Goal: Transaction & Acquisition: Purchase product/service

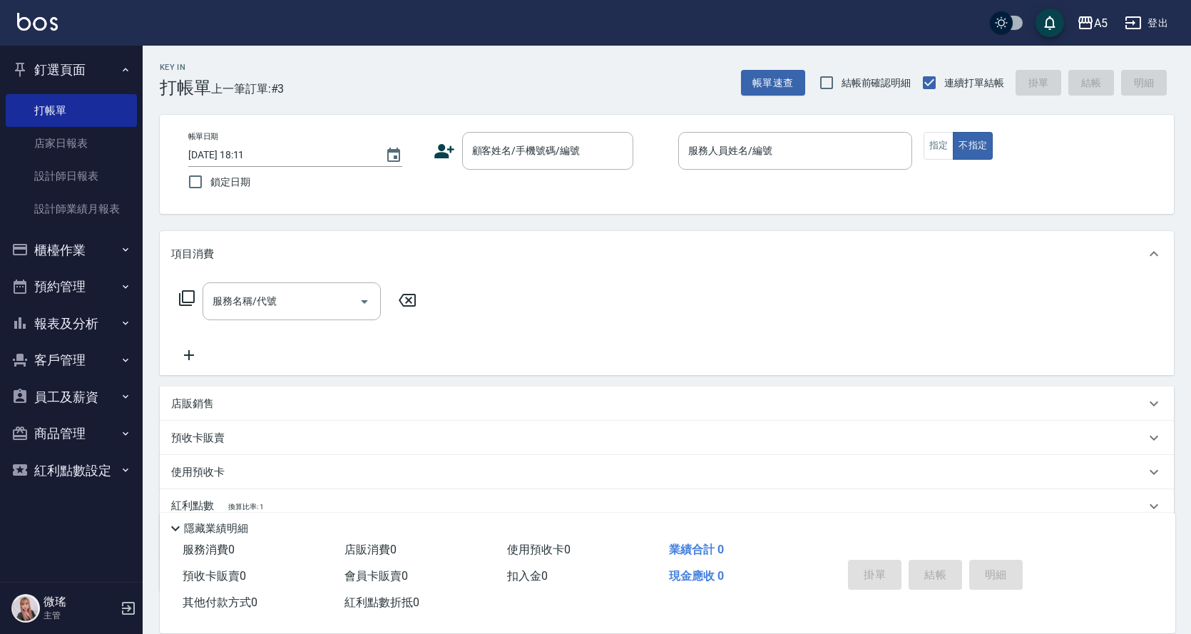
drag, startPoint x: 0, startPoint y: 0, endPoint x: 491, endPoint y: 200, distance: 530.5
drag, startPoint x: 491, startPoint y: 200, endPoint x: 633, endPoint y: 85, distance: 182.9
click at [633, 85] on div "Key In 打帳單 上一筆訂單:#3 帳單速查 結帳前確認明細 連續打單結帳 掛單 結帳 明細" at bounding box center [658, 72] width 1031 height 52
click at [75, 254] on button "櫃檯作業" at bounding box center [71, 250] width 131 height 37
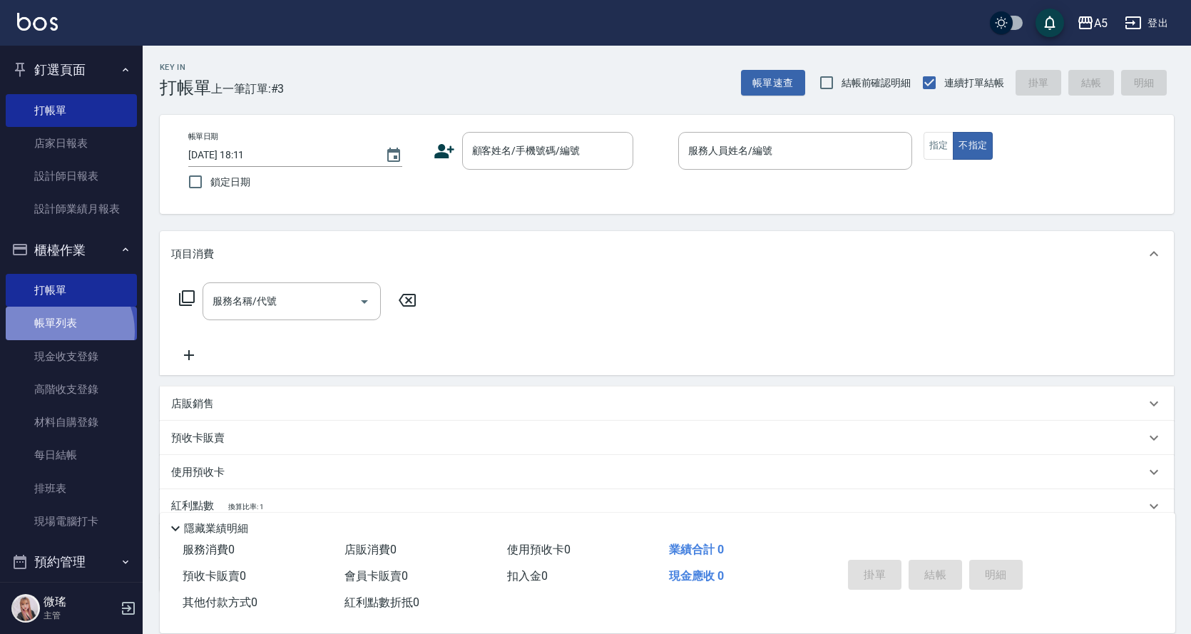
click at [64, 331] on link "帳單列表" at bounding box center [71, 323] width 131 height 33
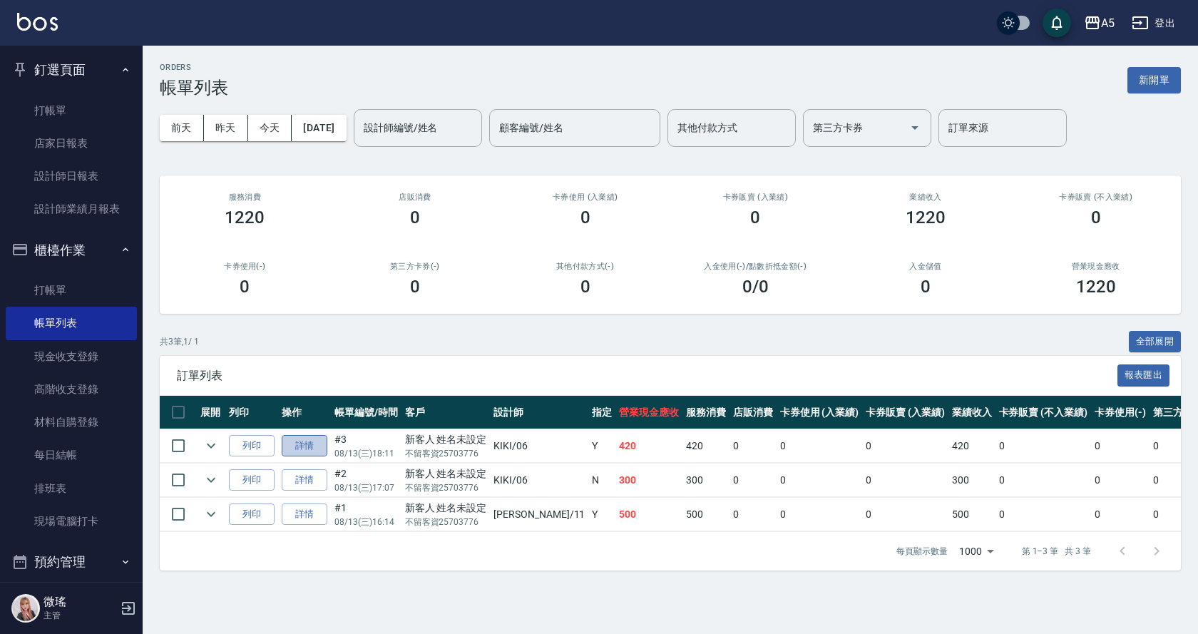
click at [312, 447] on link "詳情" at bounding box center [305, 446] width 46 height 22
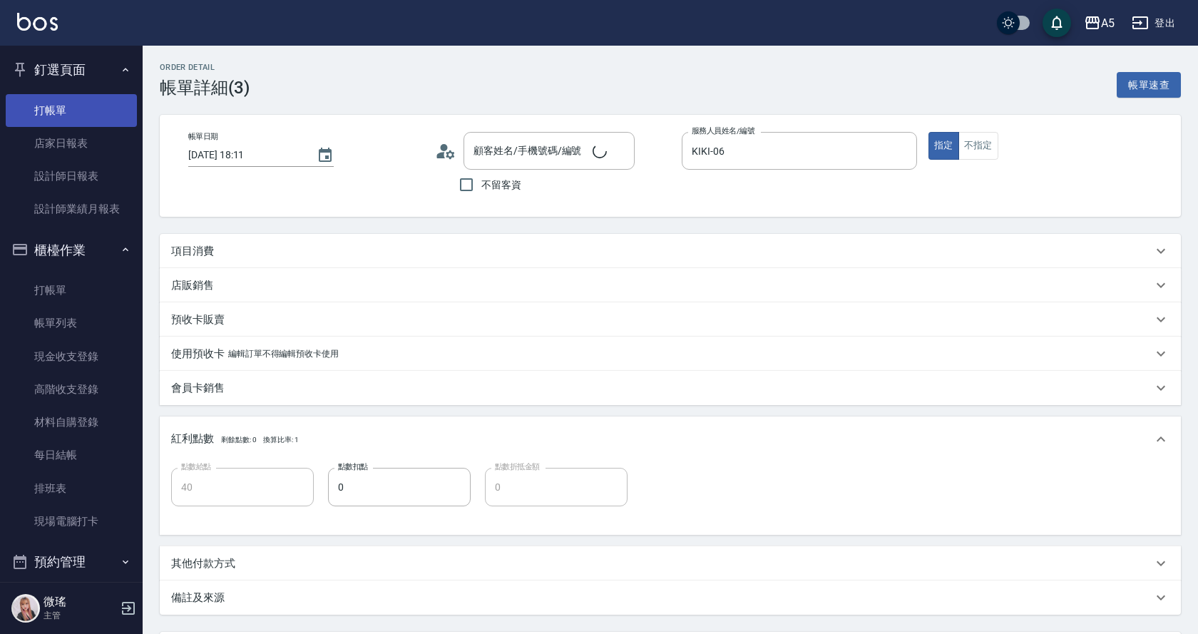
type input "2025/08/13 18:11"
type input "KIKI-06"
type input "40"
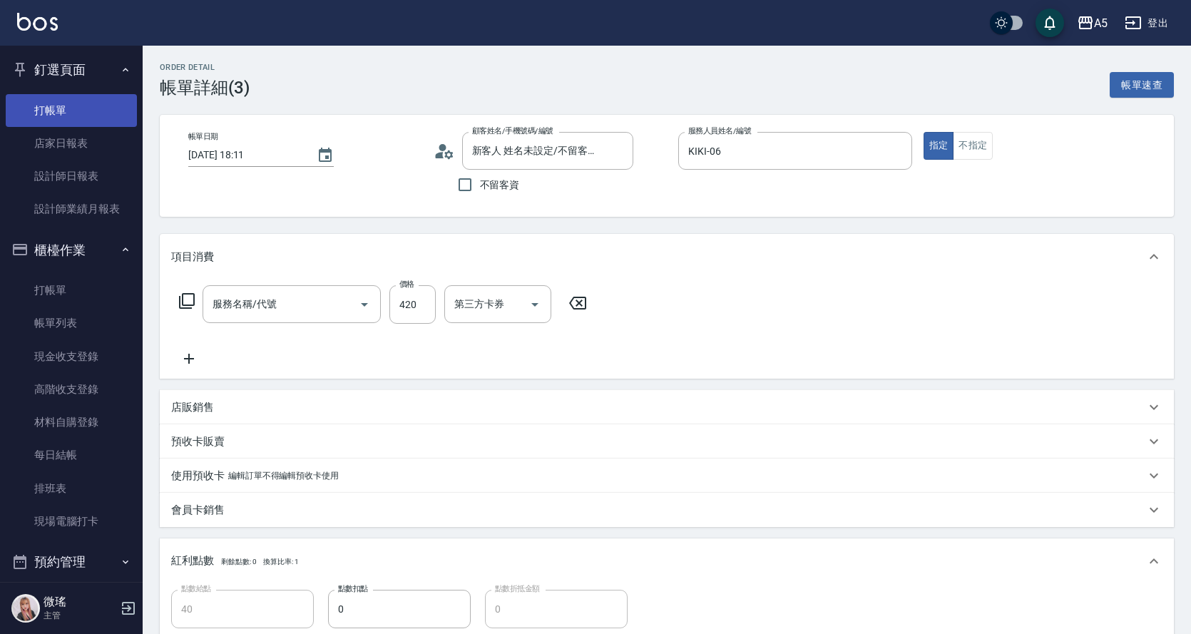
type input "新客人 姓名未設定/不留客資25703776/null"
type input "洗髮(201)"
click at [58, 114] on link "打帳單" at bounding box center [71, 110] width 131 height 33
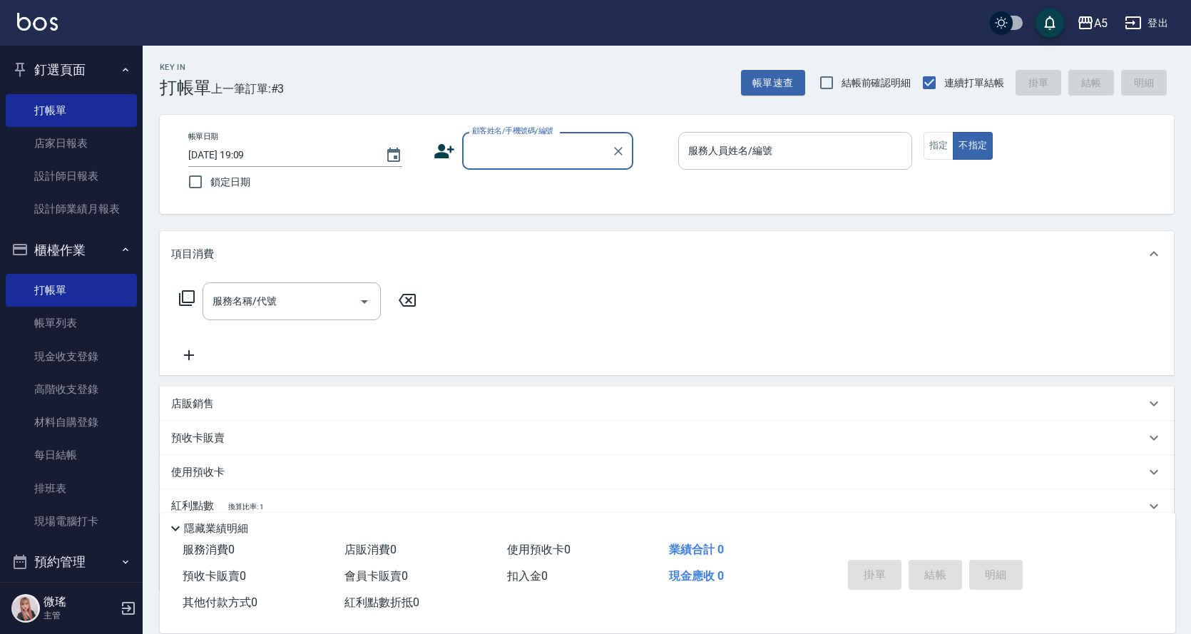
click at [760, 159] on input "服務人員姓名/編號" at bounding box center [794, 150] width 221 height 25
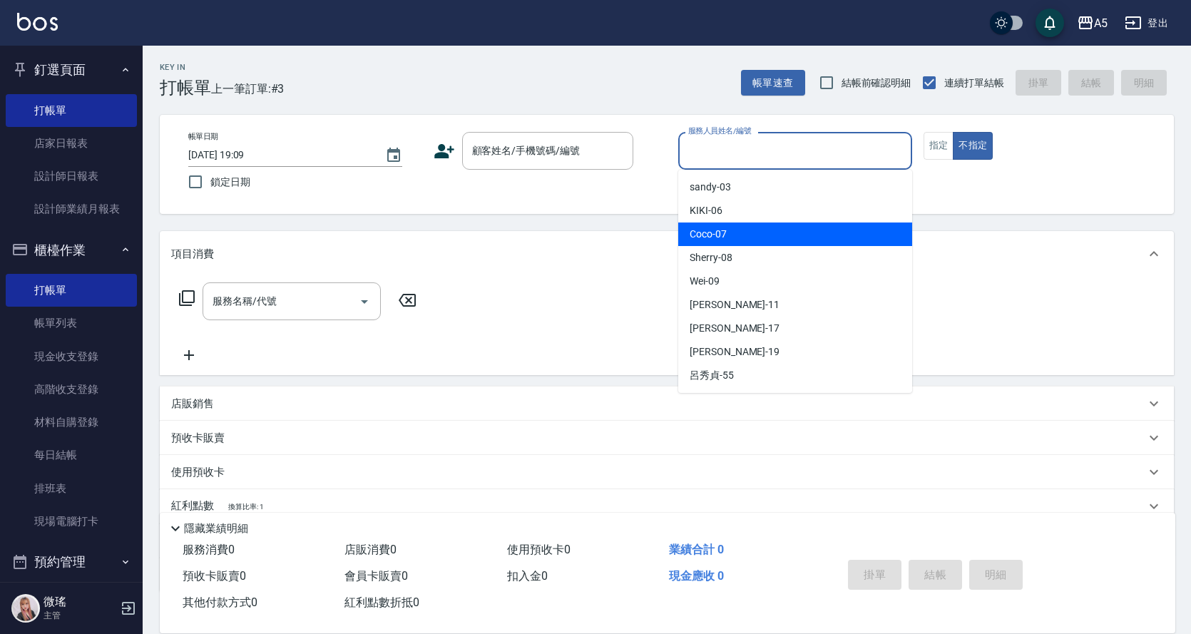
drag, startPoint x: 753, startPoint y: 238, endPoint x: 819, endPoint y: 193, distance: 80.1
click at [759, 233] on div "Coco -07" at bounding box center [795, 234] width 234 height 24
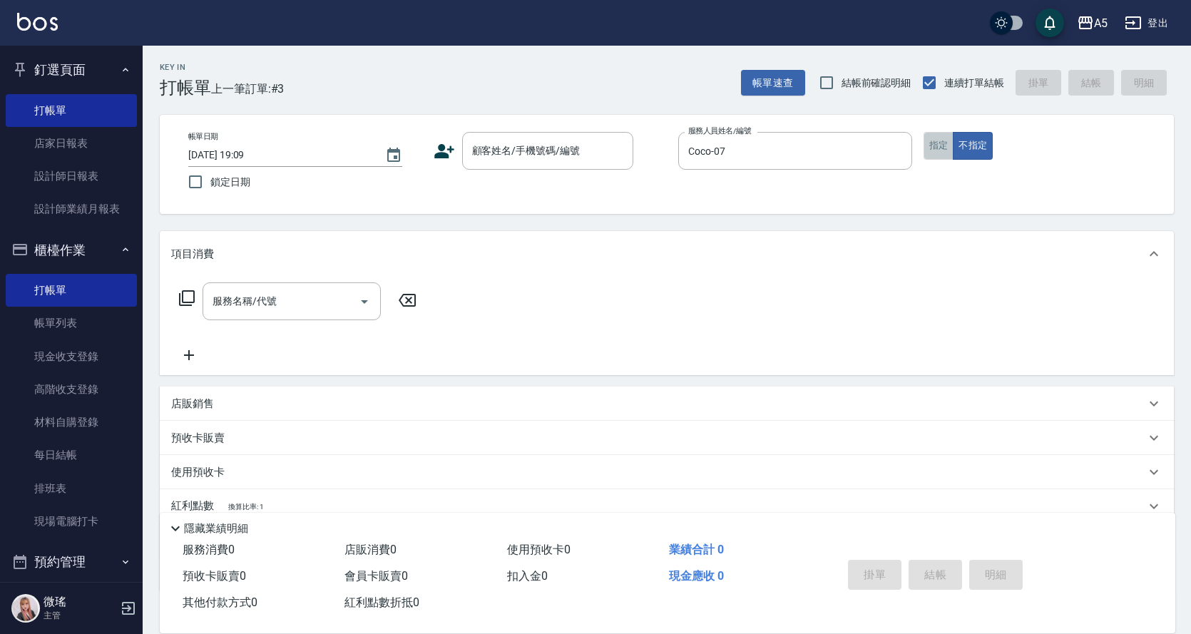
click at [929, 153] on button "指定" at bounding box center [938, 146] width 31 height 28
click at [500, 155] on input "顧客姓名/手機號碼/編號" at bounding box center [536, 150] width 137 height 25
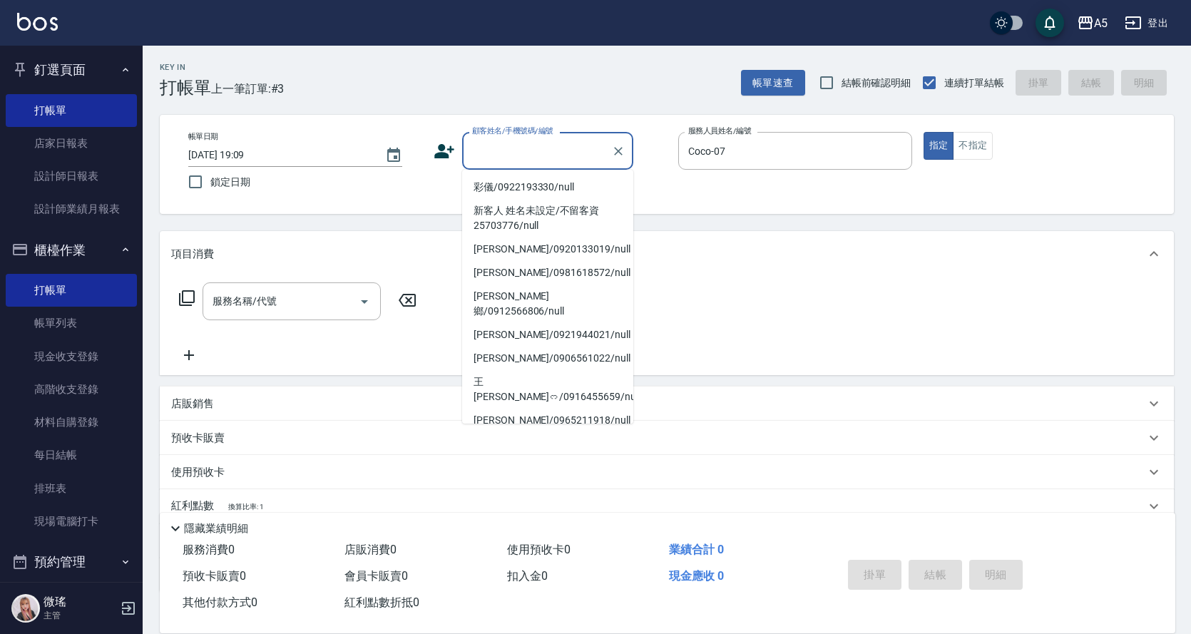
click at [545, 432] on li "無名子/07#/null" at bounding box center [547, 444] width 171 height 24
type input "Coco-07"
type input "無名子/07#/null"
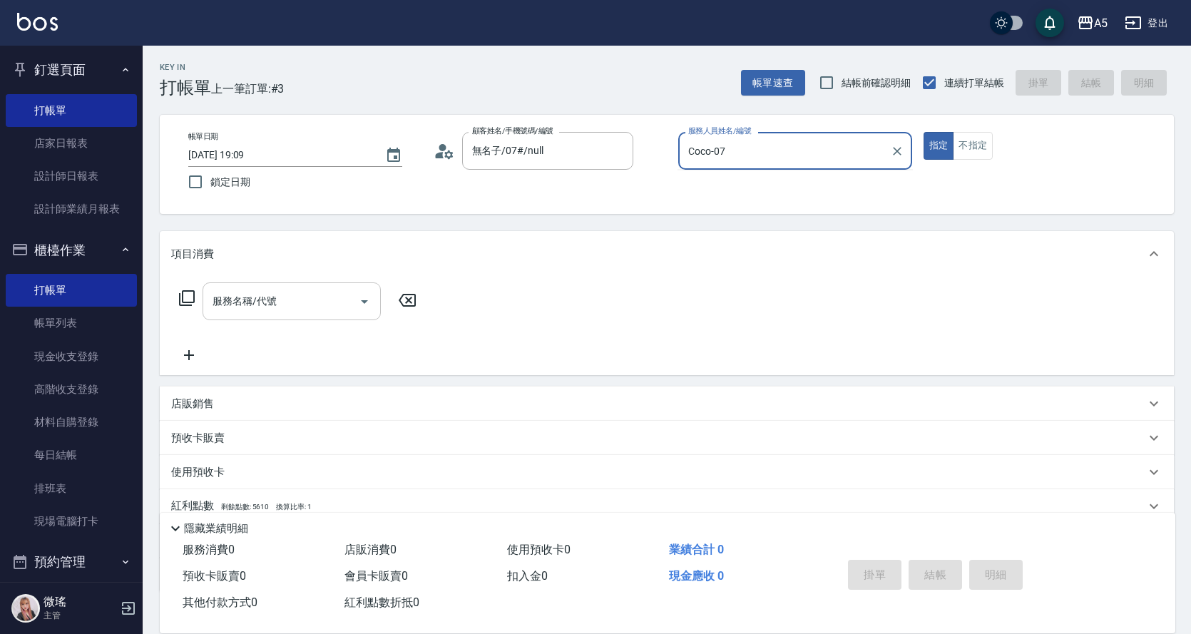
click at [329, 295] on input "服務名稱/代號" at bounding box center [281, 301] width 144 height 25
type input "Coco-07"
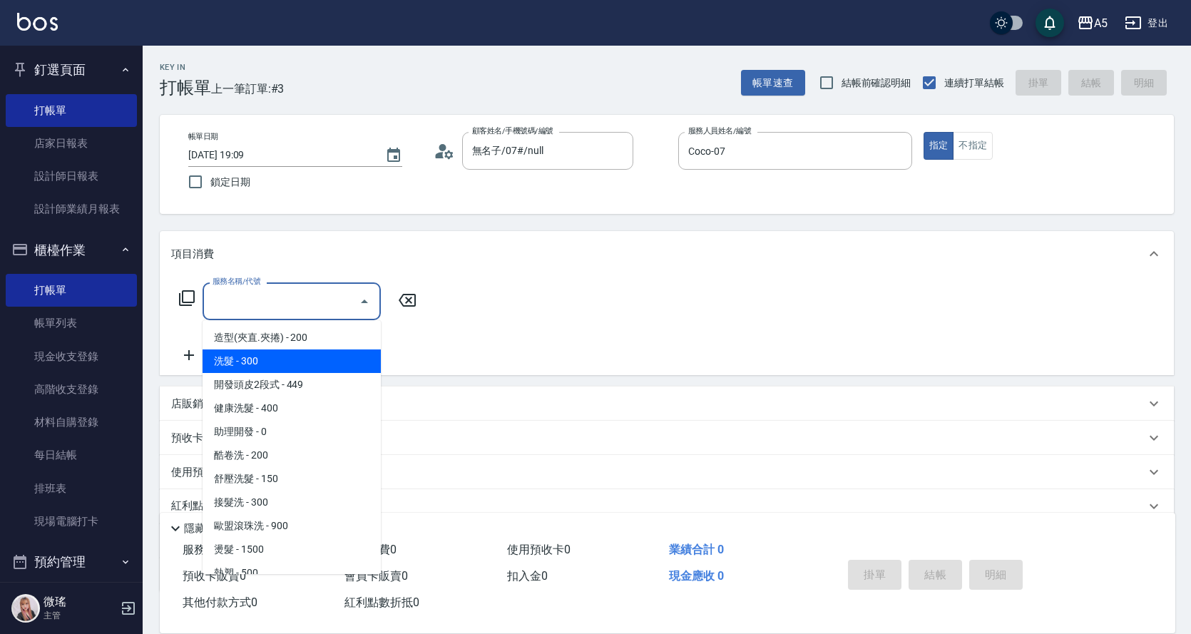
drag, startPoint x: 290, startPoint y: 361, endPoint x: 503, endPoint y: 268, distance: 232.4
click at [313, 351] on span "洗髮 - 300" at bounding box center [291, 361] width 178 height 24
type input "洗髮(201)"
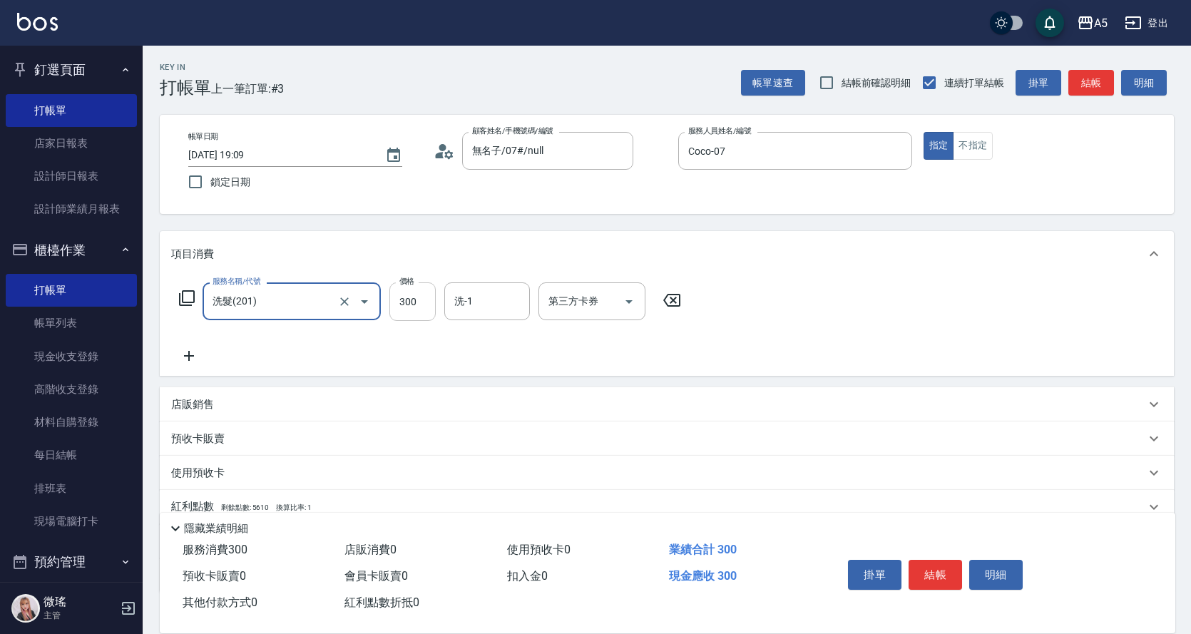
click at [404, 303] on input "300" at bounding box center [412, 301] width 46 height 38
type input "0"
click at [418, 305] on input "0" at bounding box center [412, 301] width 46 height 38
click at [421, 305] on input "0" at bounding box center [412, 301] width 46 height 38
type input "42"
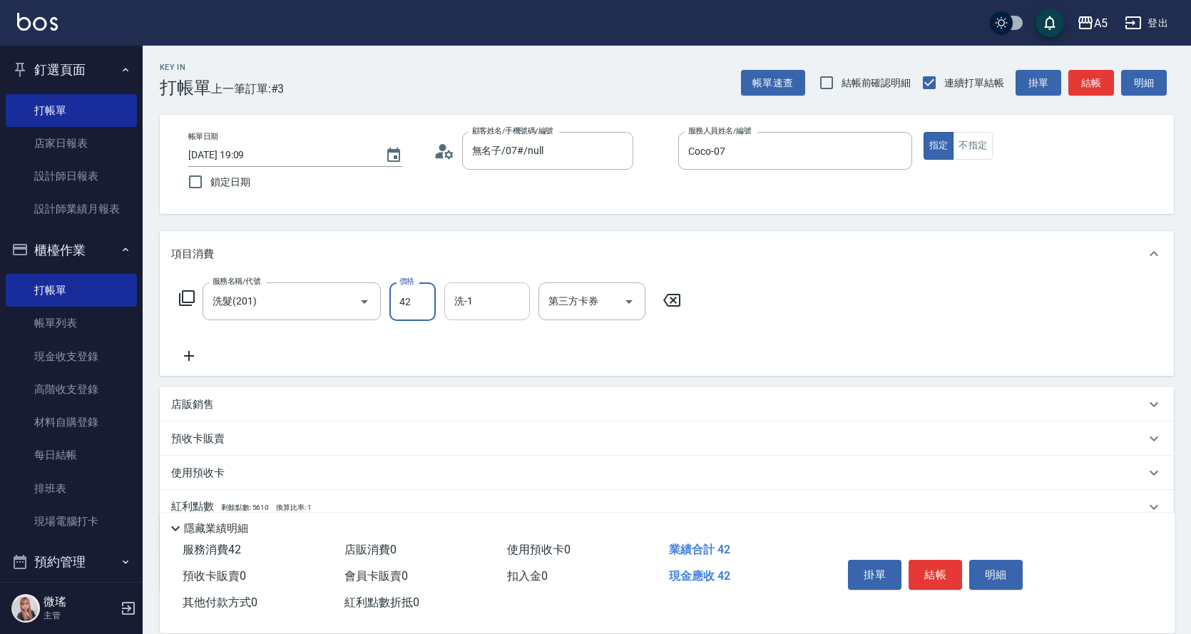
type input "40"
type input "420"
click at [928, 577] on button "結帳" at bounding box center [934, 575] width 53 height 30
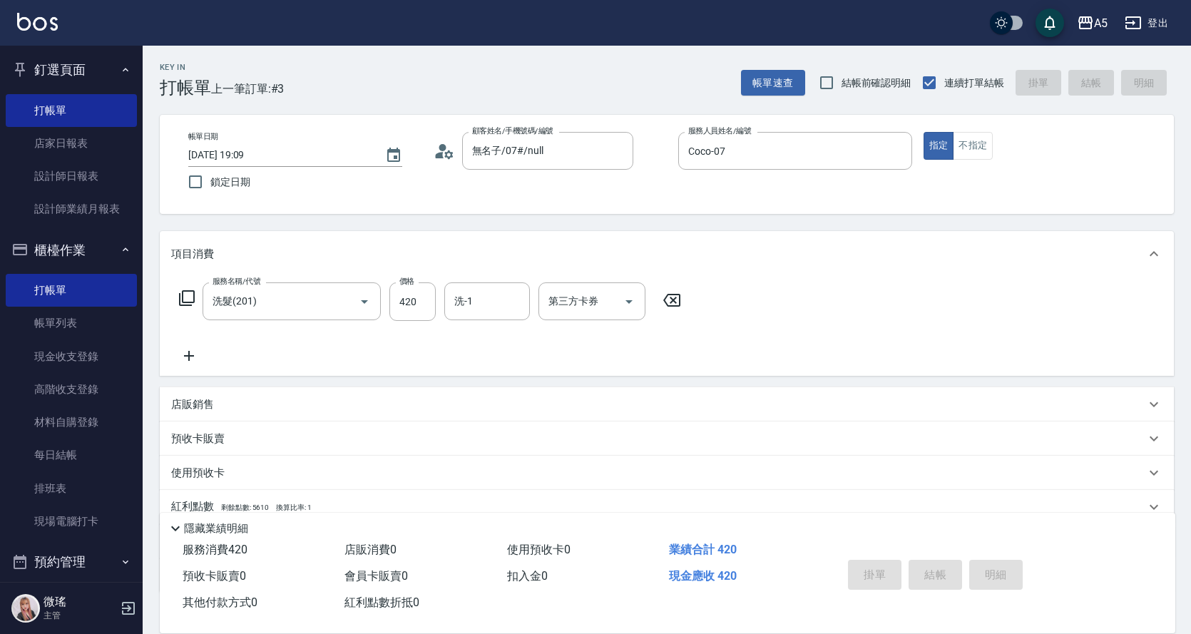
type input "0"
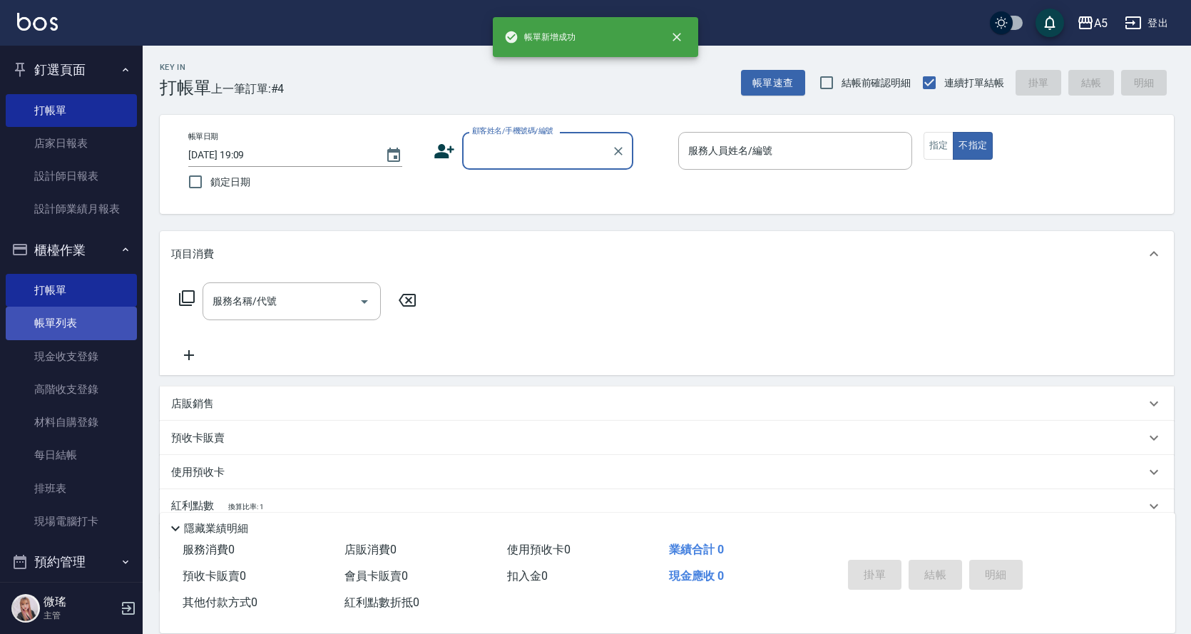
click at [86, 324] on link "帳單列表" at bounding box center [71, 323] width 131 height 33
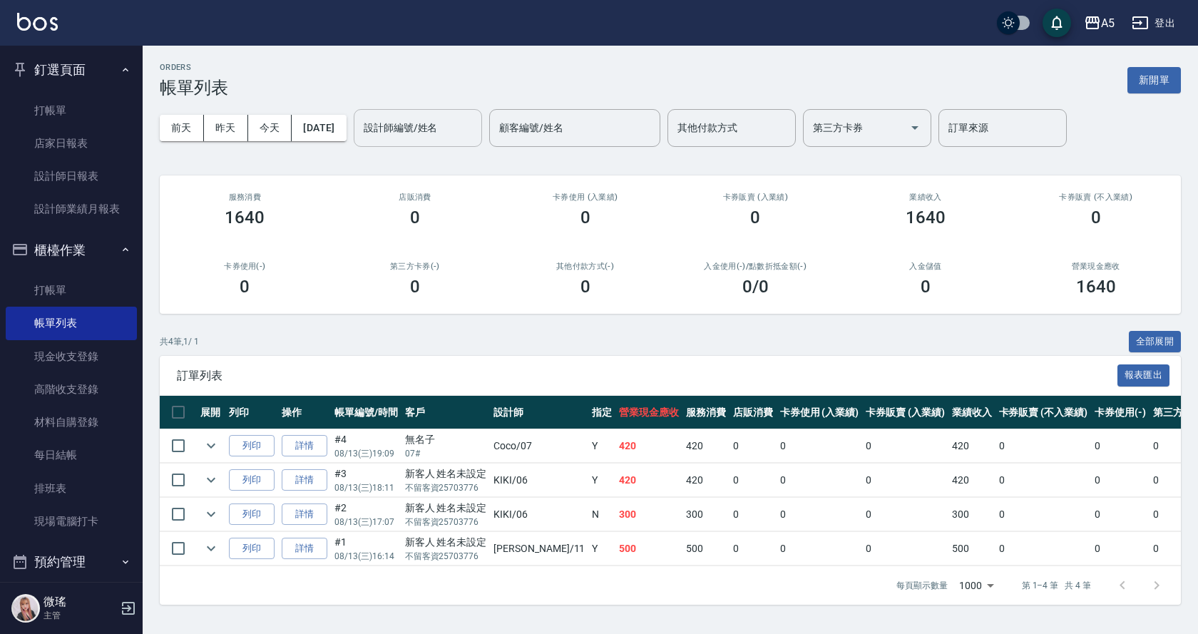
click at [421, 118] on input "設計師編號/姓名" at bounding box center [417, 127] width 115 height 25
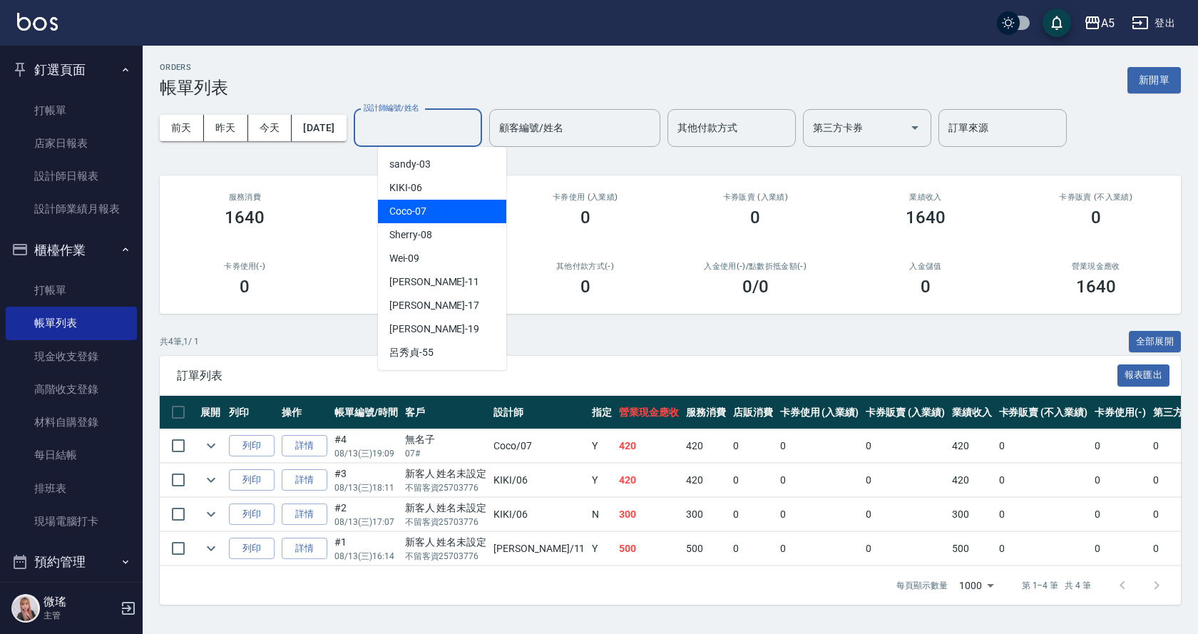
click at [412, 211] on span "Coco -07" at bounding box center [407, 211] width 37 height 15
type input "Coco-07"
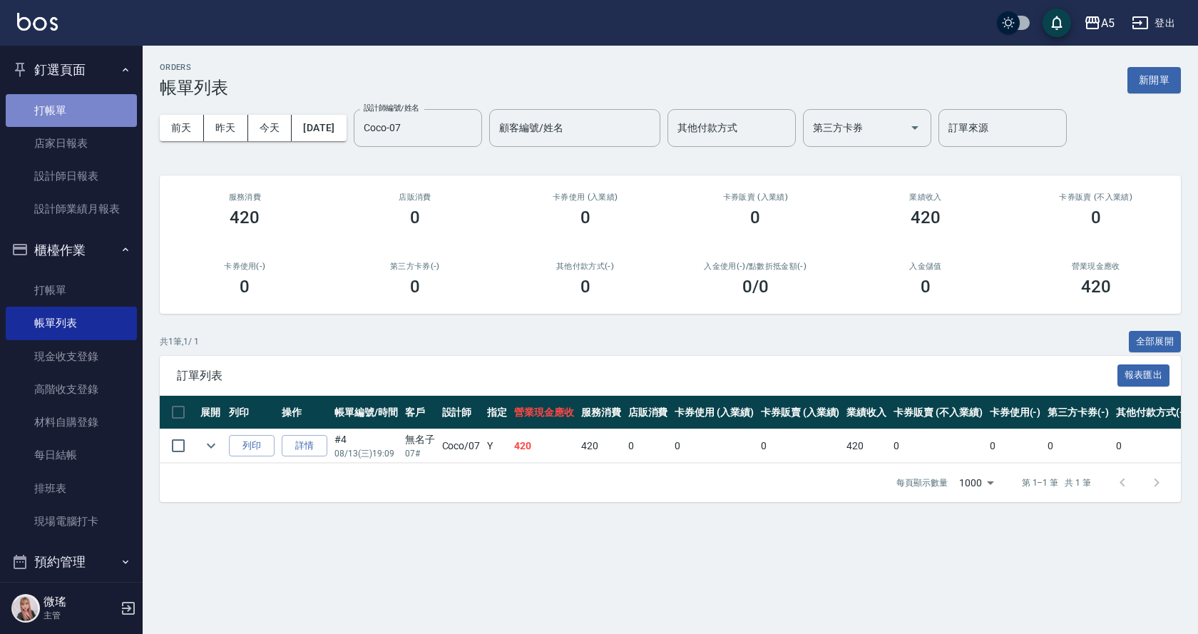
click at [100, 120] on link "打帳單" at bounding box center [71, 110] width 131 height 33
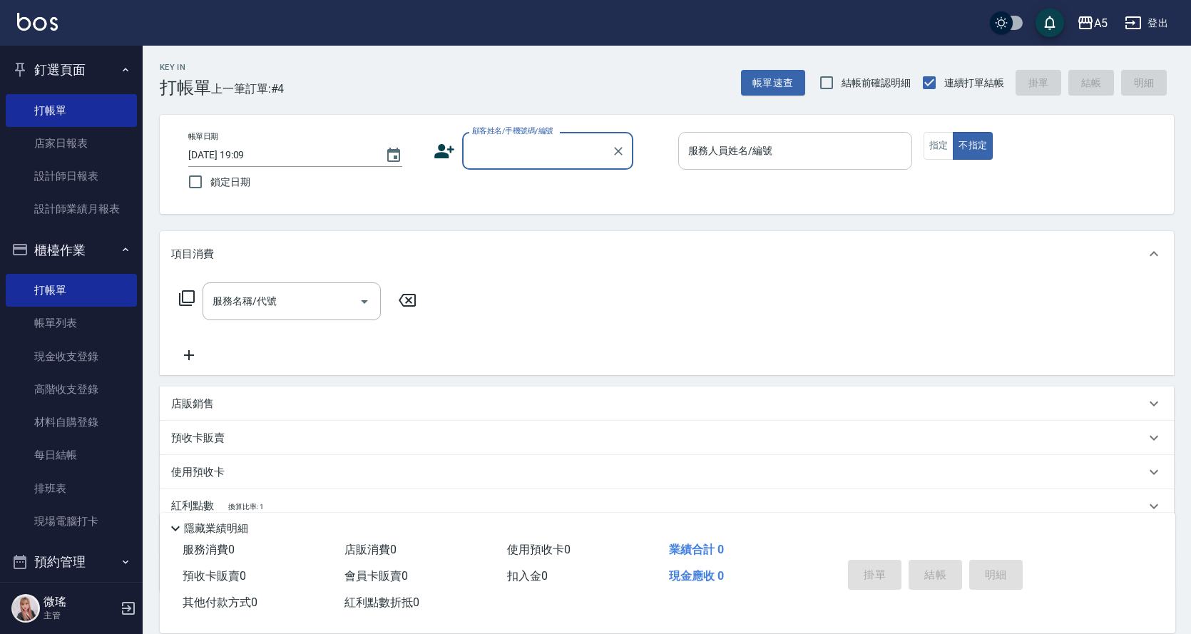
click at [749, 153] on input "服務人員姓名/編號" at bounding box center [794, 150] width 221 height 25
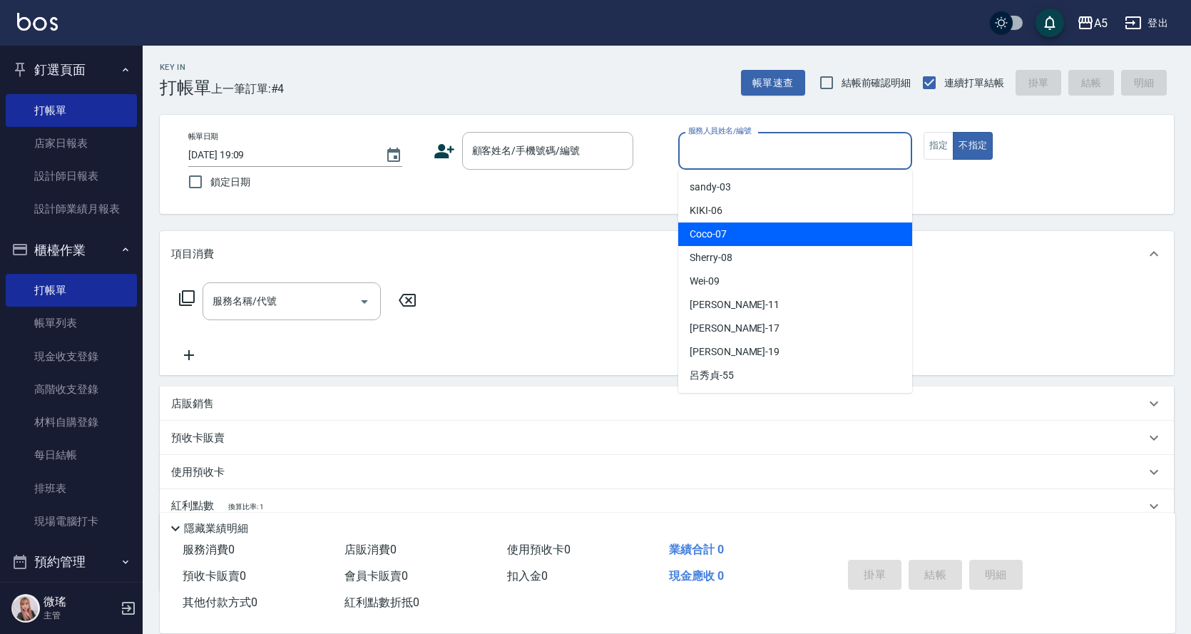
click at [756, 237] on div "Coco -07" at bounding box center [795, 234] width 234 height 24
type input "Coco-07"
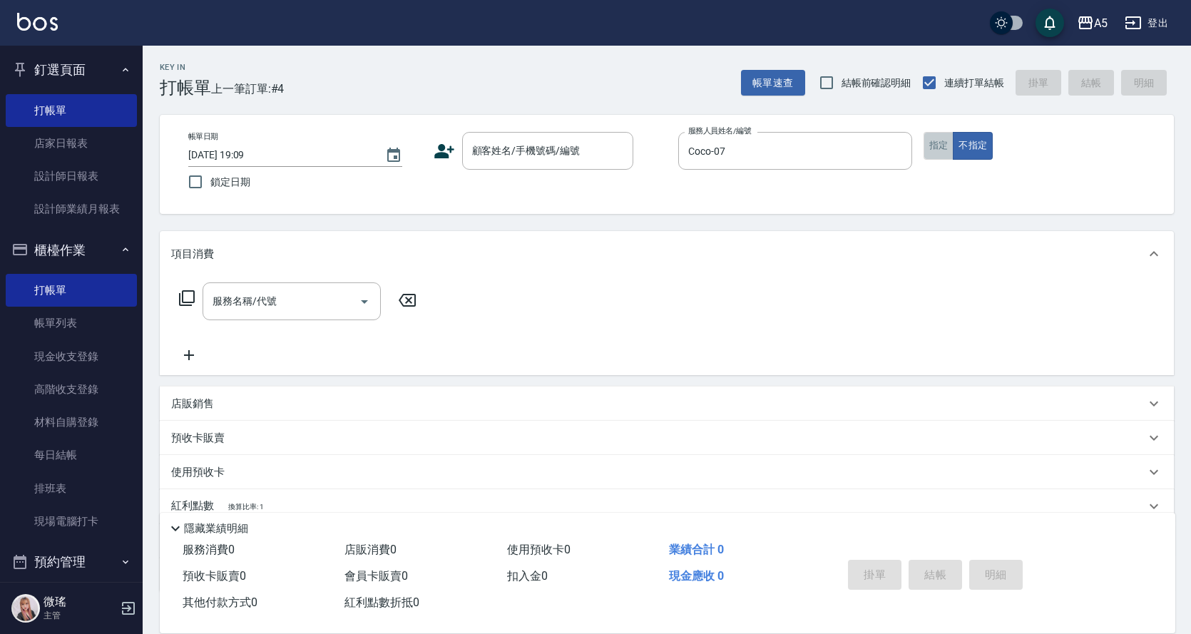
click at [941, 136] on button "指定" at bounding box center [938, 146] width 31 height 28
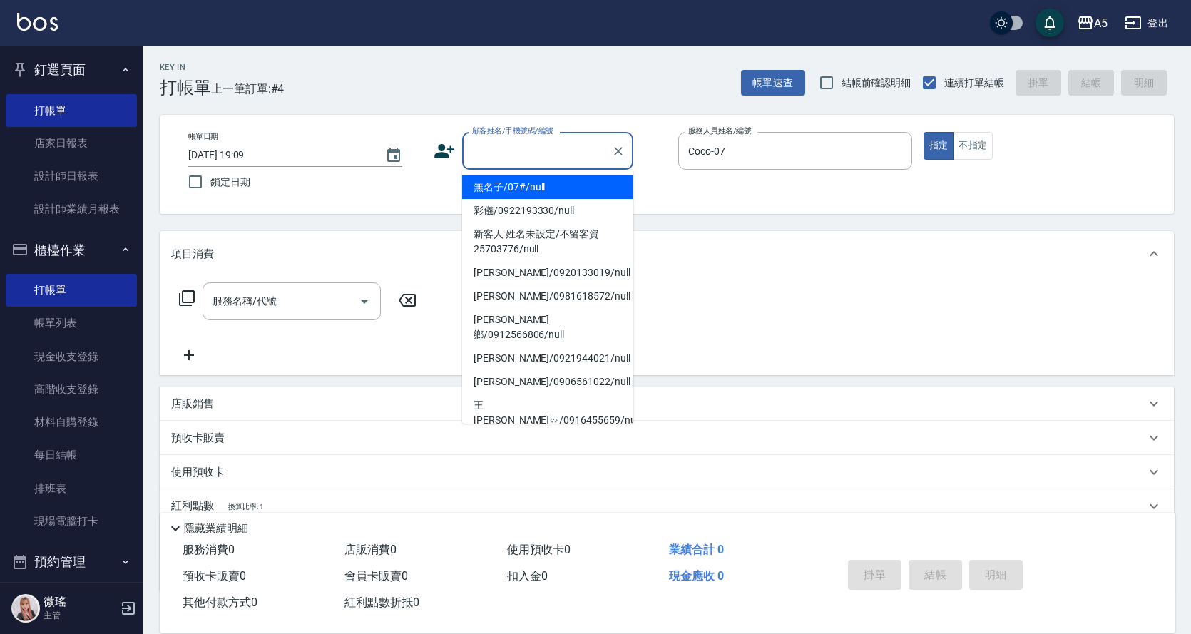
click at [558, 163] on input "顧客姓名/手機號碼/編號" at bounding box center [536, 150] width 137 height 25
click at [560, 185] on li "無名子/07#/null" at bounding box center [547, 187] width 171 height 24
type input "無名子/07#/null"
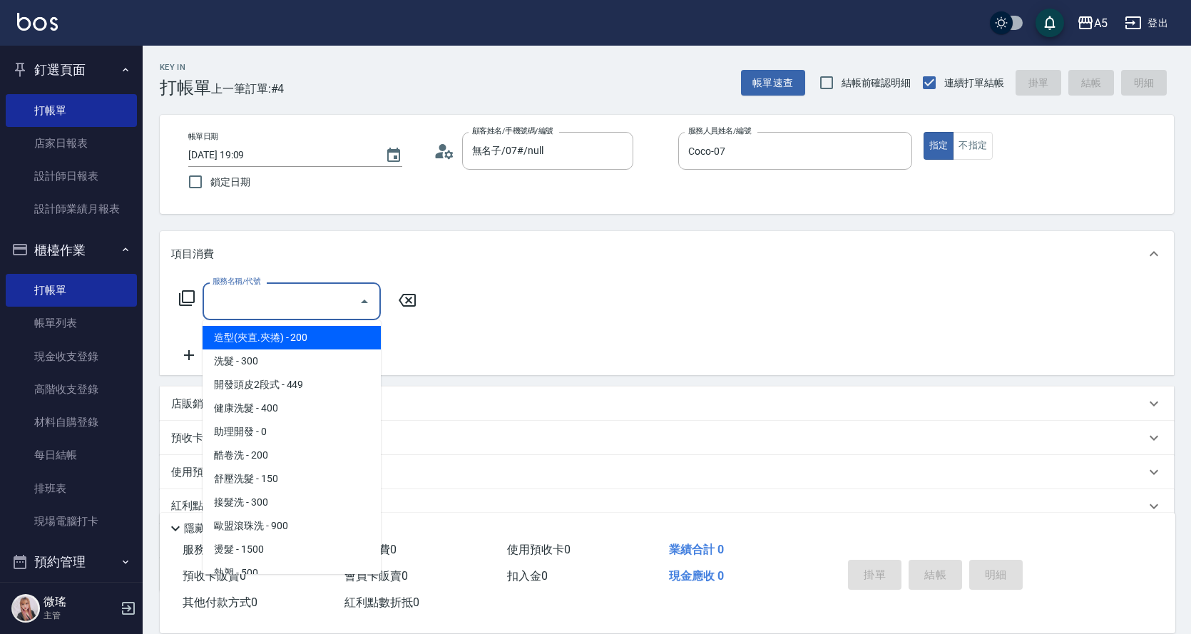
click at [296, 305] on input "服務名稱/代號" at bounding box center [281, 301] width 144 height 25
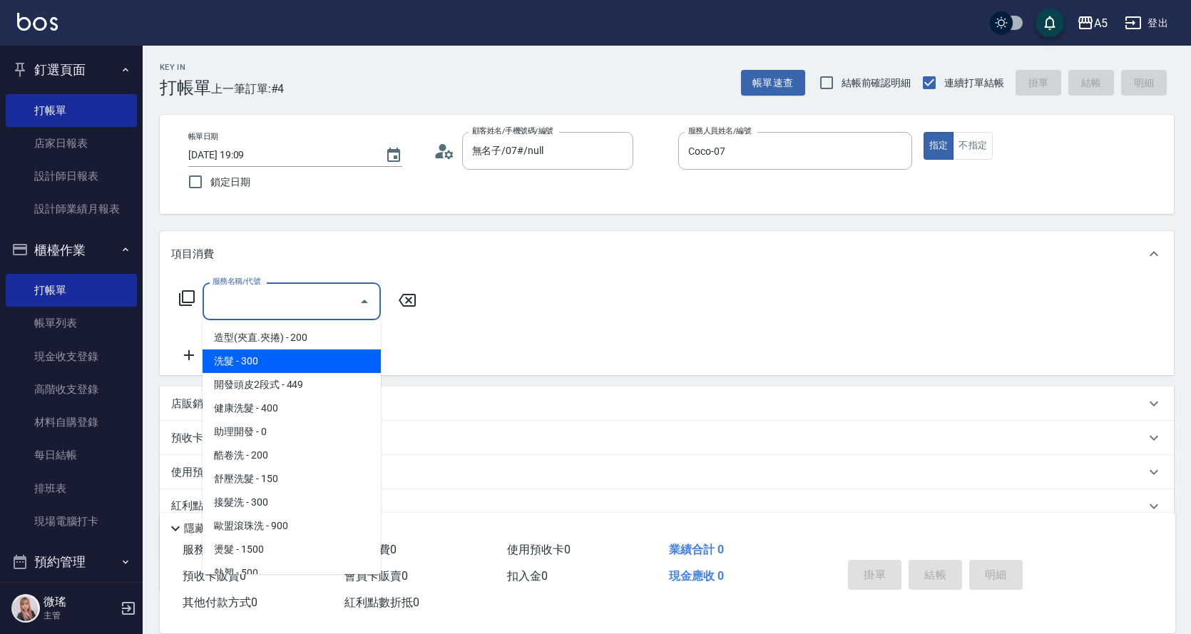
click at [302, 358] on span "洗髮 - 300" at bounding box center [291, 361] width 178 height 24
type input "洗髮(201)"
type input "30"
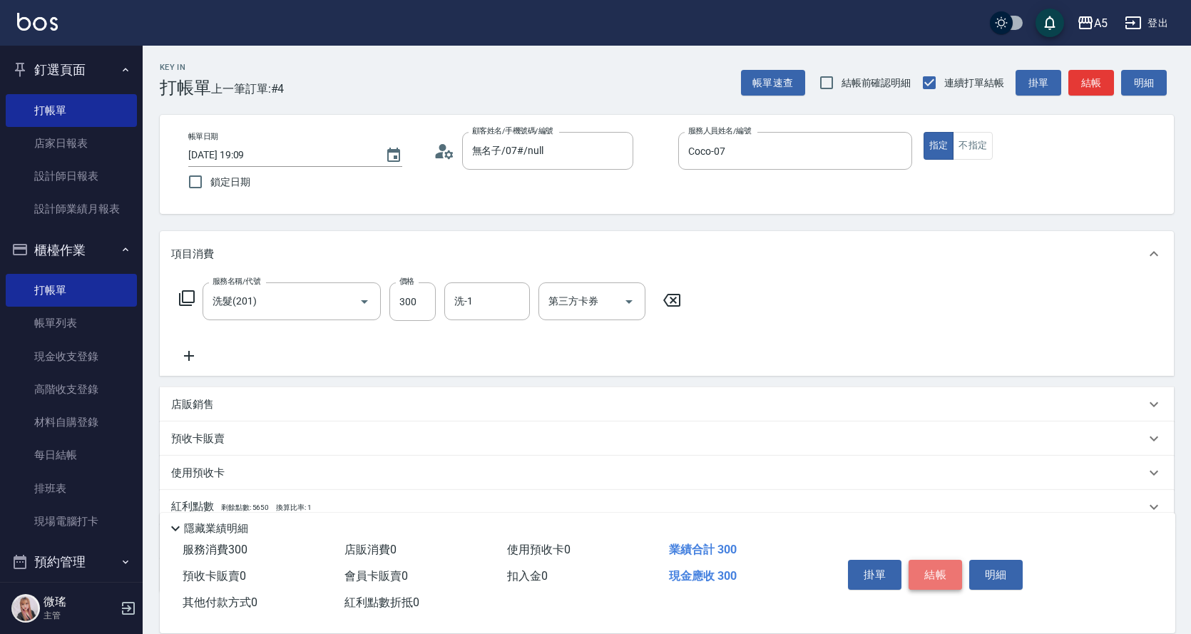
click at [935, 572] on button "結帳" at bounding box center [934, 575] width 53 height 30
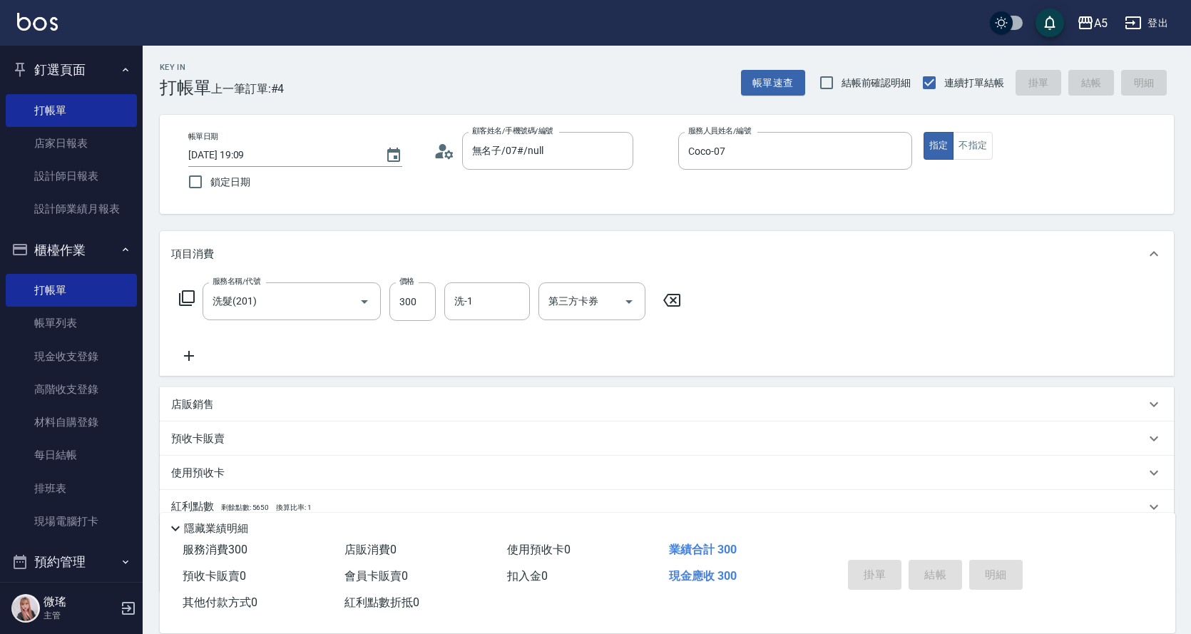
type input "2025/08/13 19:10"
type input "0"
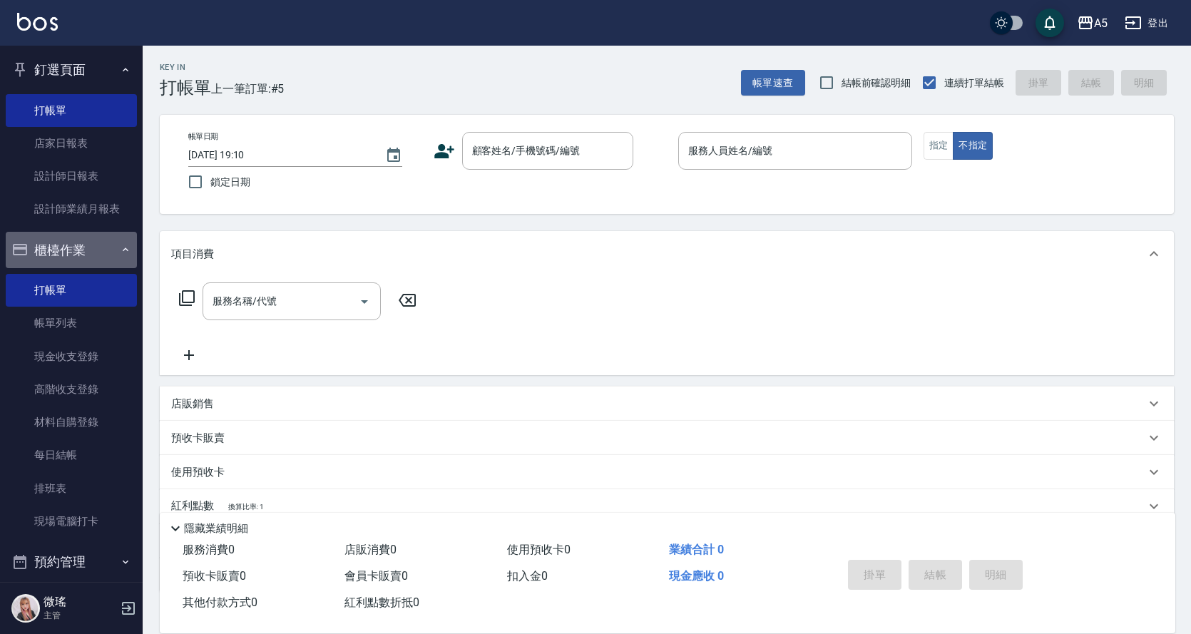
click at [71, 250] on button "櫃檯作業" at bounding box center [71, 250] width 131 height 37
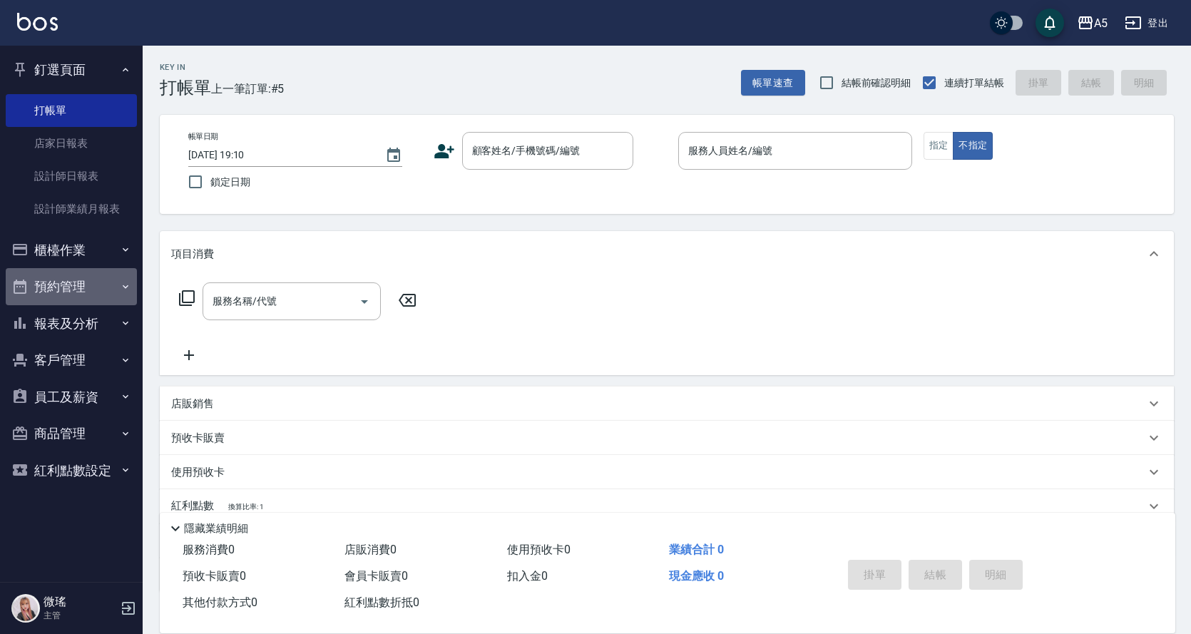
click at [64, 294] on button "預約管理" at bounding box center [71, 286] width 131 height 37
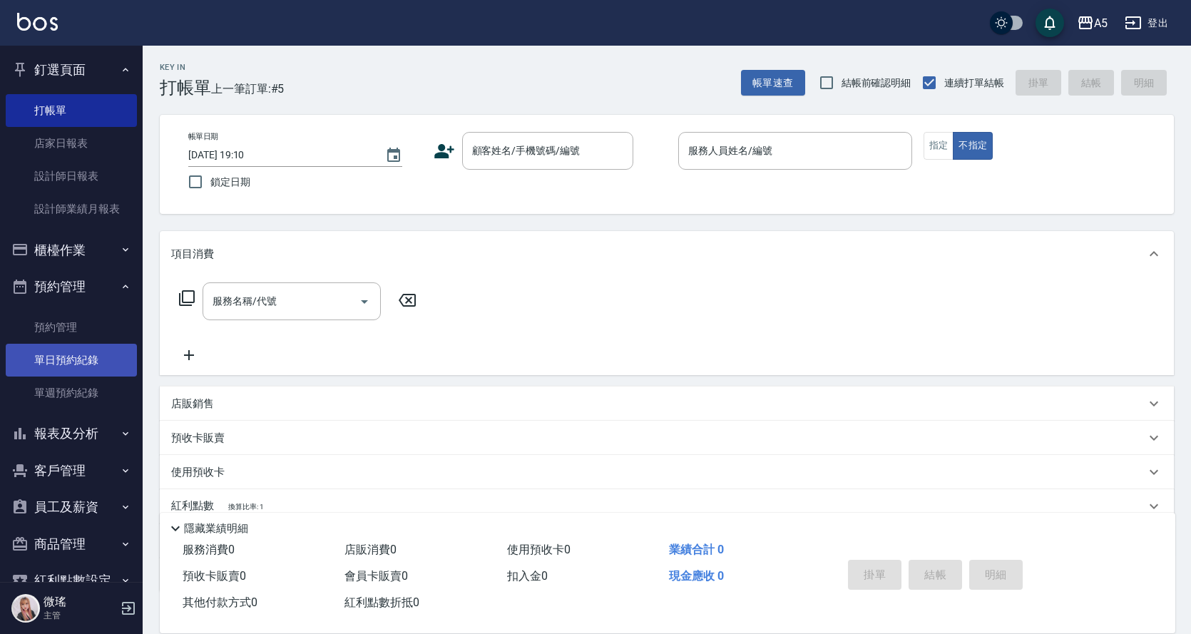
click at [94, 351] on link "單日預約紀錄" at bounding box center [71, 360] width 131 height 33
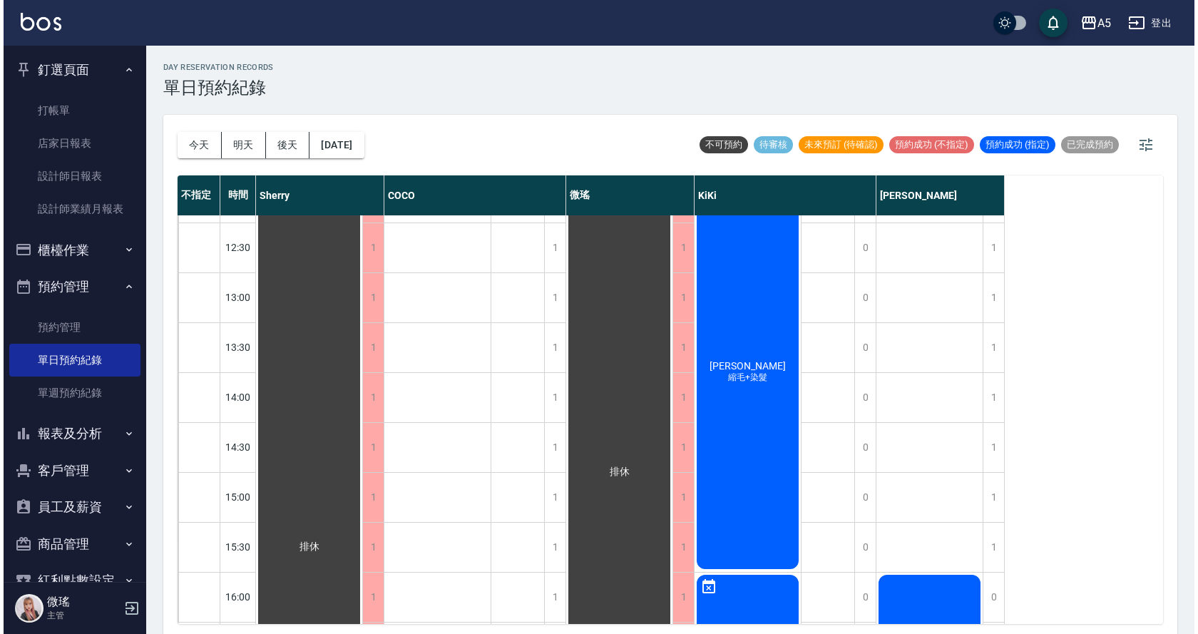
scroll to position [356, 0]
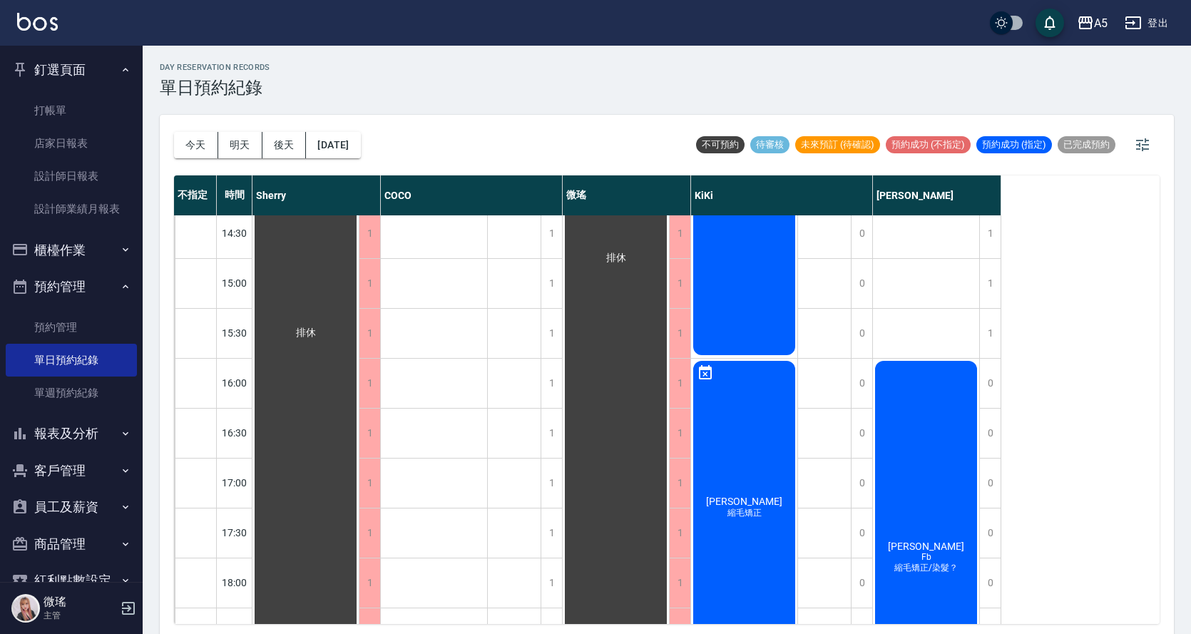
click at [359, 464] on div "曾毓筠 Fb 縮毛矯正/染髮？" at bounding box center [305, 333] width 106 height 947
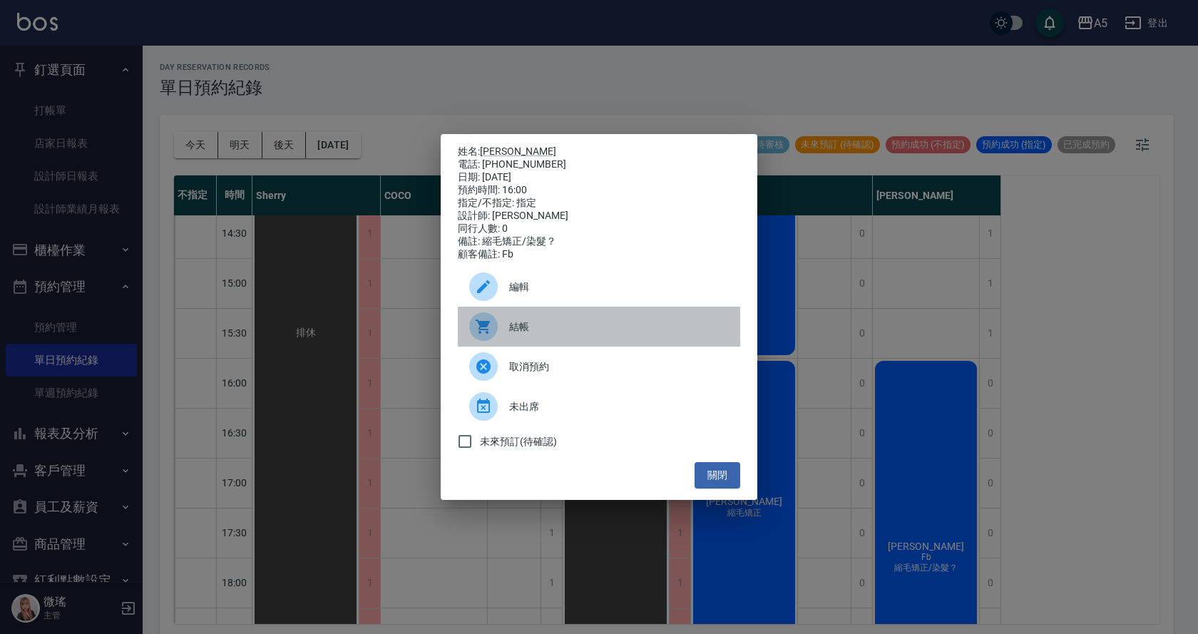
click at [566, 334] on span "結帳" at bounding box center [619, 326] width 220 height 15
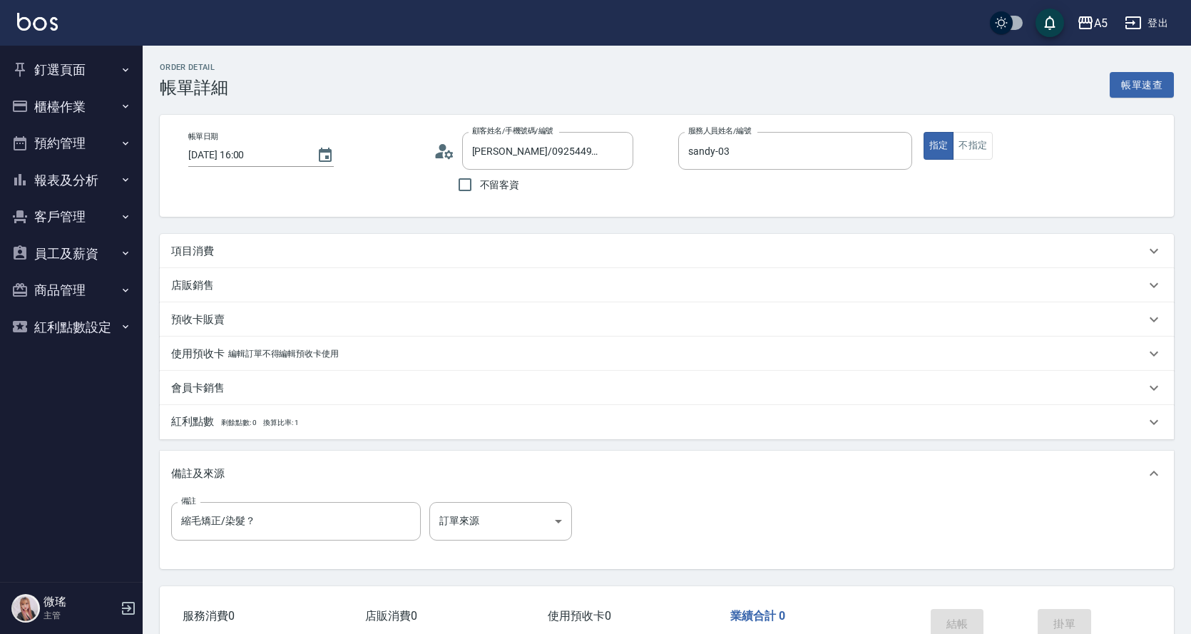
click at [238, 242] on div "項目消費" at bounding box center [667, 251] width 1014 height 34
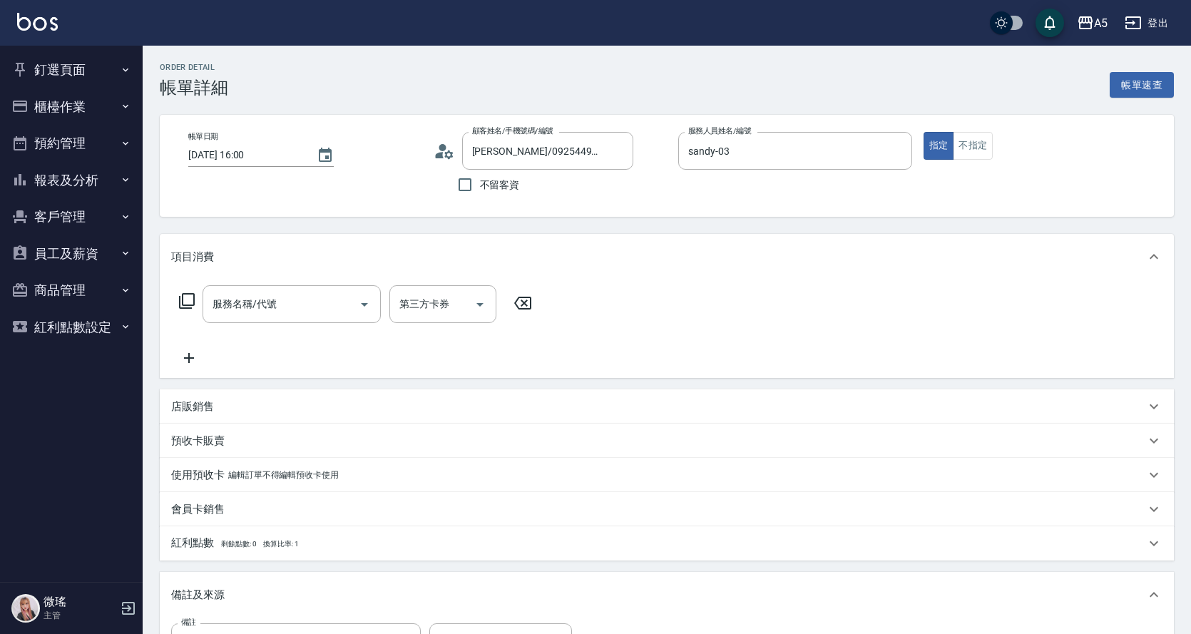
click at [179, 301] on icon at bounding box center [187, 301] width 16 height 16
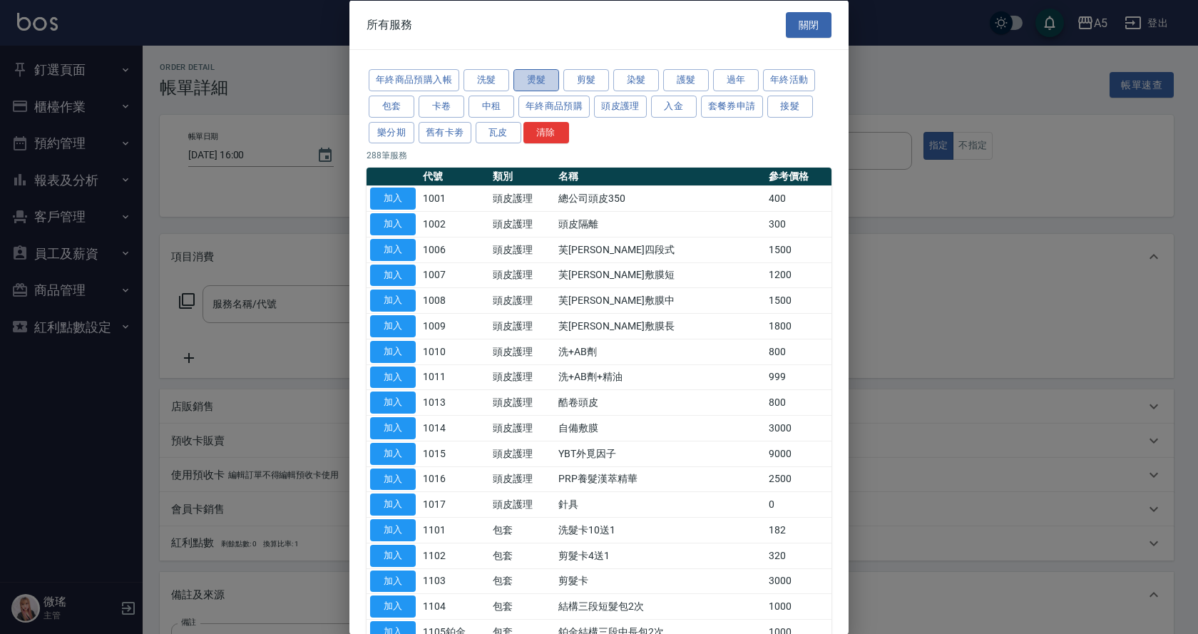
click at [543, 77] on button "燙髮" at bounding box center [536, 80] width 46 height 22
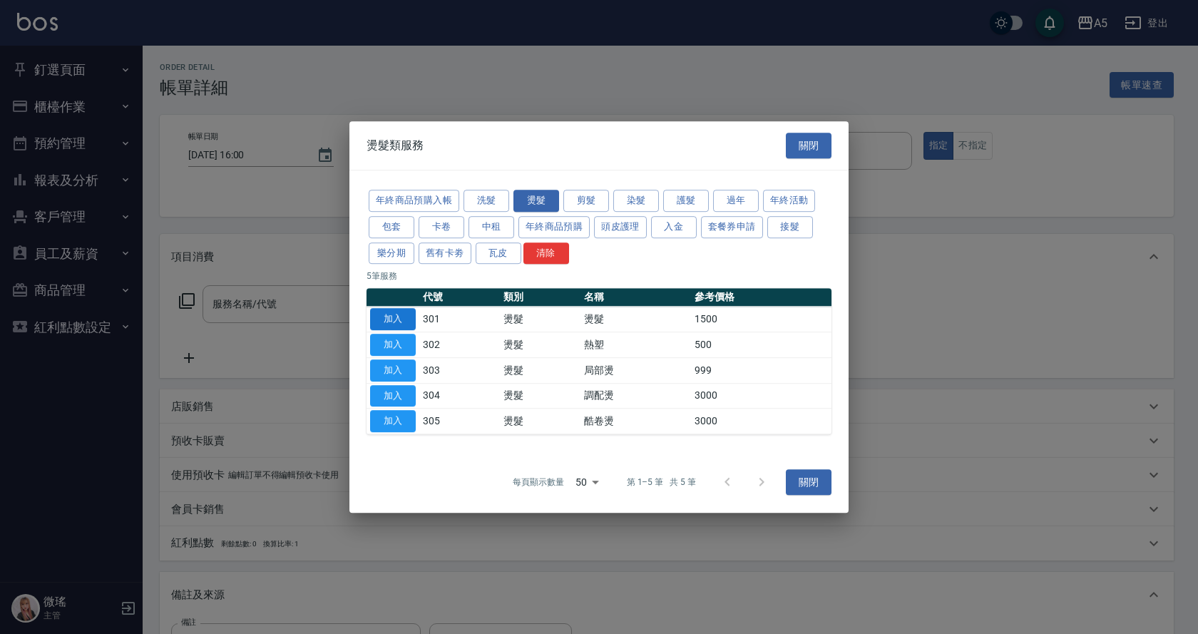
click at [394, 312] on button "加入" at bounding box center [393, 319] width 46 height 22
type input "燙髮(301)"
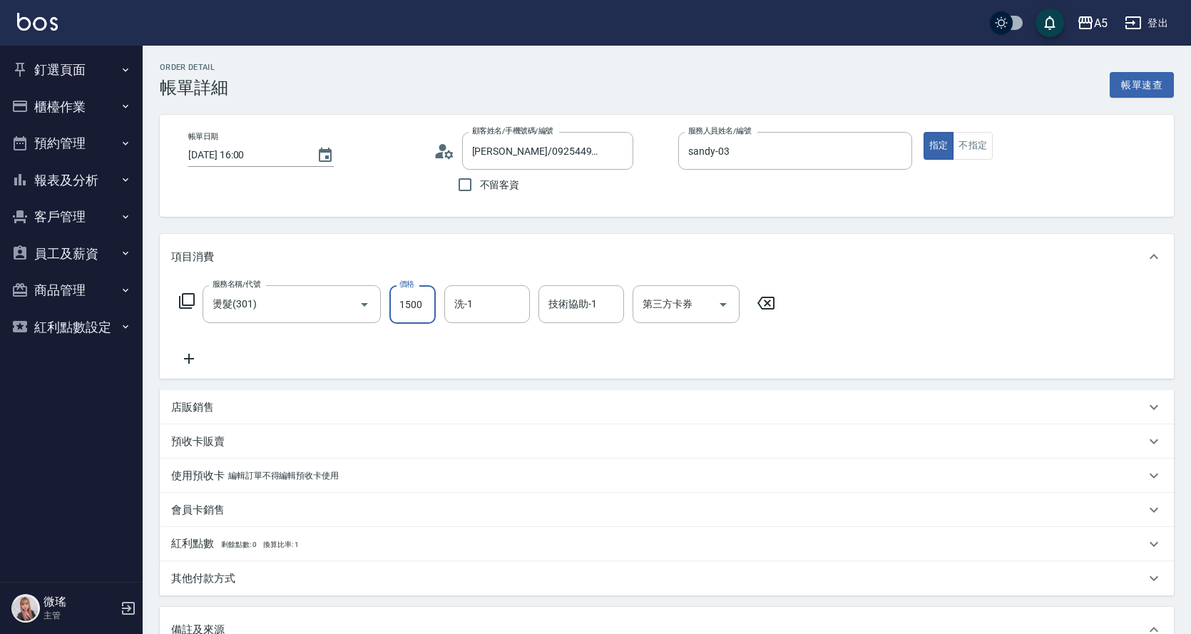
click at [425, 309] on input "1500" at bounding box center [412, 304] width 46 height 38
type input "0"
type input "15"
type input "10"
type input "158"
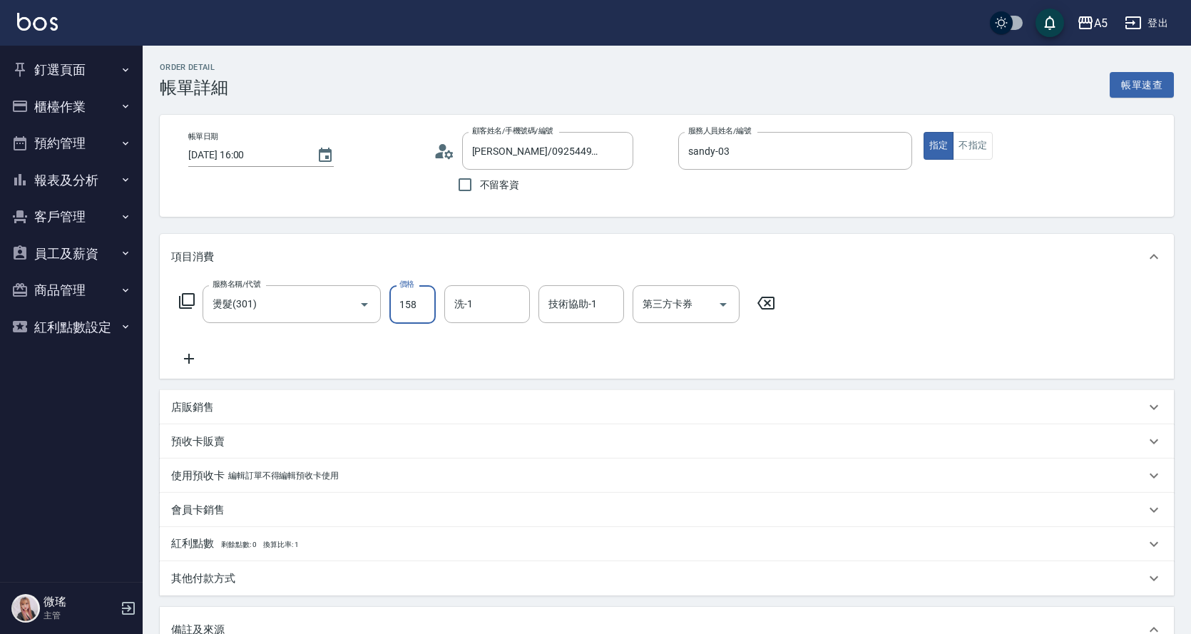
type input "150"
type input "1580"
click at [191, 358] on icon at bounding box center [189, 358] width 36 height 17
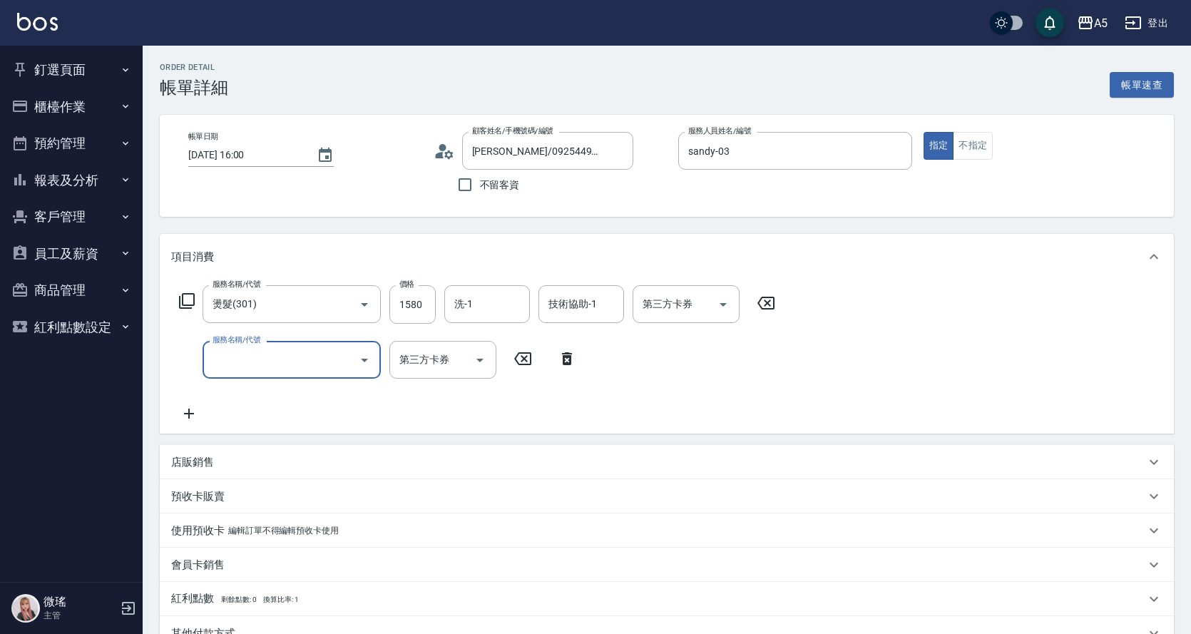
click at [276, 364] on input "服務名稱/代號" at bounding box center [281, 359] width 144 height 25
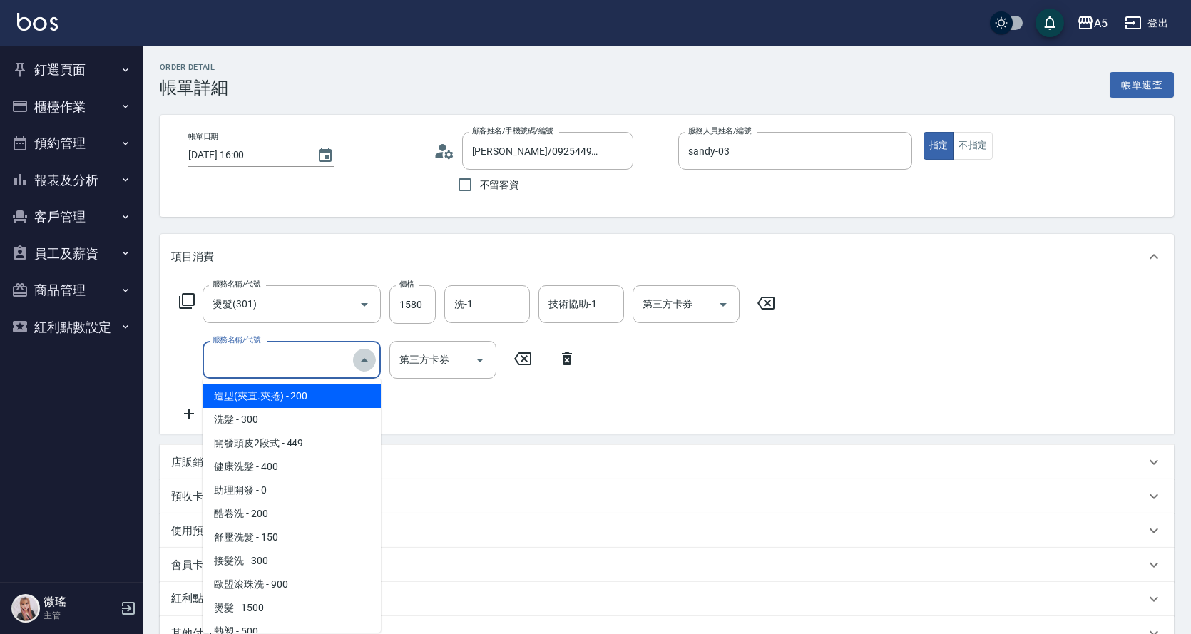
click at [366, 364] on icon "Close" at bounding box center [364, 359] width 17 height 17
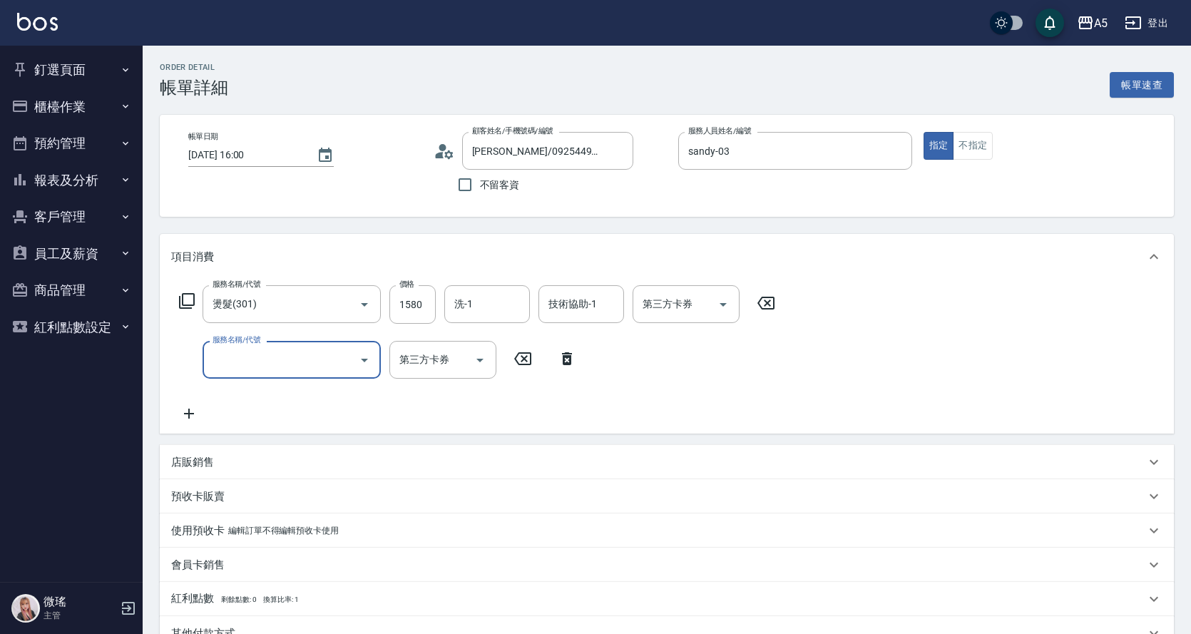
click at [192, 304] on icon at bounding box center [186, 300] width 17 height 17
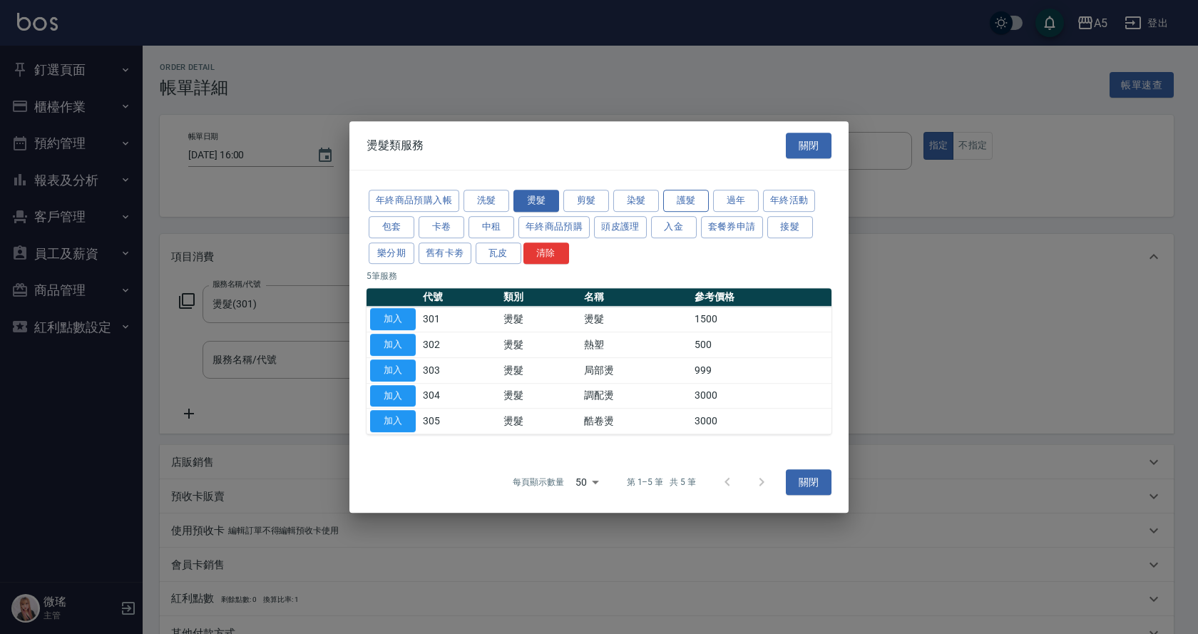
click at [685, 191] on button "護髮" at bounding box center [686, 201] width 46 height 22
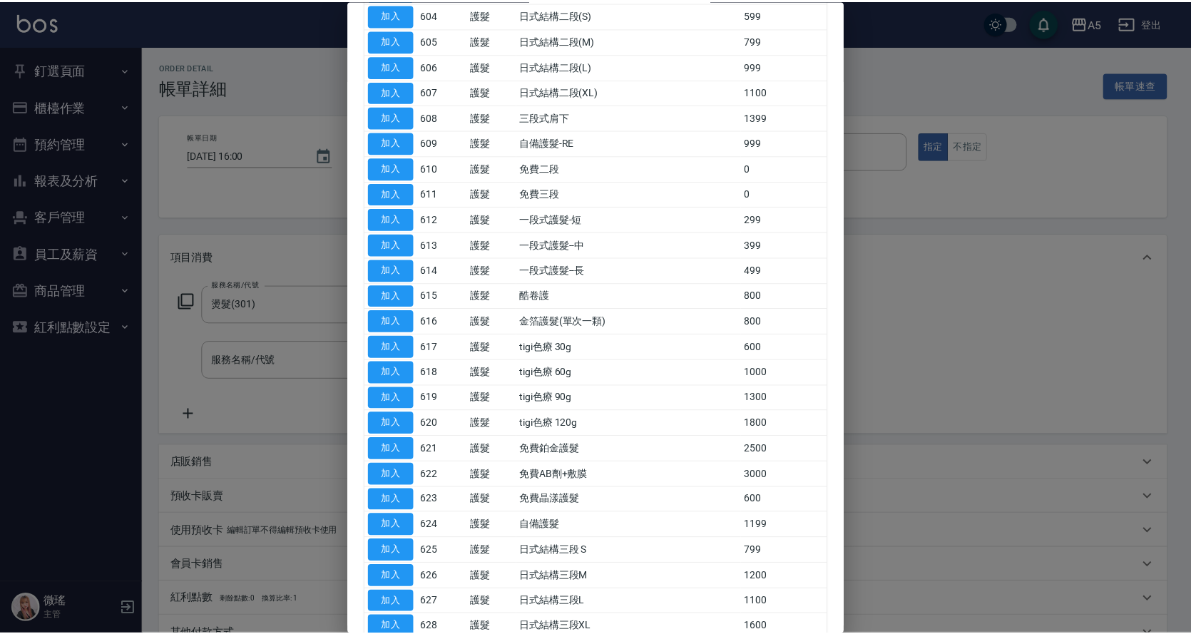
scroll to position [428, 0]
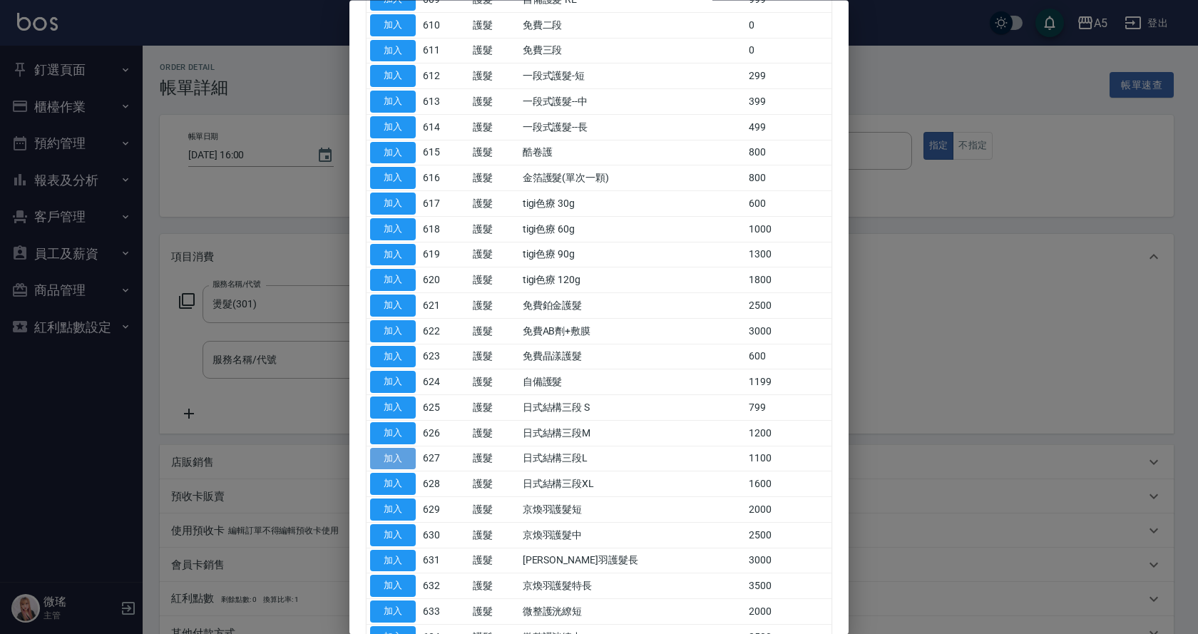
click at [396, 462] on button "加入" at bounding box center [393, 459] width 46 height 22
type input "260"
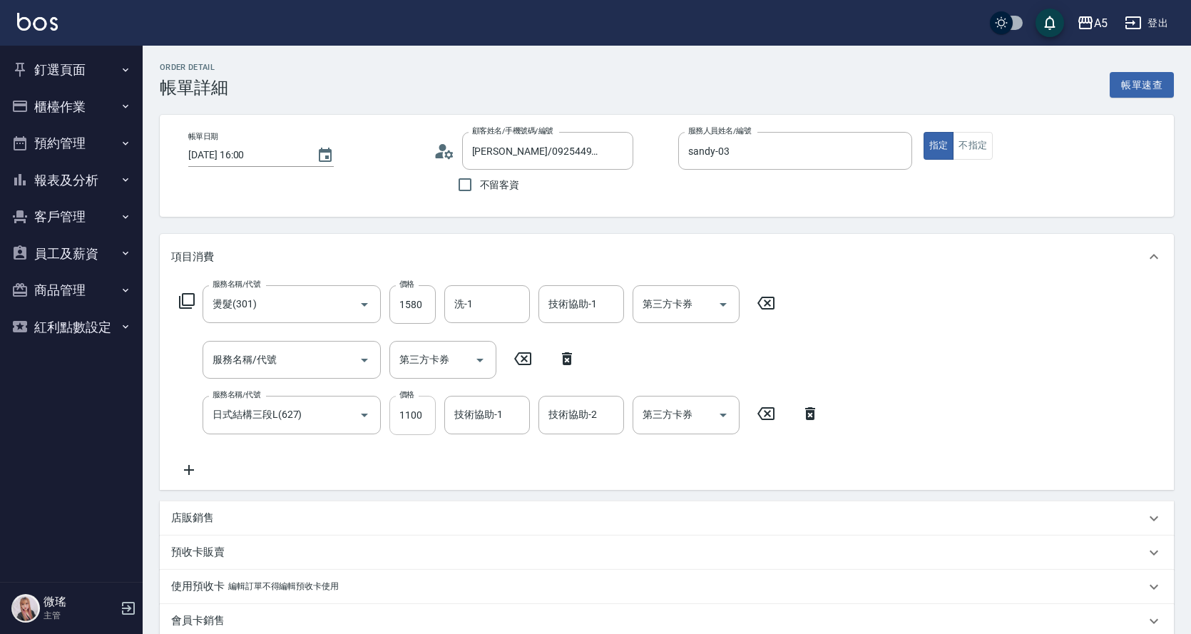
click at [417, 418] on input "1100" at bounding box center [412, 415] width 46 height 38
type input "1"
type input "150"
type input "132"
type input "170"
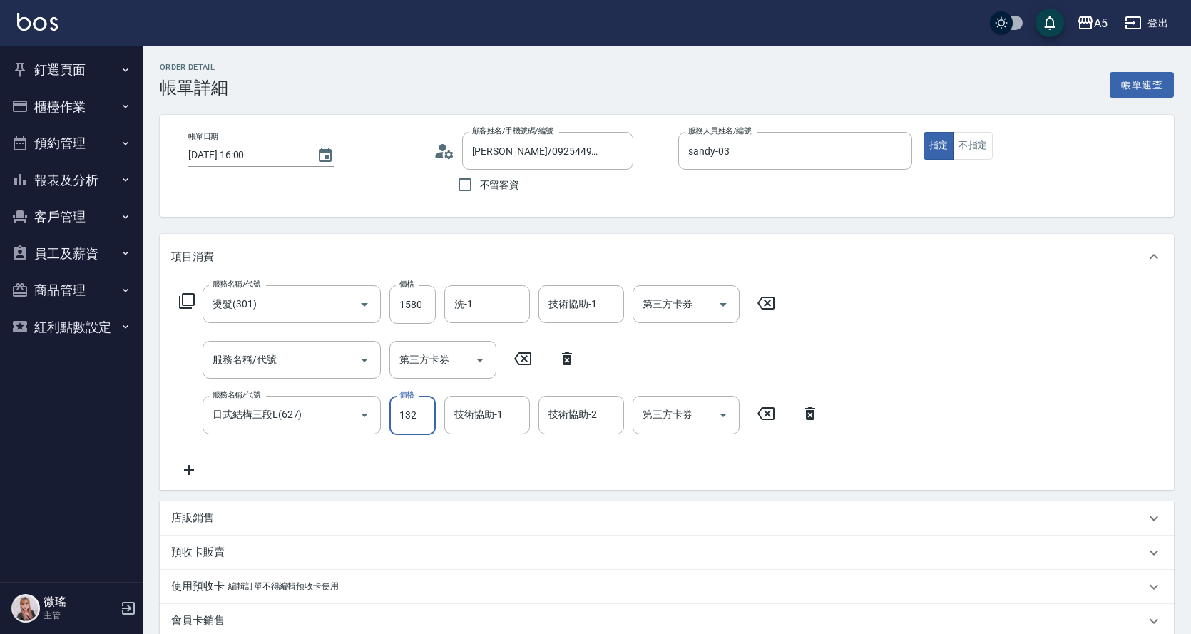
type input "1328"
type input "290"
type input "13289"
type input "290"
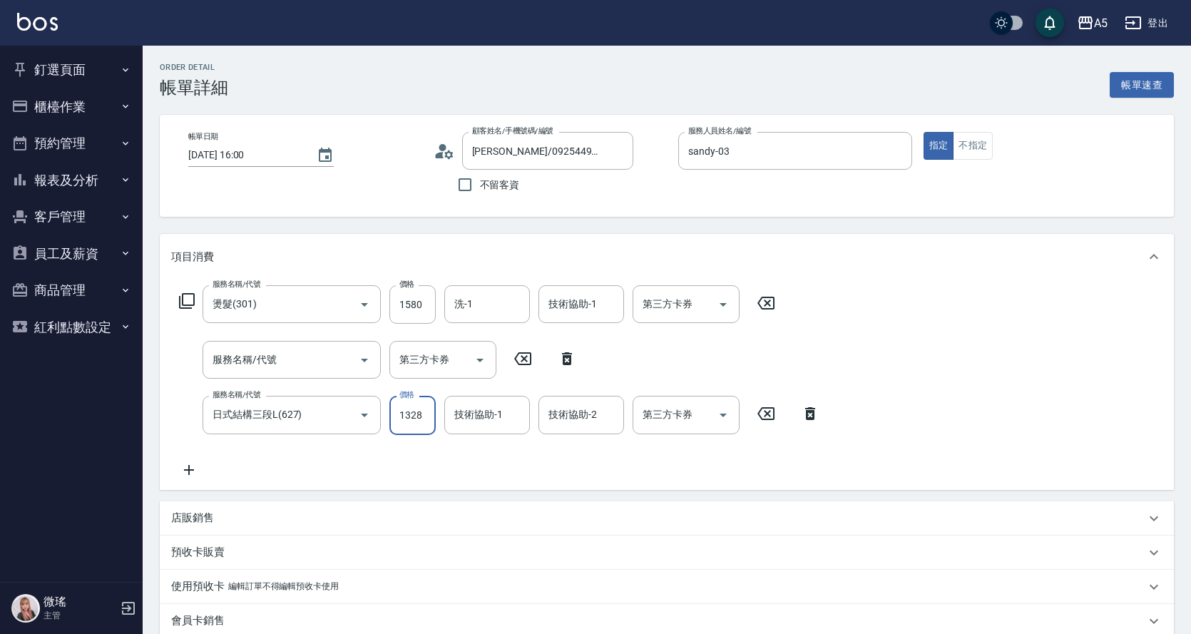
scroll to position [0, 0]
type input "132"
type input "170"
type input "13"
type input "150"
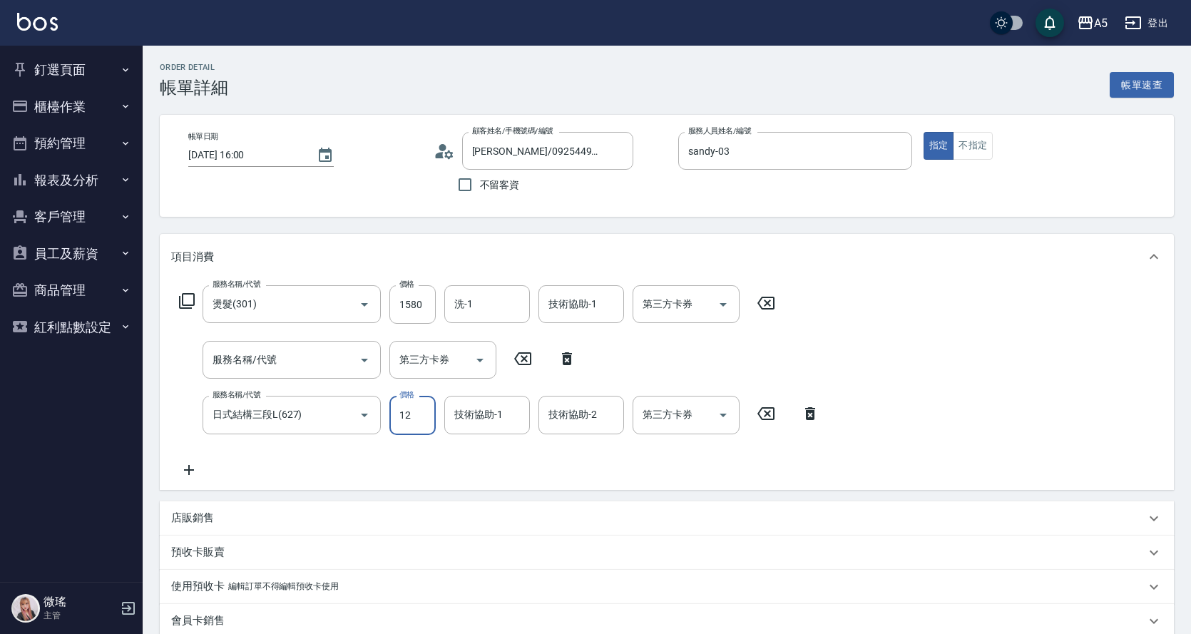
type input "128"
type input "170"
type input "1289"
type input "280"
click at [1063, 421] on div "服務名稱/代號 燙髮(301) 服務名稱/代號 價格 1580 價格 洗-1 洗-1 技術協助-1 技術協助-1 第三方卡券 第三方卡券 服務名稱/代號 服務…" at bounding box center [667, 384] width 1014 height 210
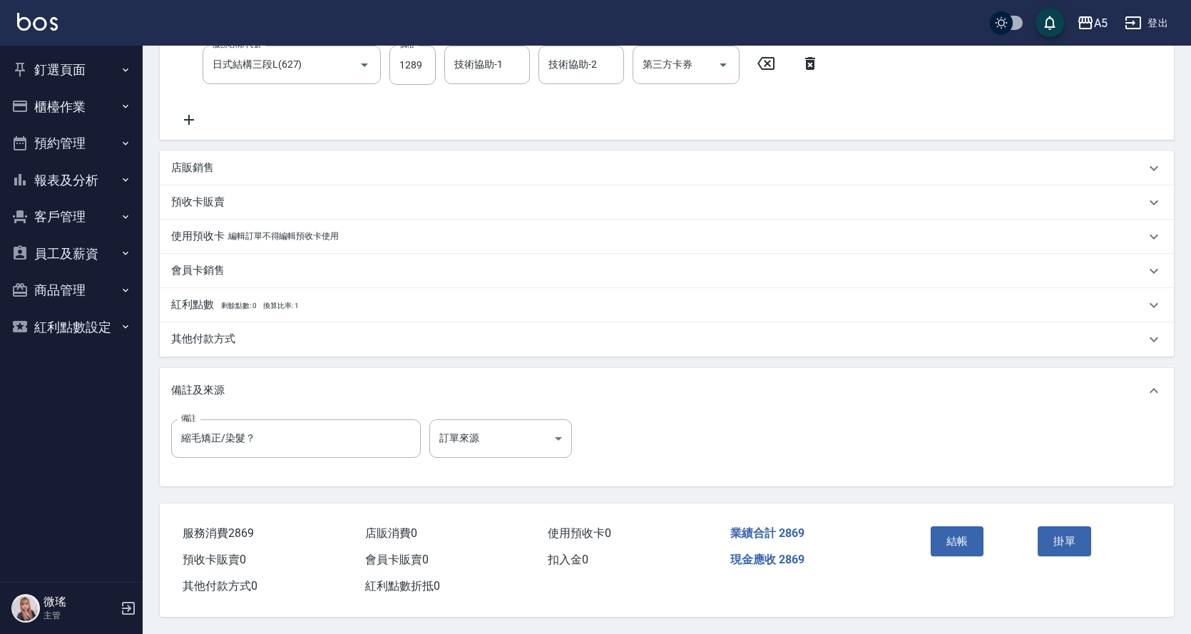
scroll to position [285, 0]
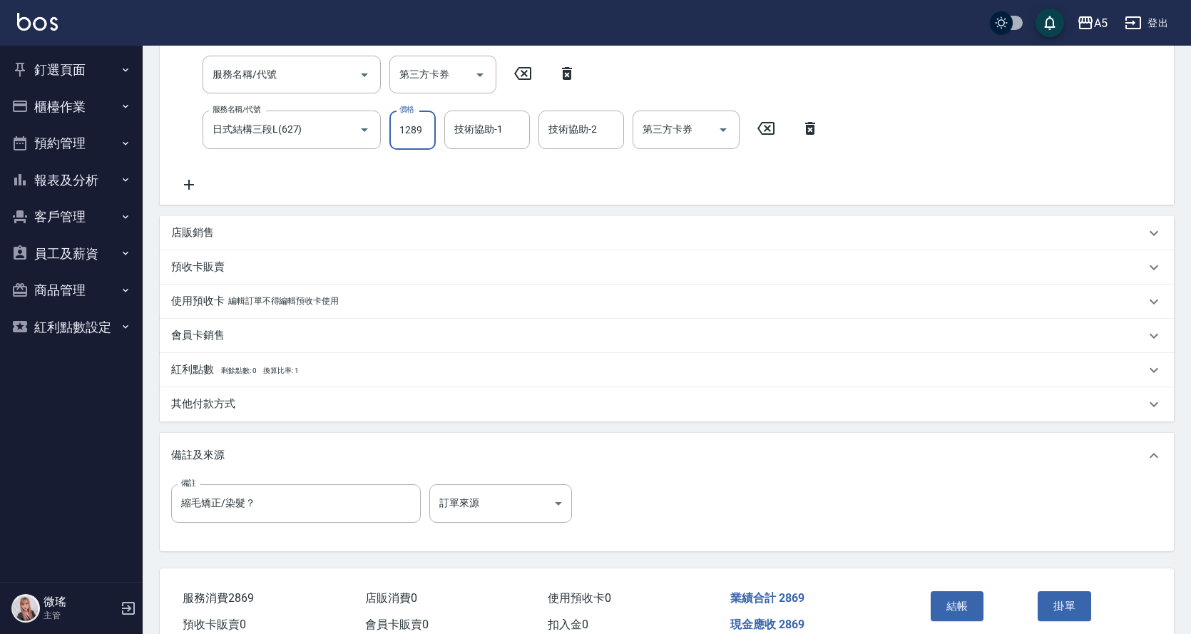
click at [414, 130] on input "1289" at bounding box center [412, 130] width 46 height 38
type input "12819"
type input "1430"
type input "128129"
type input "12970"
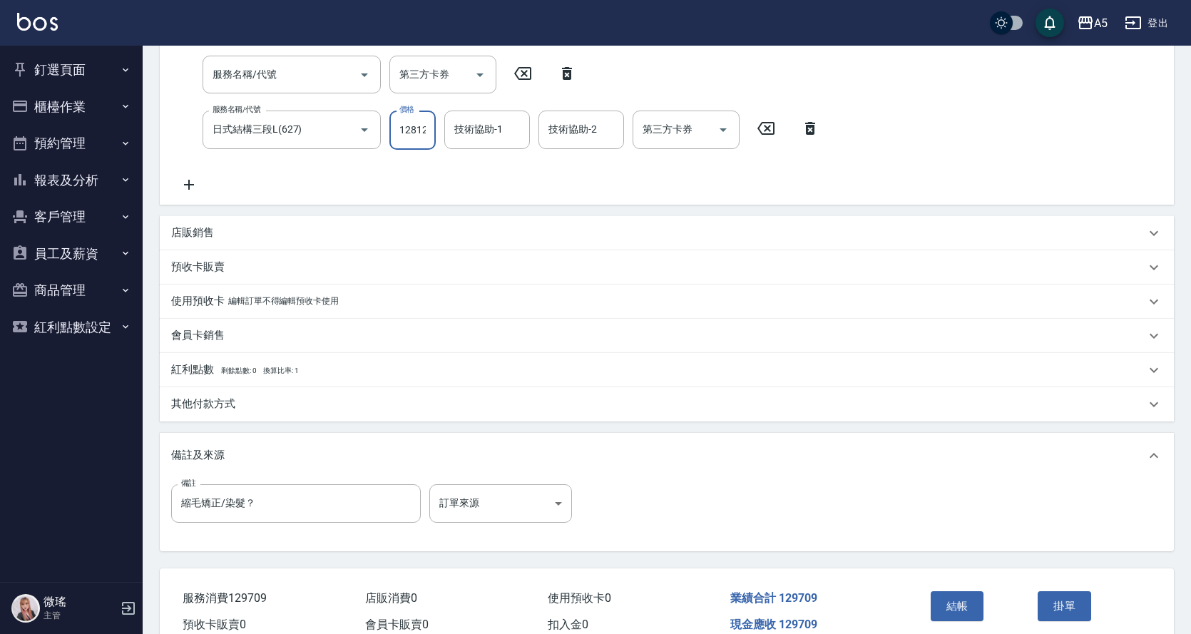
scroll to position [0, 2]
type input "12819"
type input "1430"
type input "1289"
type input "280"
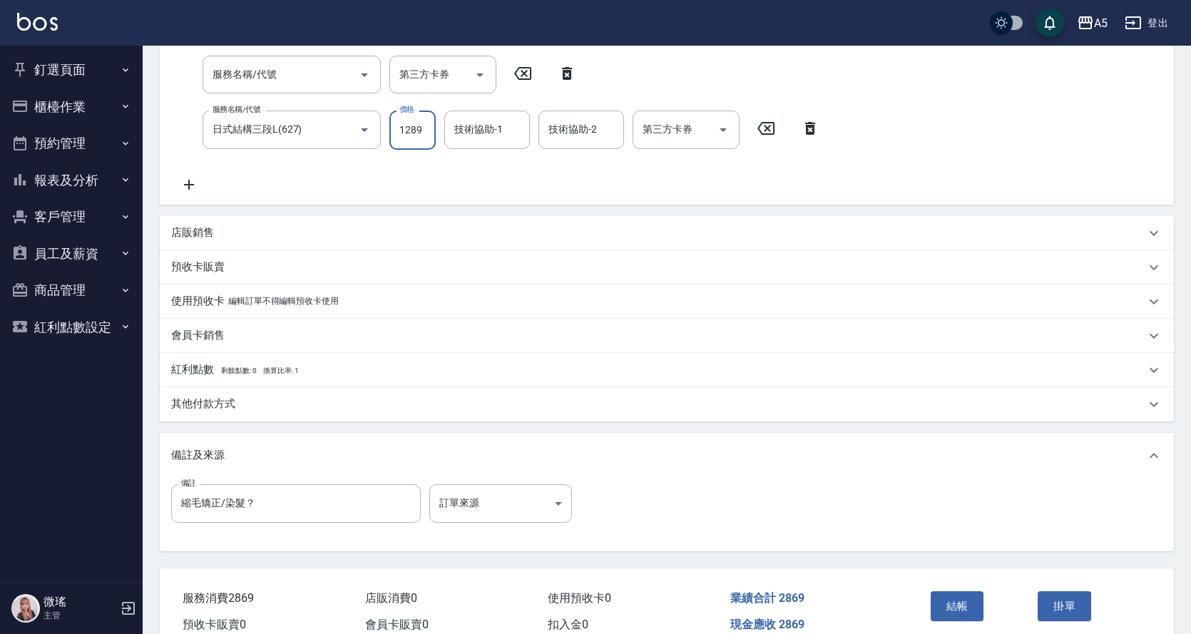
scroll to position [0, 0]
type input "129"
type input "170"
type input "19"
type input "150"
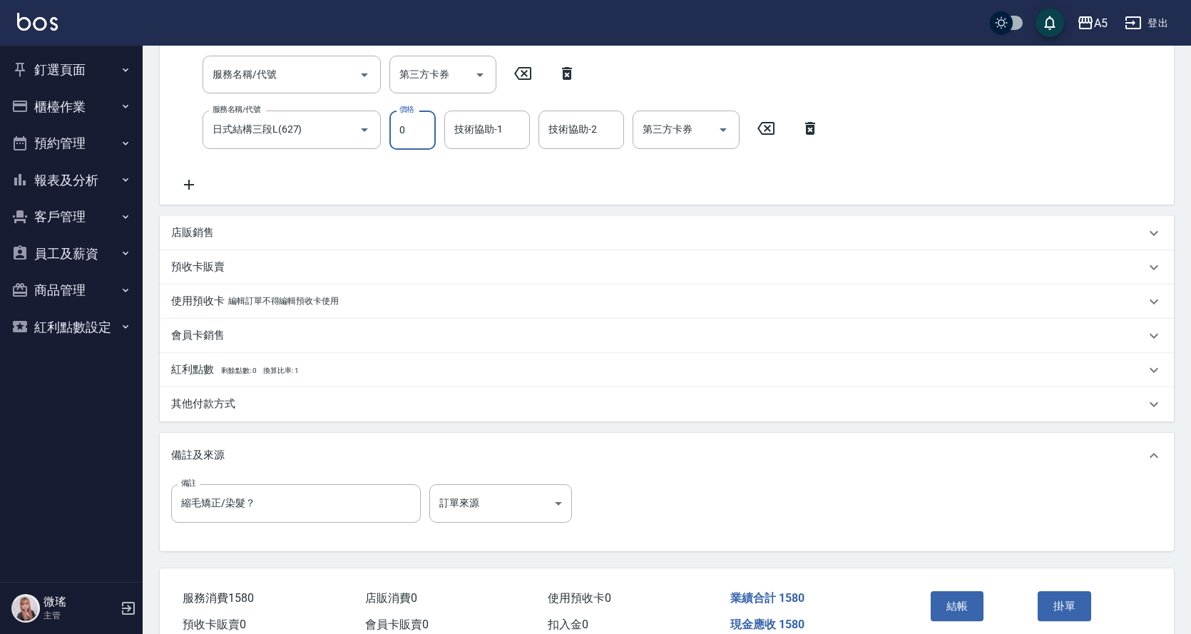
type input "11"
type input "160"
type input "1125"
type input "270"
type input "11259"
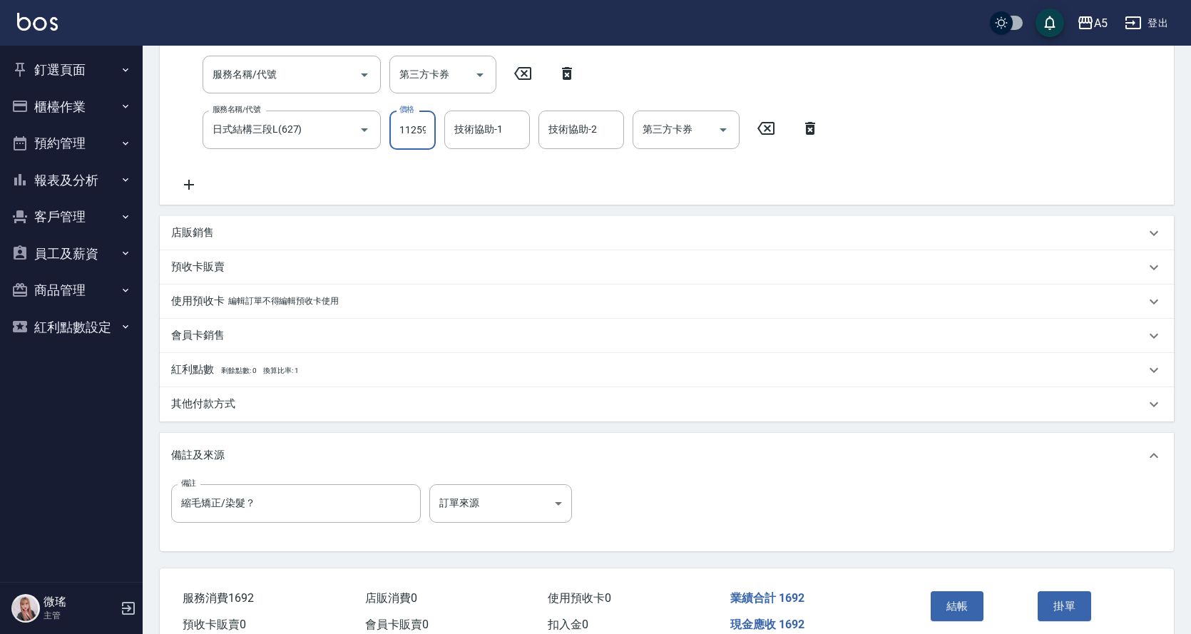
type input "1280"
type input "1125"
type input "270"
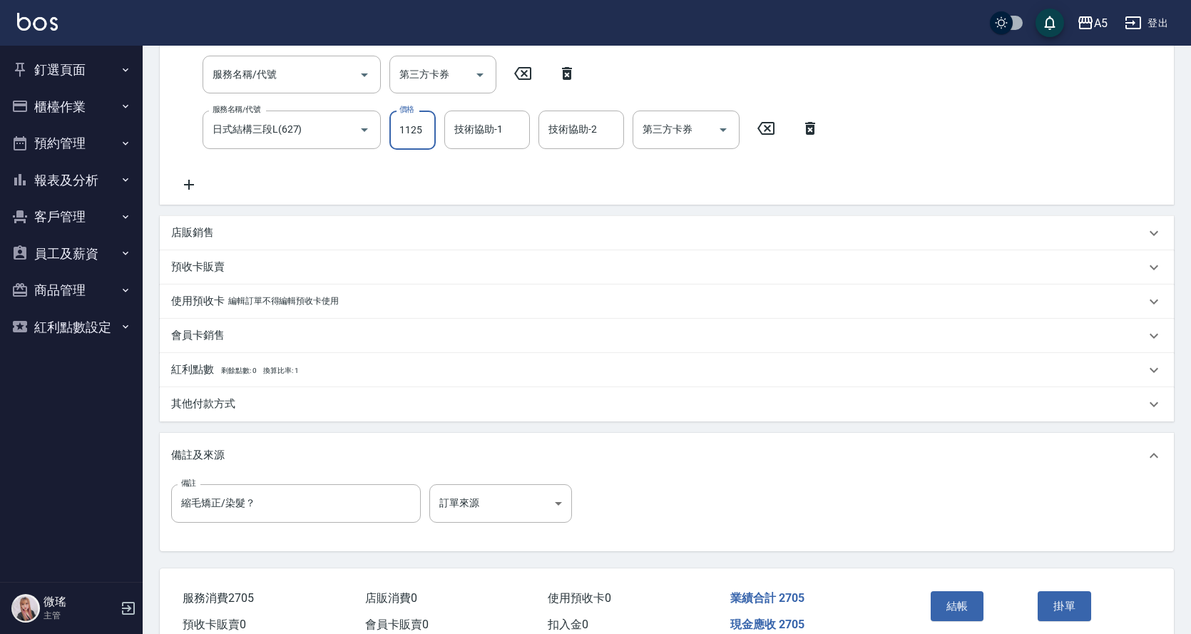
type input "112"
type input "160"
type input "11"
type input "150"
type input "125"
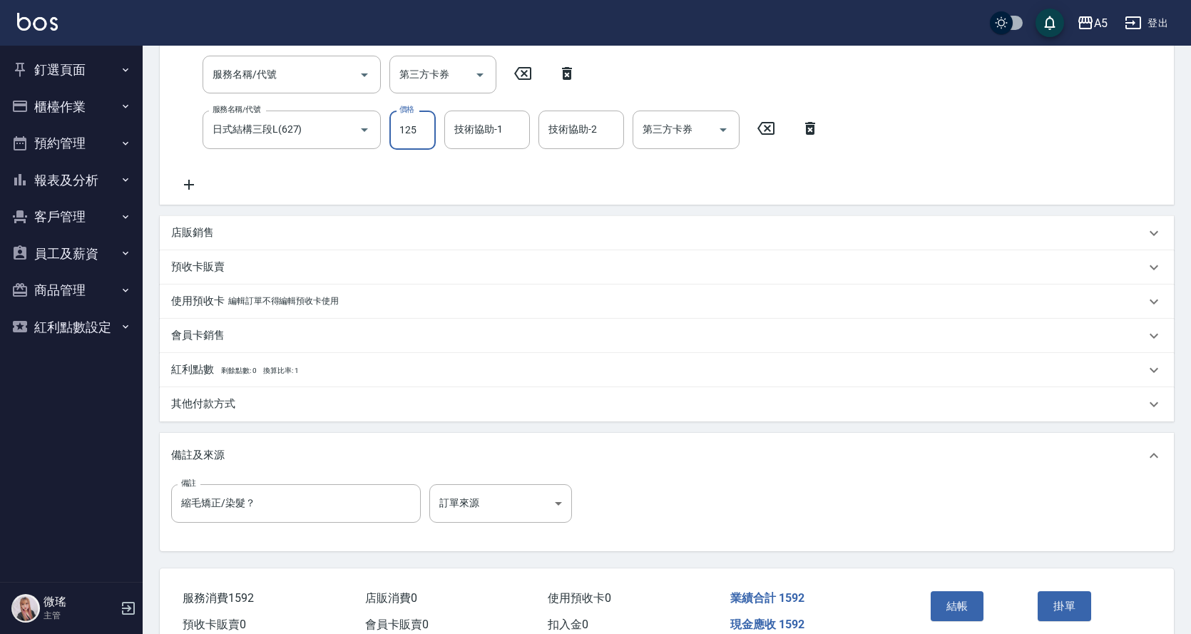
type input "170"
type input "1259"
type input "280"
type input "1259"
click at [1002, 147] on div "服務名稱/代號 燙髮(301) 服務名稱/代號 價格 1580 價格 洗-1 洗-1 技術協助-1 技術協助-1 第三方卡券 第三方卡券 服務名稱/代號 服務…" at bounding box center [667, 99] width 1014 height 210
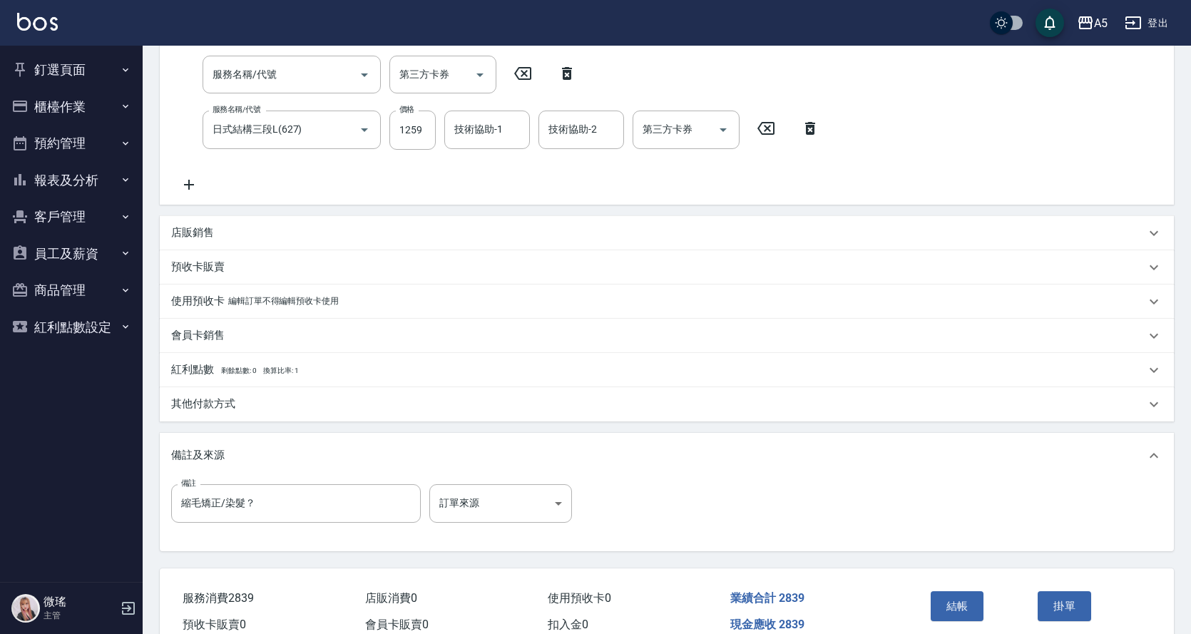
scroll to position [356, 0]
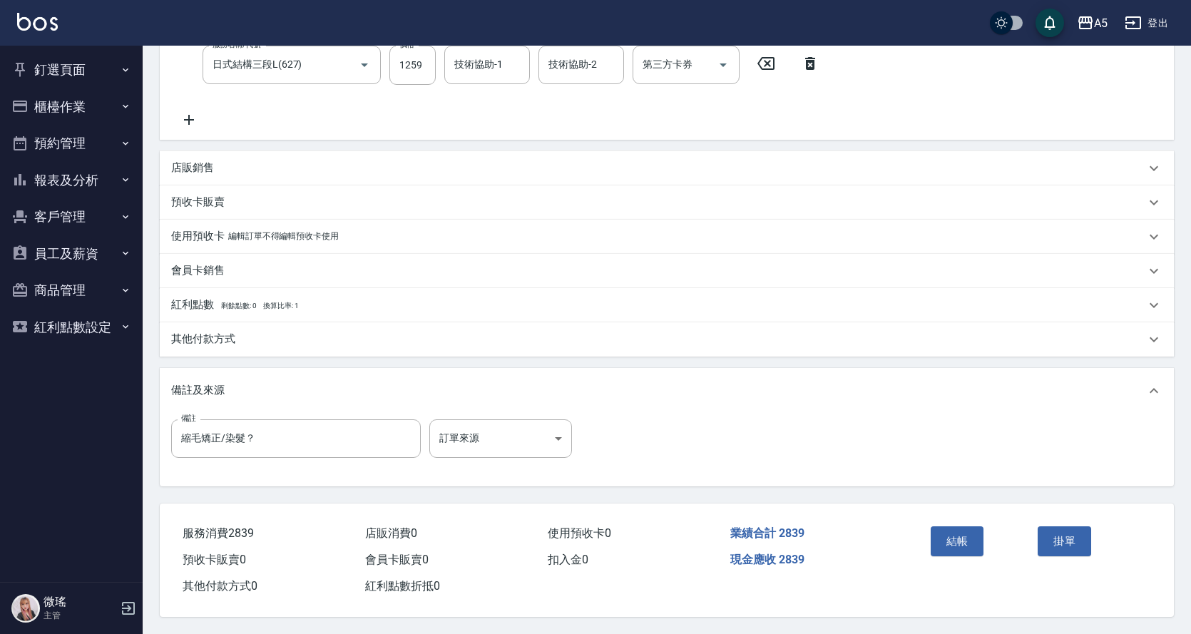
click at [205, 332] on p "其他付款方式" at bounding box center [203, 339] width 64 height 15
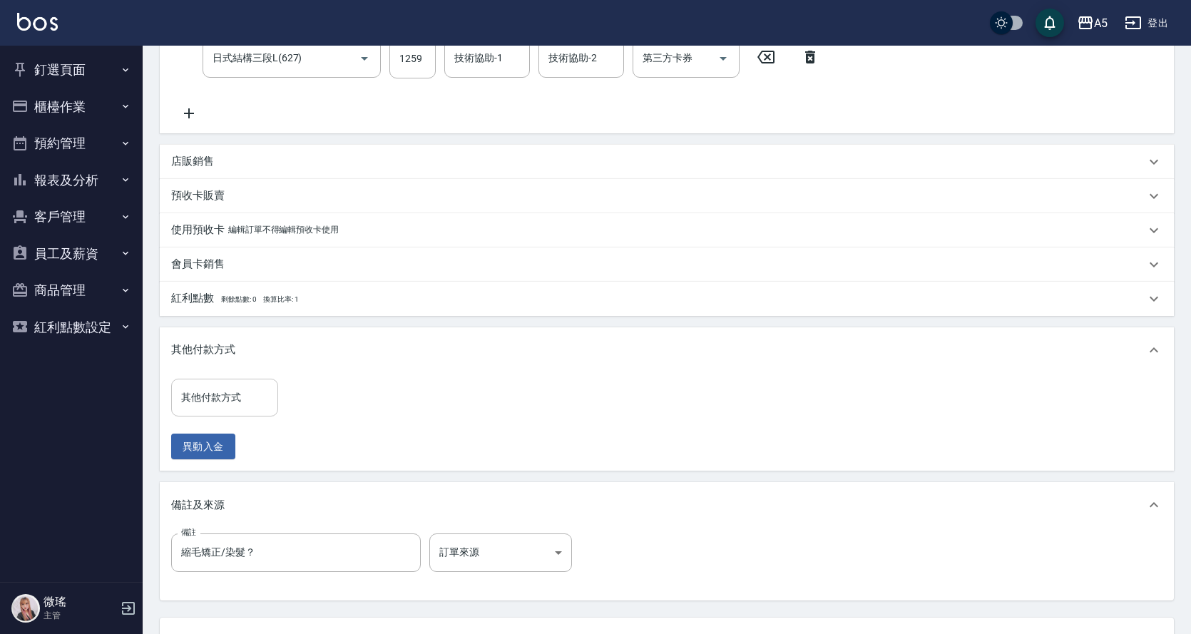
click at [234, 392] on input "其他付款方式" at bounding box center [225, 397] width 94 height 25
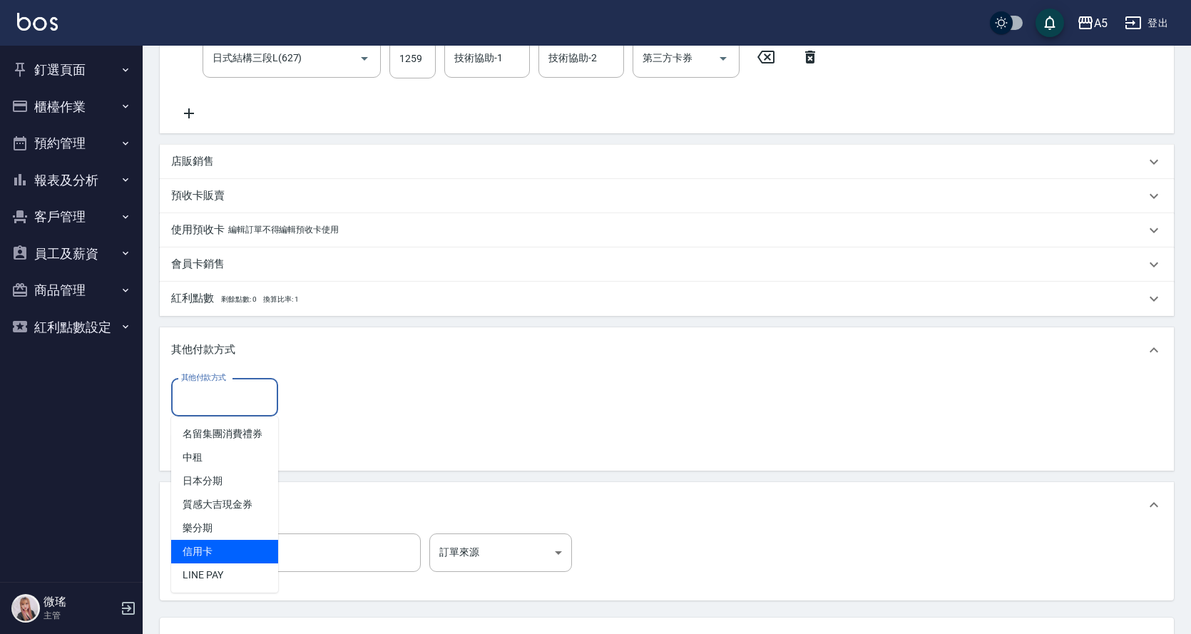
scroll to position [477, 0]
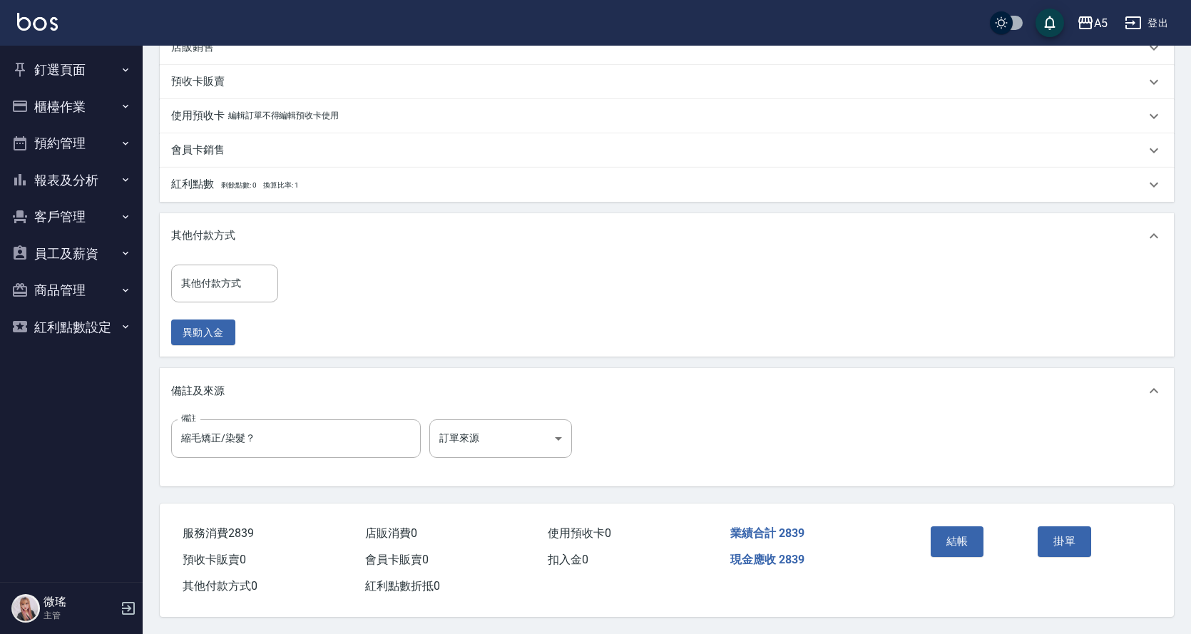
click at [308, 233] on div "其他付款方式" at bounding box center [658, 235] width 974 height 15
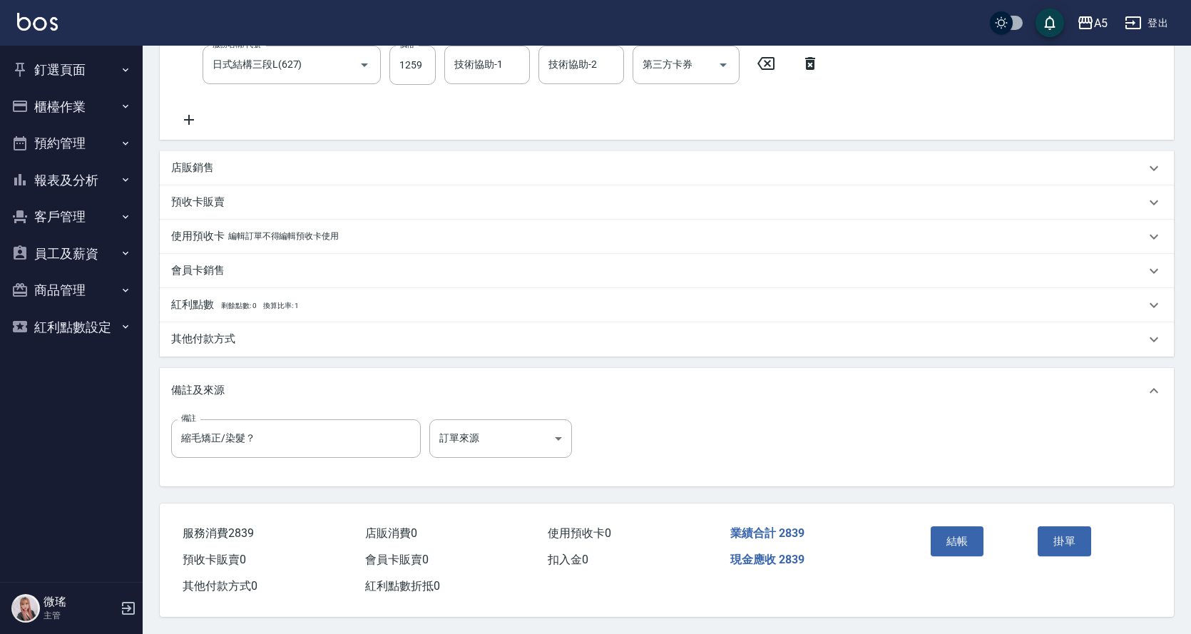
scroll to position [356, 0]
click at [239, 332] on div "其他付款方式" at bounding box center [658, 339] width 974 height 15
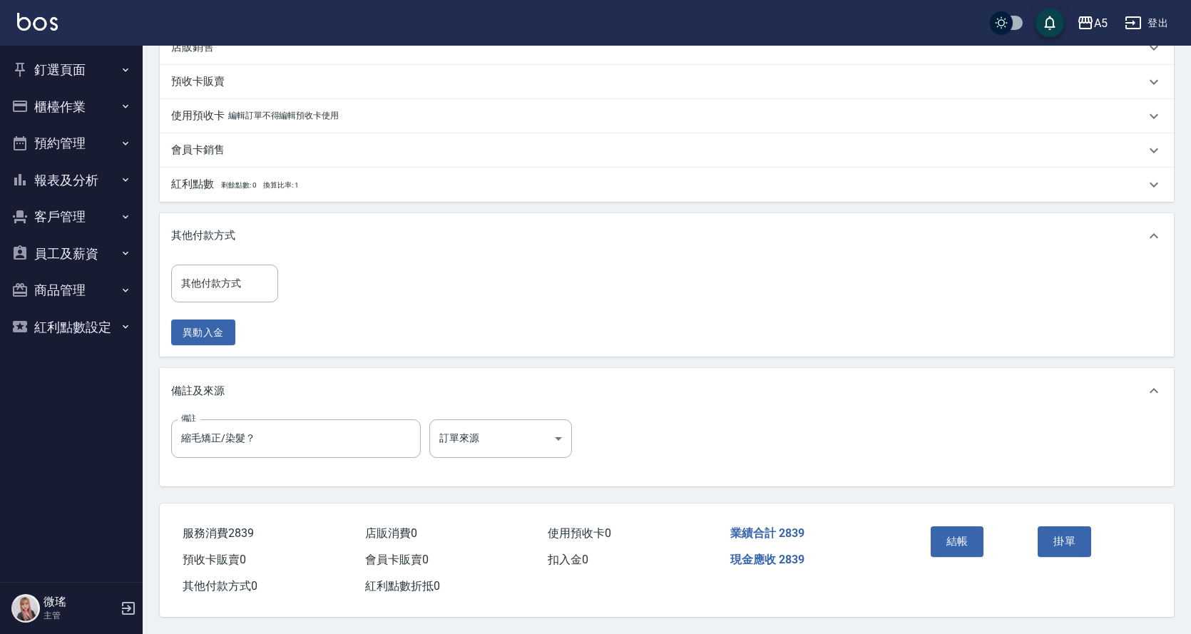
scroll to position [477, 0]
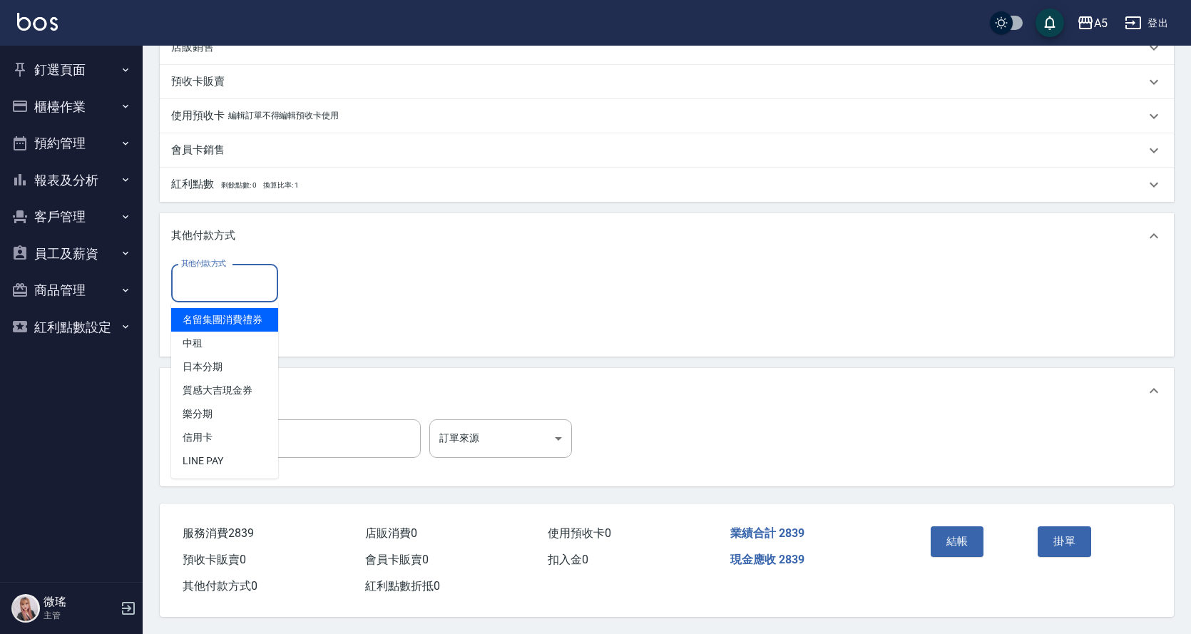
click at [237, 277] on input "其他付款方式" at bounding box center [225, 283] width 94 height 25
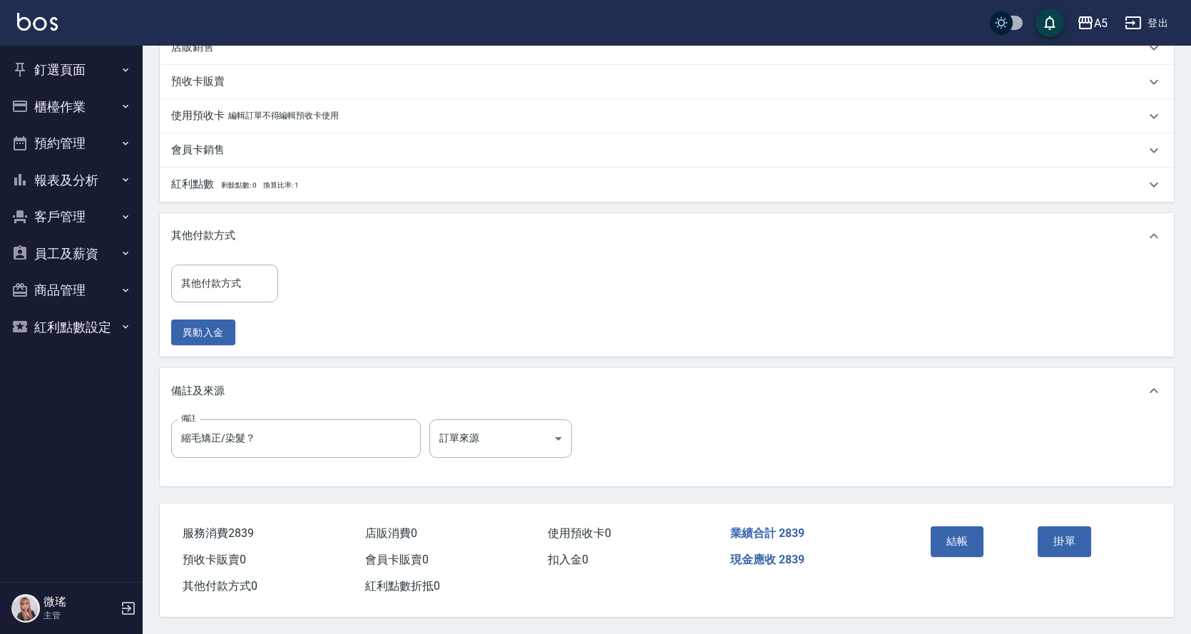
click at [362, 213] on div "其他付款方式" at bounding box center [667, 236] width 1014 height 46
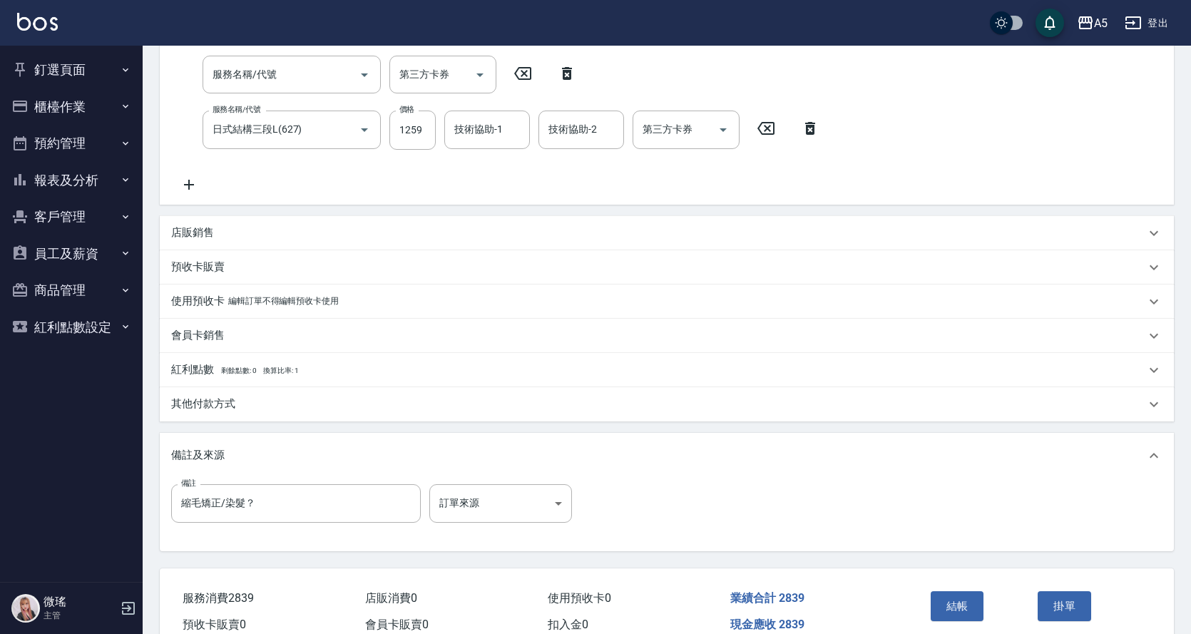
scroll to position [356, 0]
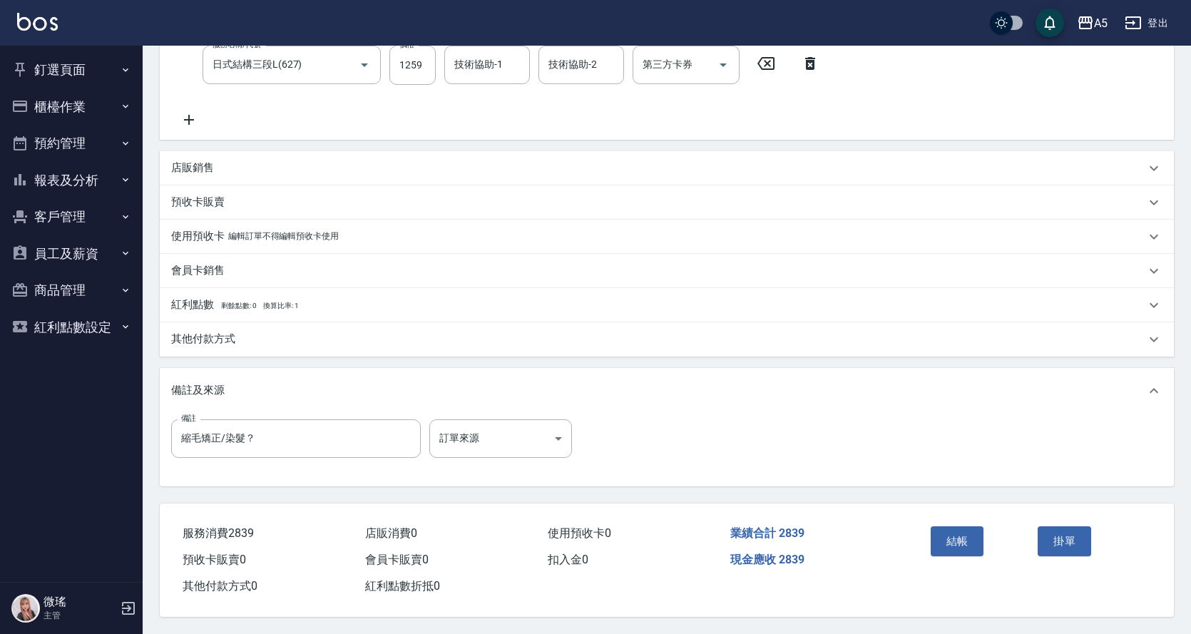
click at [366, 324] on div "其他付款方式" at bounding box center [667, 339] width 1014 height 34
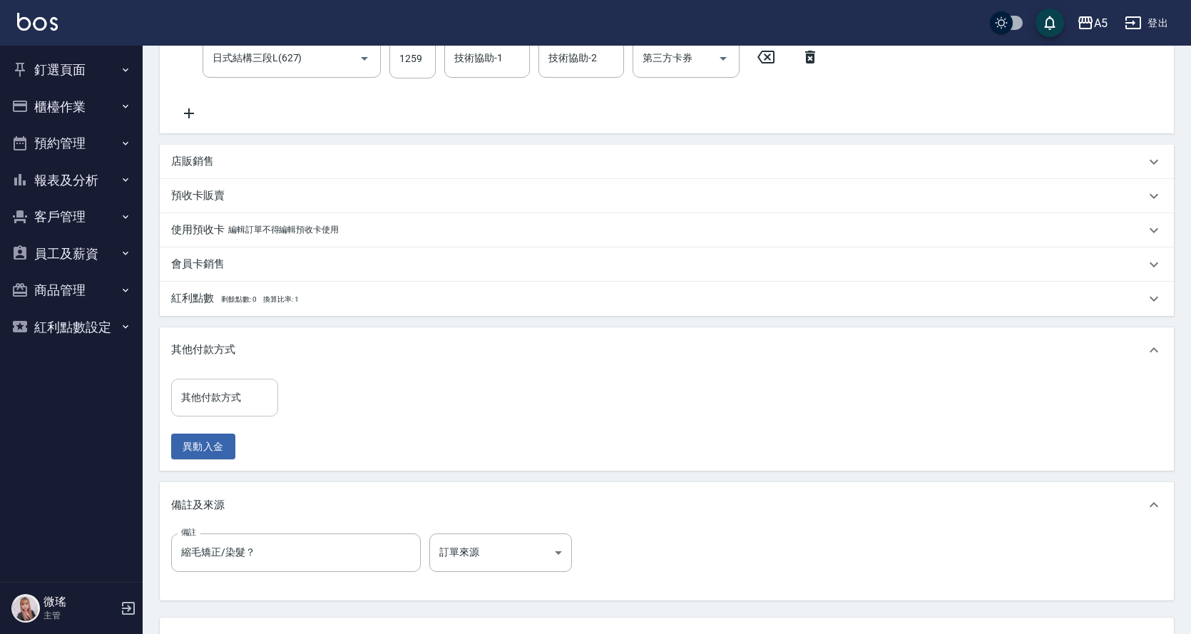
drag, startPoint x: 229, startPoint y: 400, endPoint x: 238, endPoint y: 402, distance: 9.5
click at [237, 399] on input "其他付款方式" at bounding box center [225, 397] width 94 height 25
click at [238, 394] on input "其他付款方式" at bounding box center [225, 397] width 94 height 25
click at [251, 377] on div "其他付款方式 其他付款方式 異動入金" at bounding box center [667, 422] width 1014 height 98
click at [251, 384] on div "其他付款方式" at bounding box center [224, 398] width 107 height 38
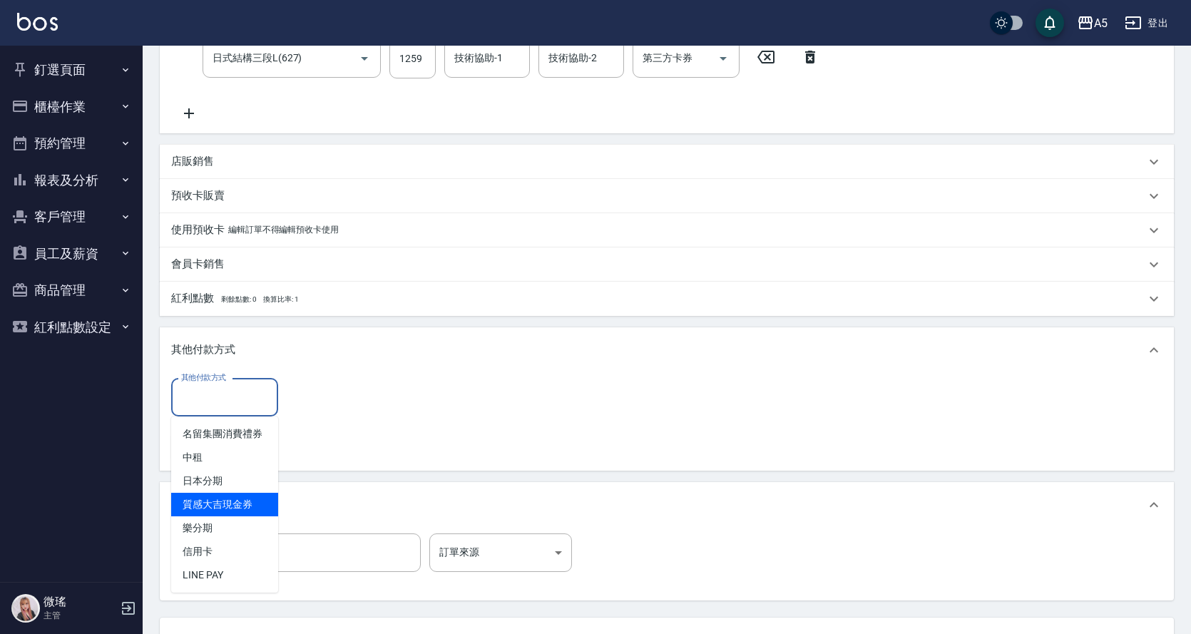
scroll to position [477, 0]
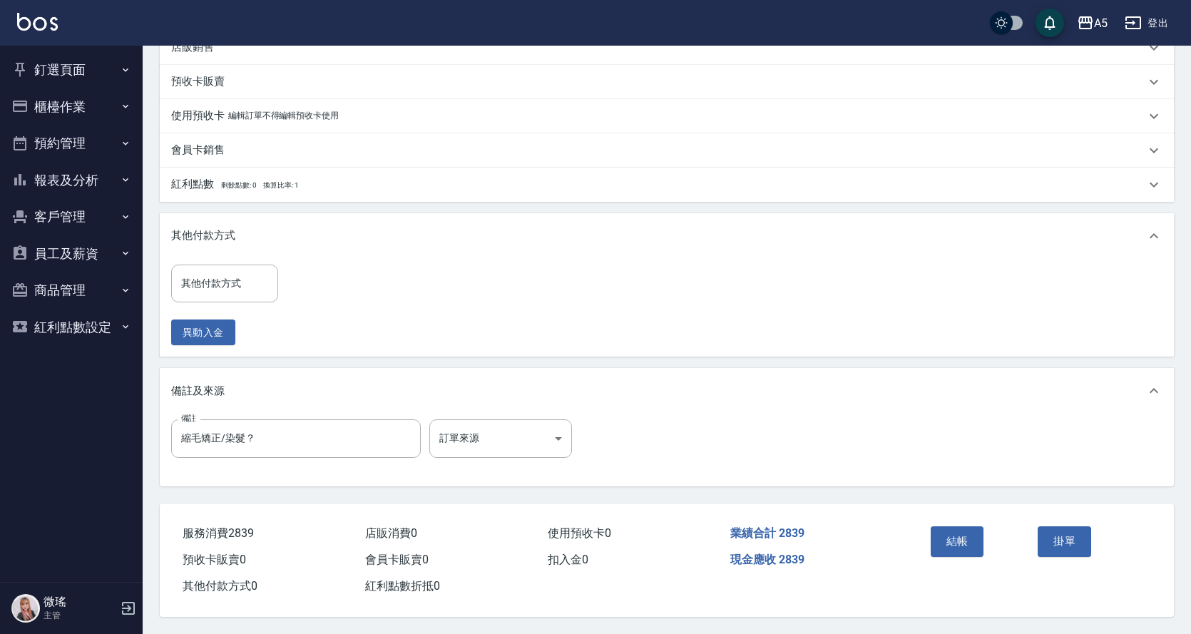
click at [672, 292] on div "其他付款方式 其他付款方式 異動入金" at bounding box center [666, 304] width 991 height 81
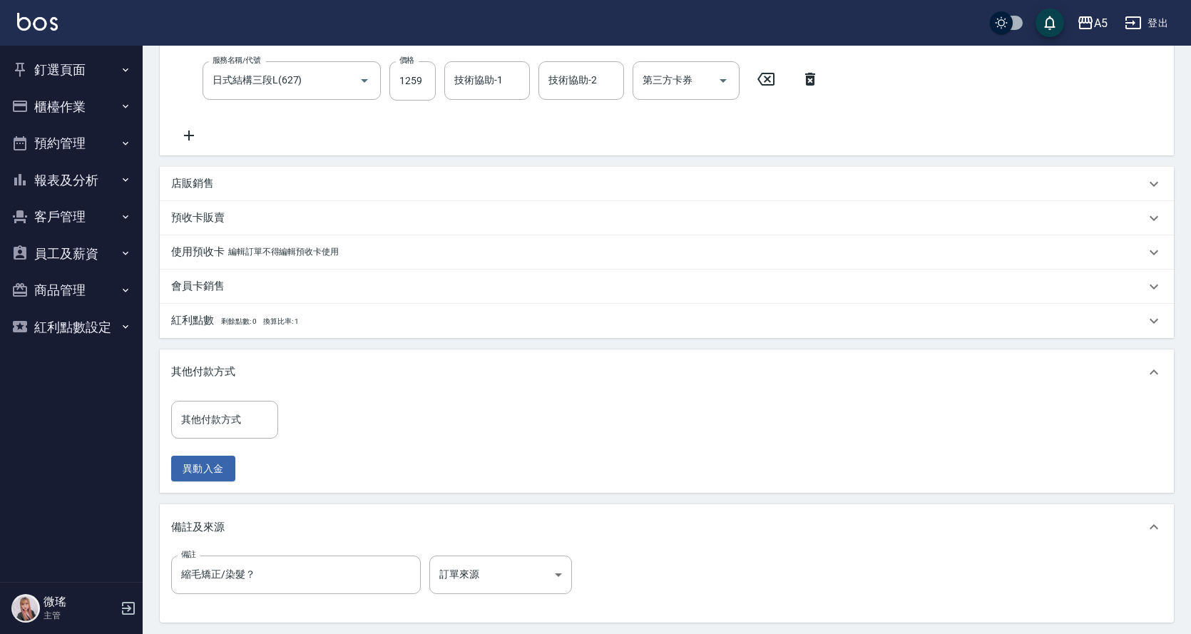
scroll to position [263, 0]
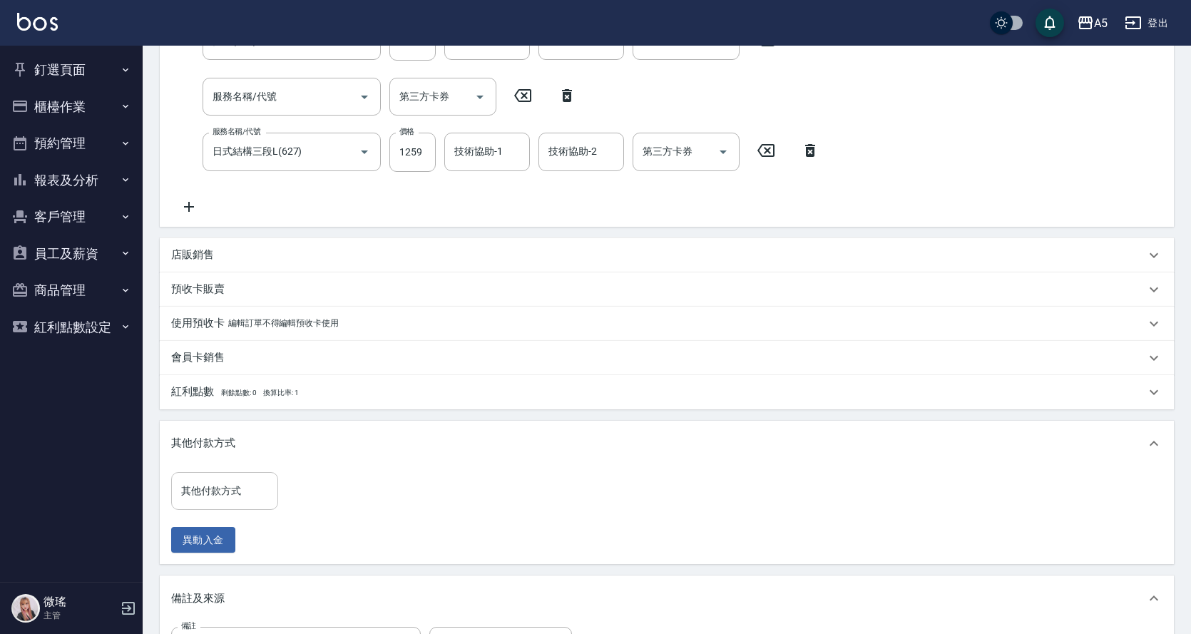
click at [232, 486] on input "其他付款方式" at bounding box center [225, 490] width 94 height 25
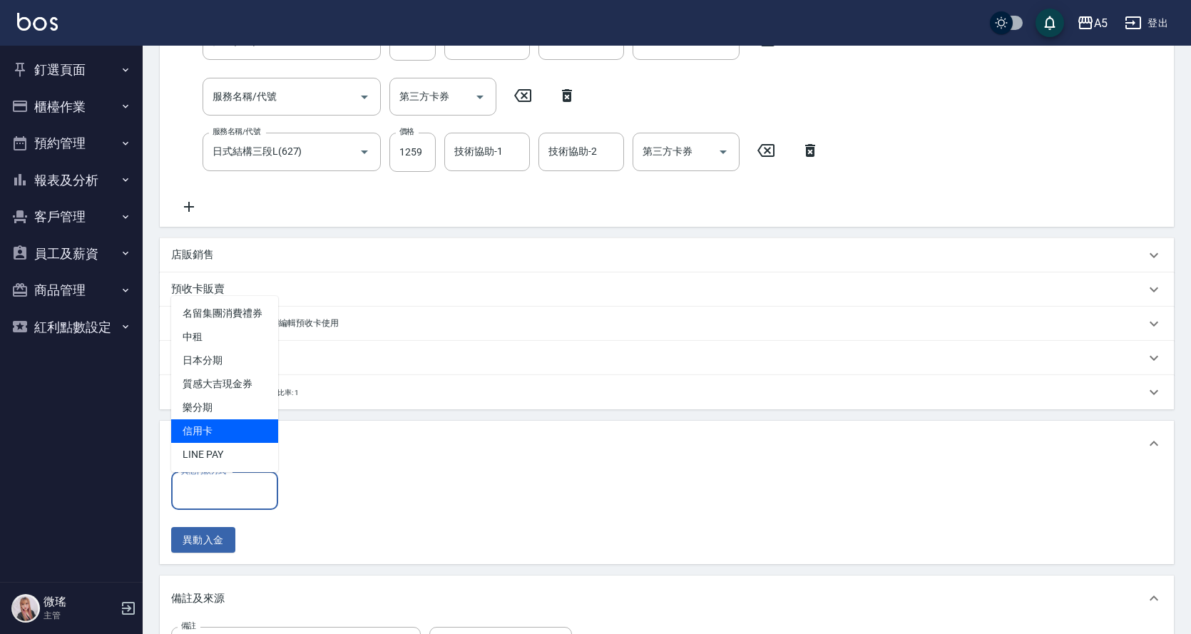
click at [232, 429] on span "信用卡" at bounding box center [224, 431] width 107 height 24
type input "信用卡"
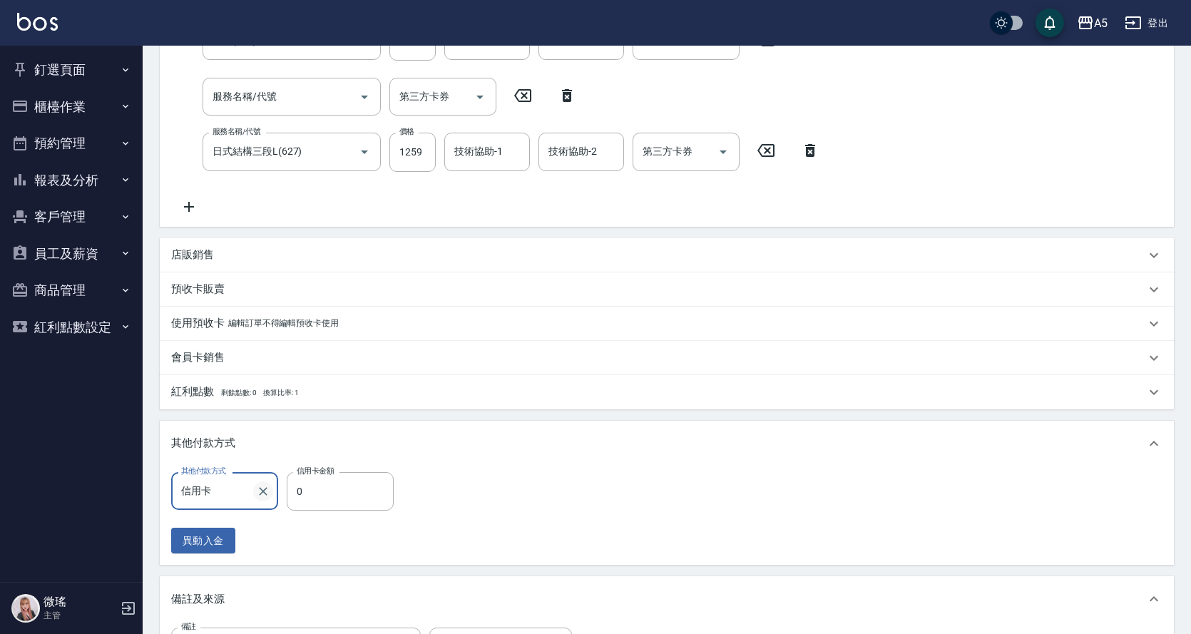
click at [262, 491] on icon "Clear" at bounding box center [263, 491] width 9 height 9
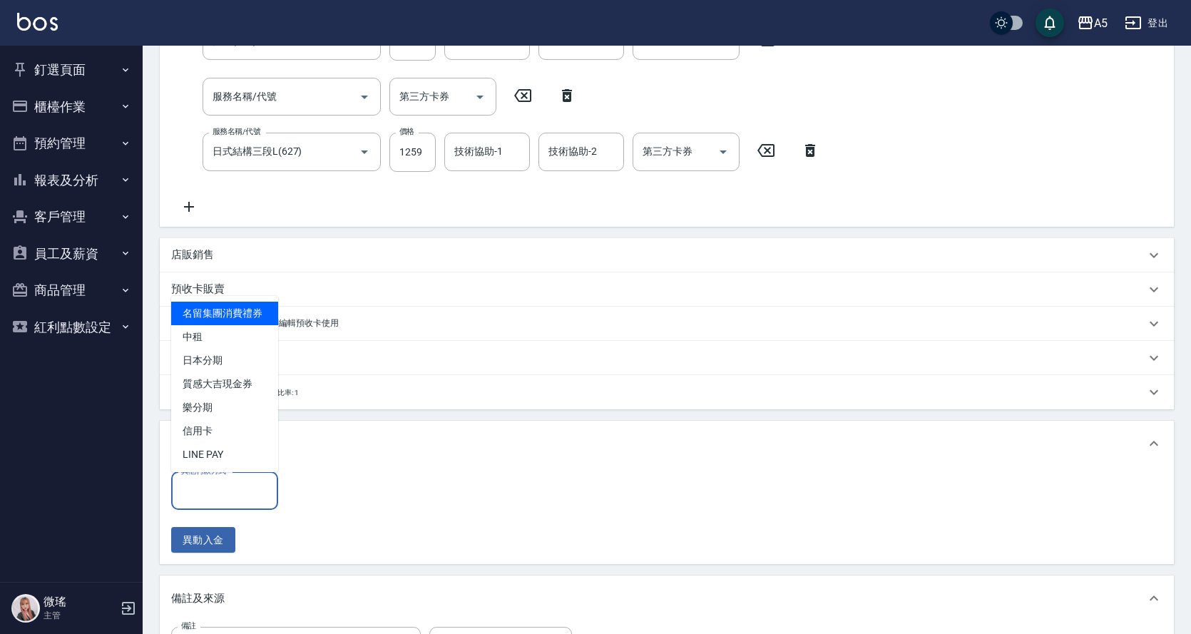
click at [193, 497] on input "其他付款方式" at bounding box center [225, 490] width 94 height 25
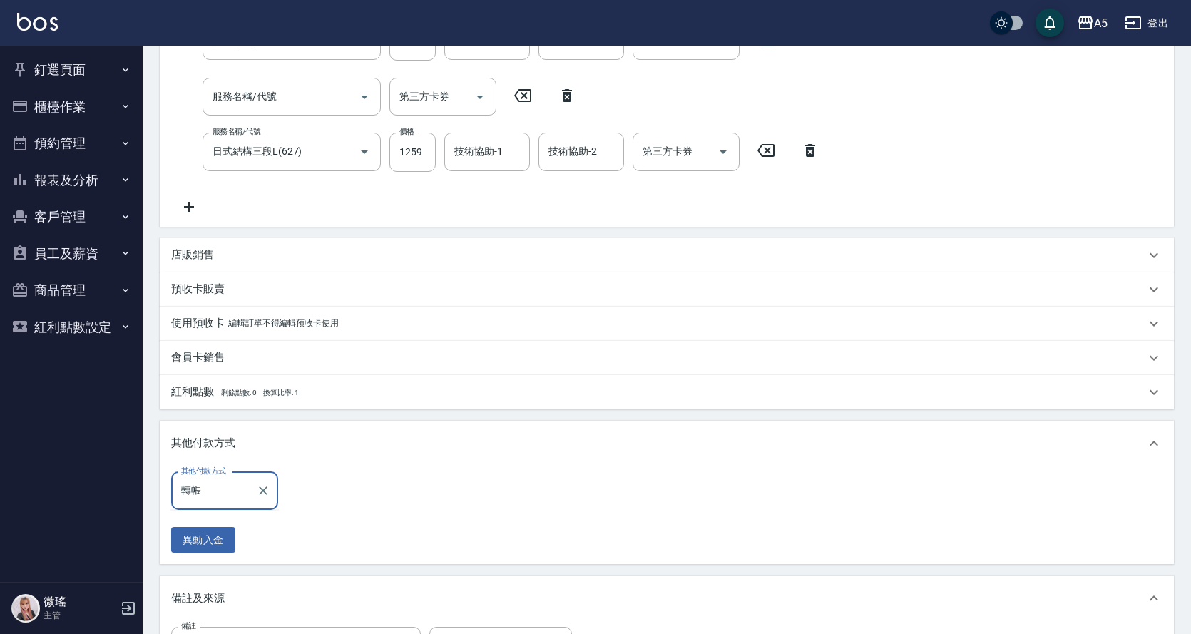
type input "undefined"
click at [351, 491] on input "0" at bounding box center [340, 491] width 107 height 38
click at [230, 473] on div "其他付款方式" at bounding box center [224, 491] width 107 height 38
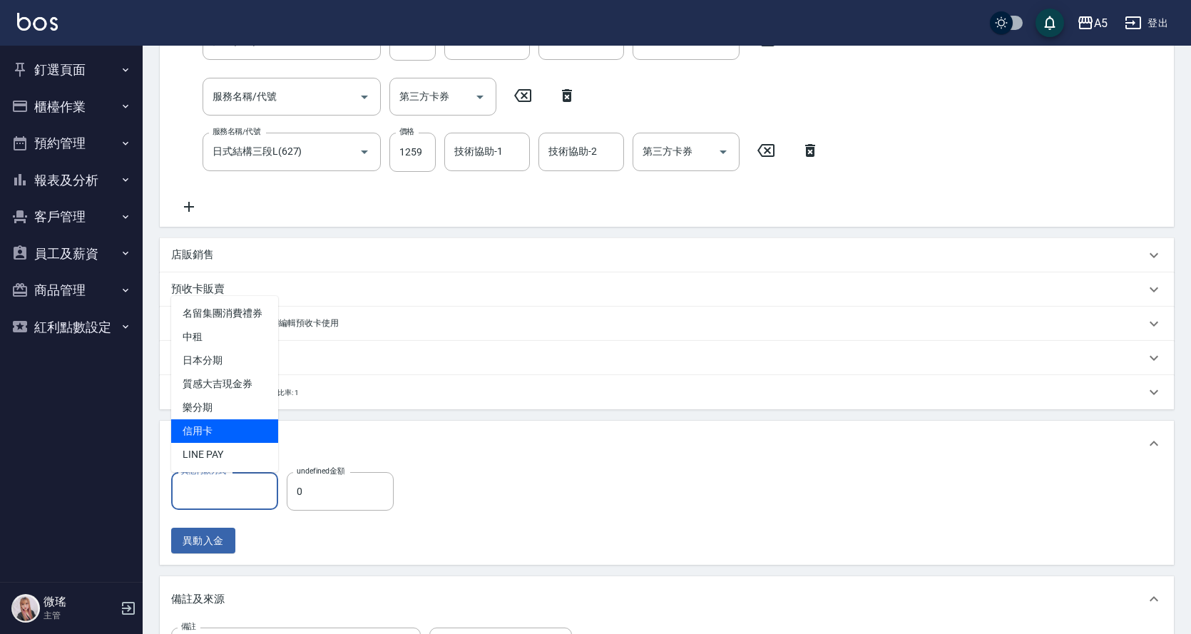
scroll to position [334, 0]
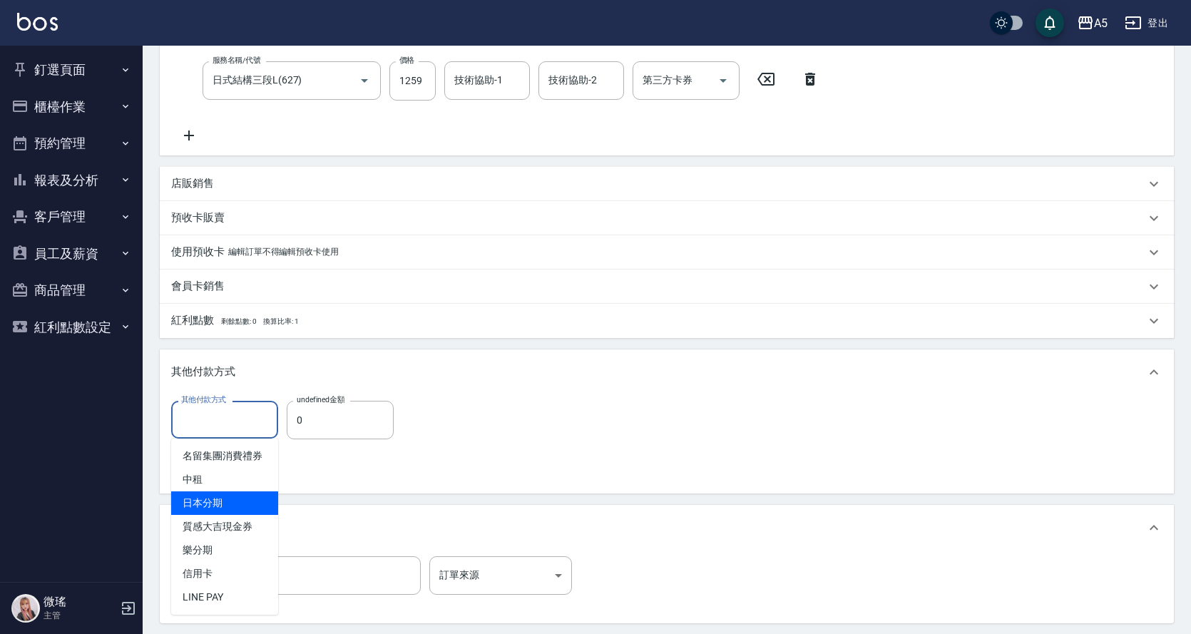
click at [518, 354] on div "其他付款方式" at bounding box center [667, 372] width 1014 height 46
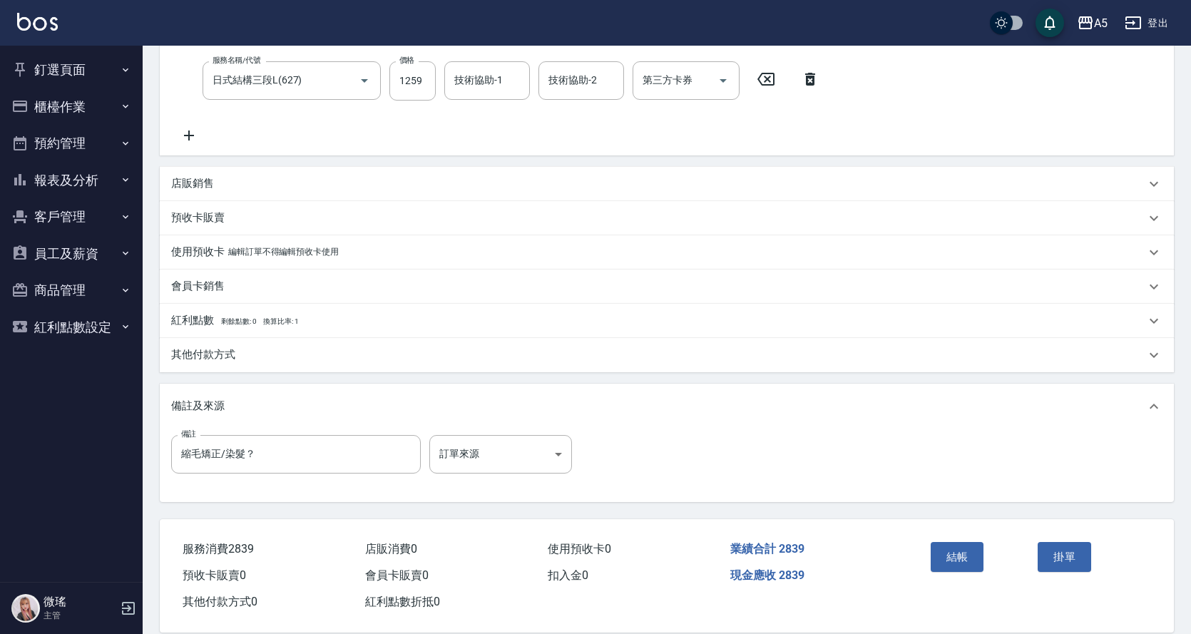
scroll to position [356, 0]
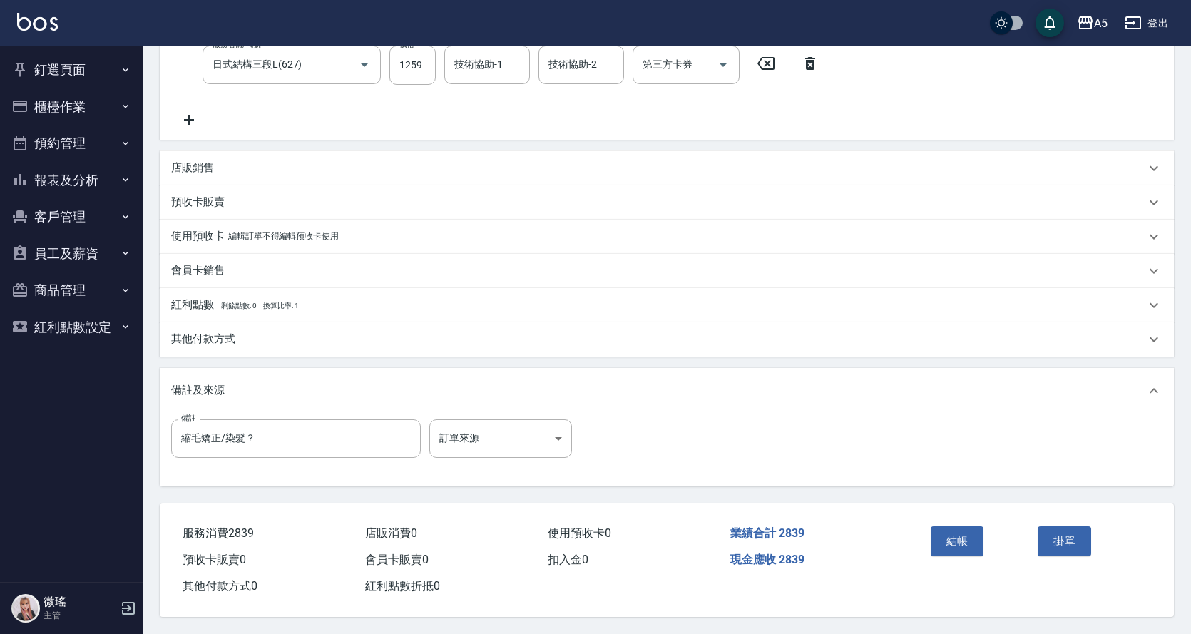
click at [963, 526] on button "結帳" at bounding box center [956, 541] width 53 height 30
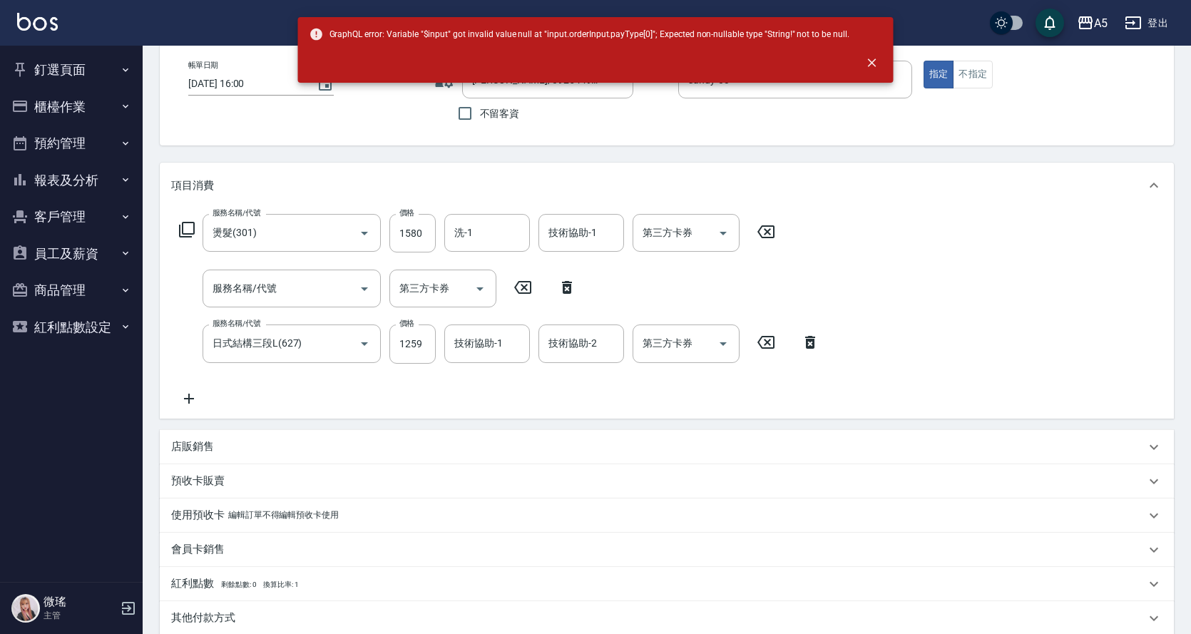
scroll to position [0, 0]
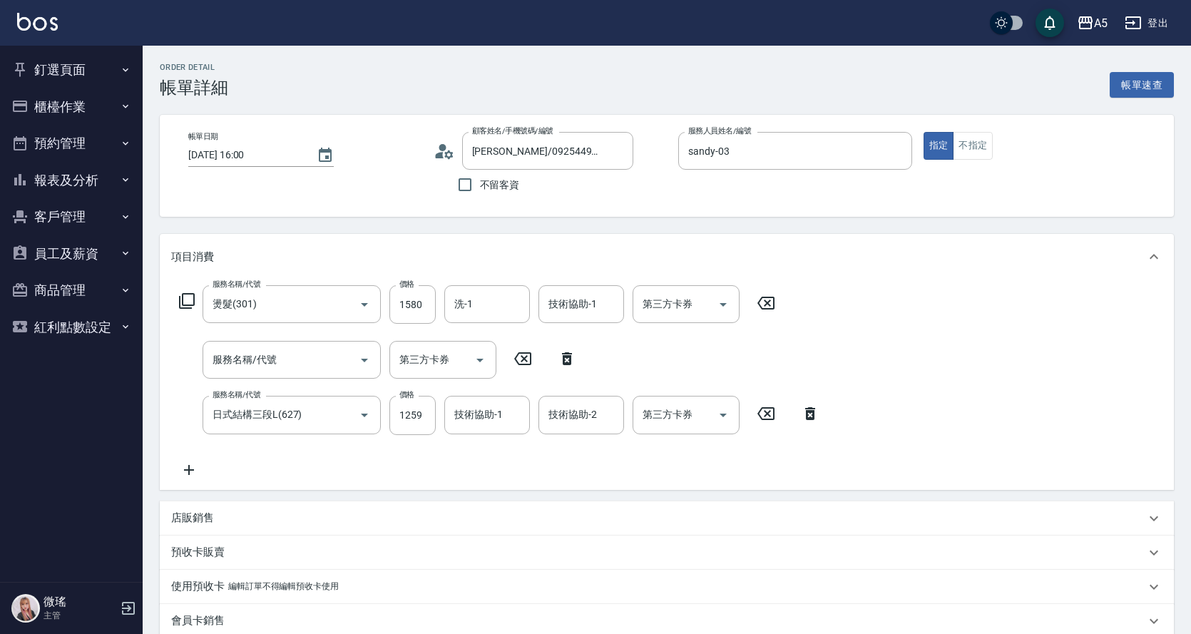
click at [563, 363] on icon at bounding box center [567, 358] width 10 height 13
type input "日式結構三段L(627)"
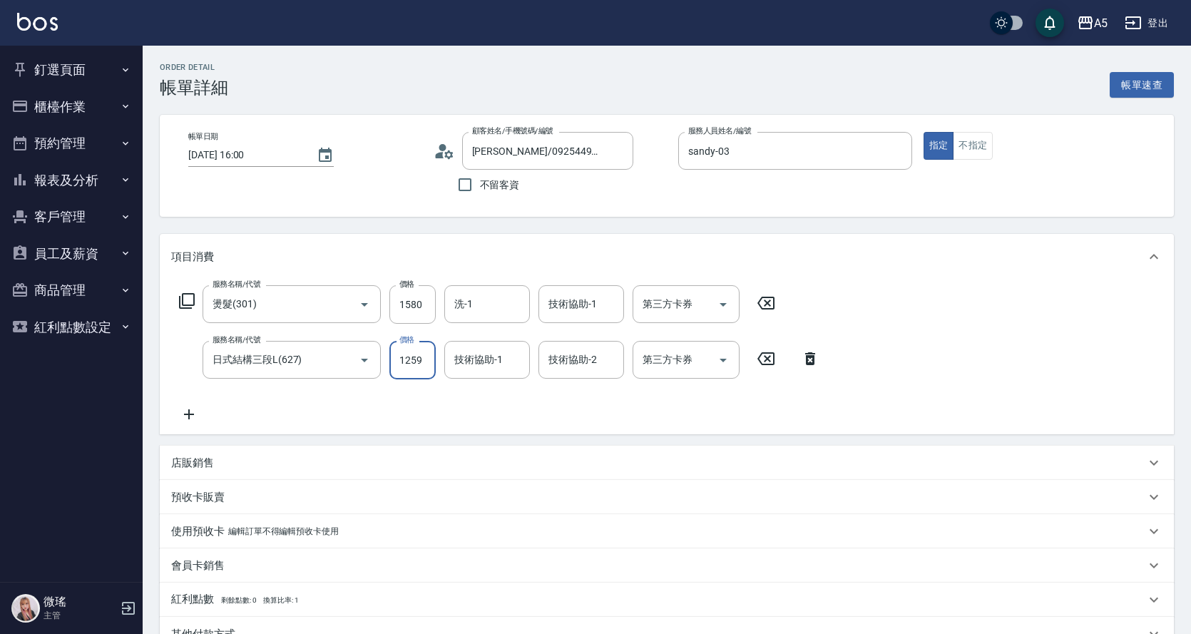
scroll to position [143, 0]
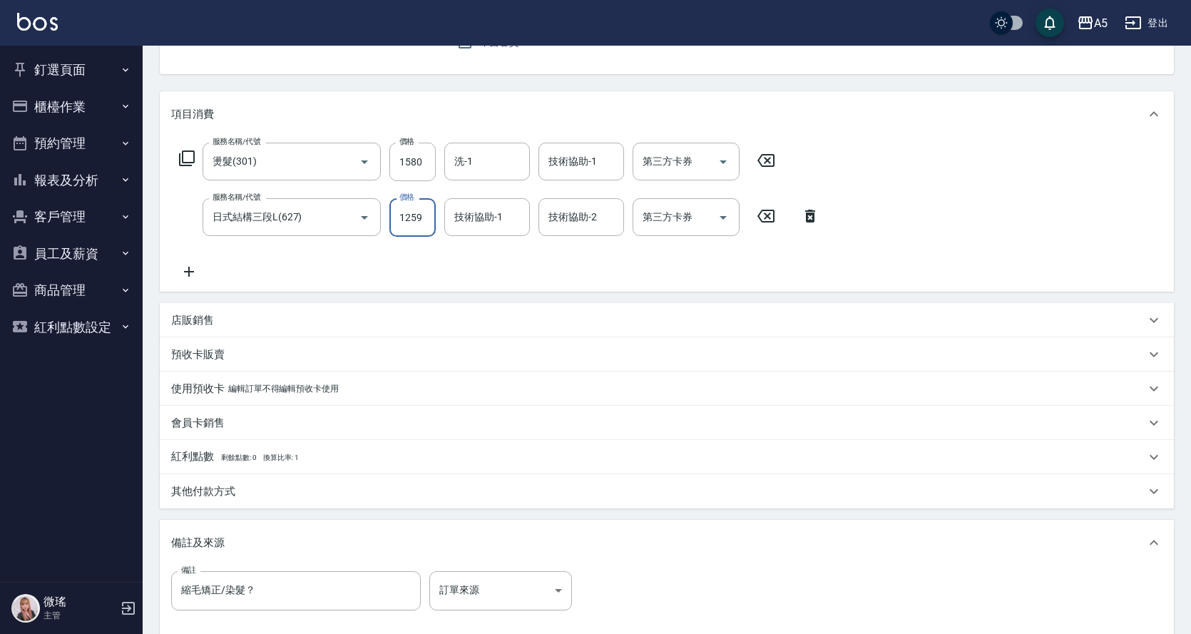
click at [222, 488] on p "其他付款方式" at bounding box center [203, 491] width 64 height 15
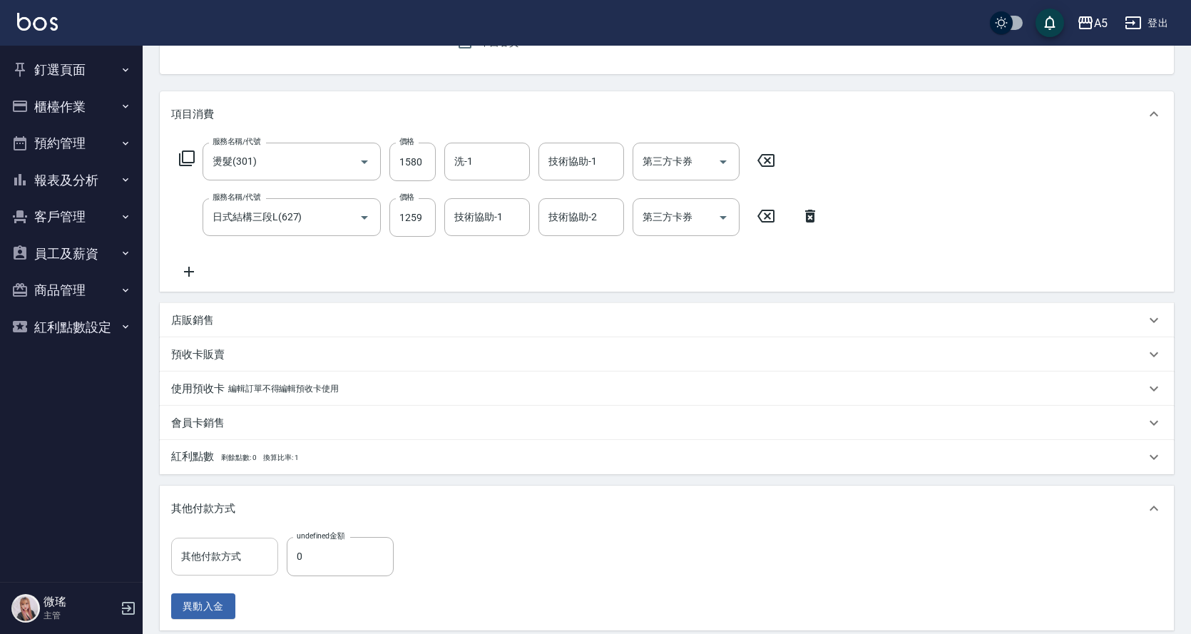
click at [232, 556] on input "其他付款方式" at bounding box center [225, 556] width 94 height 25
click at [456, 520] on div "其他付款方式" at bounding box center [667, 508] width 1014 height 46
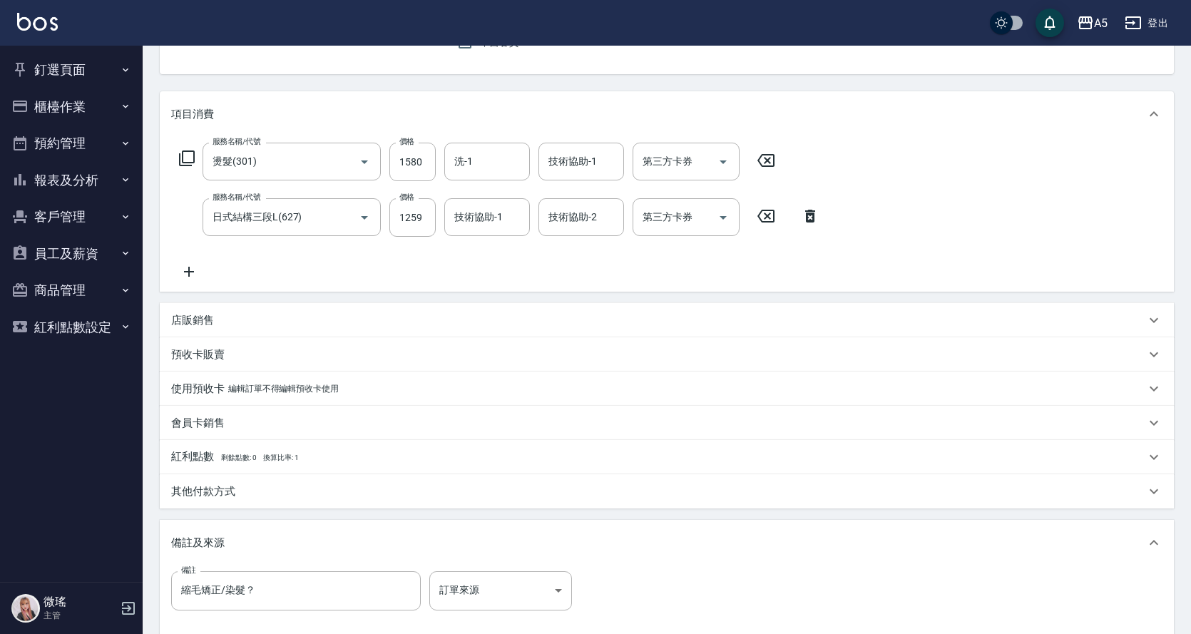
click at [299, 489] on div "其他付款方式" at bounding box center [658, 491] width 974 height 15
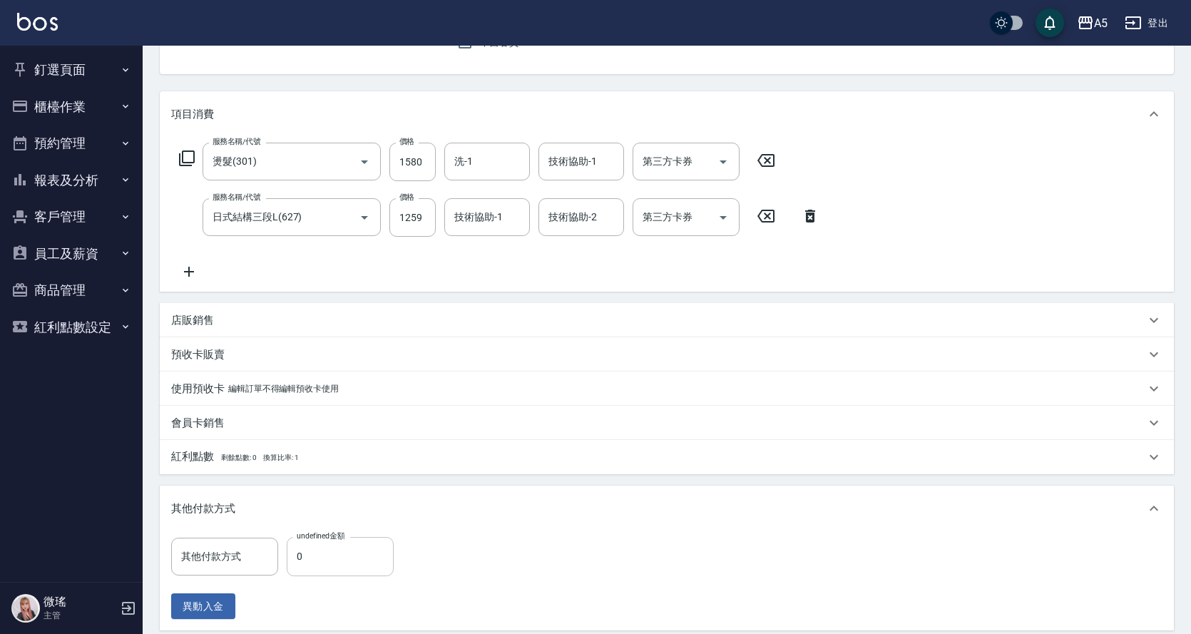
click at [330, 548] on input "0" at bounding box center [340, 556] width 107 height 38
type input "28"
type input "250"
type input "2839"
type input "0"
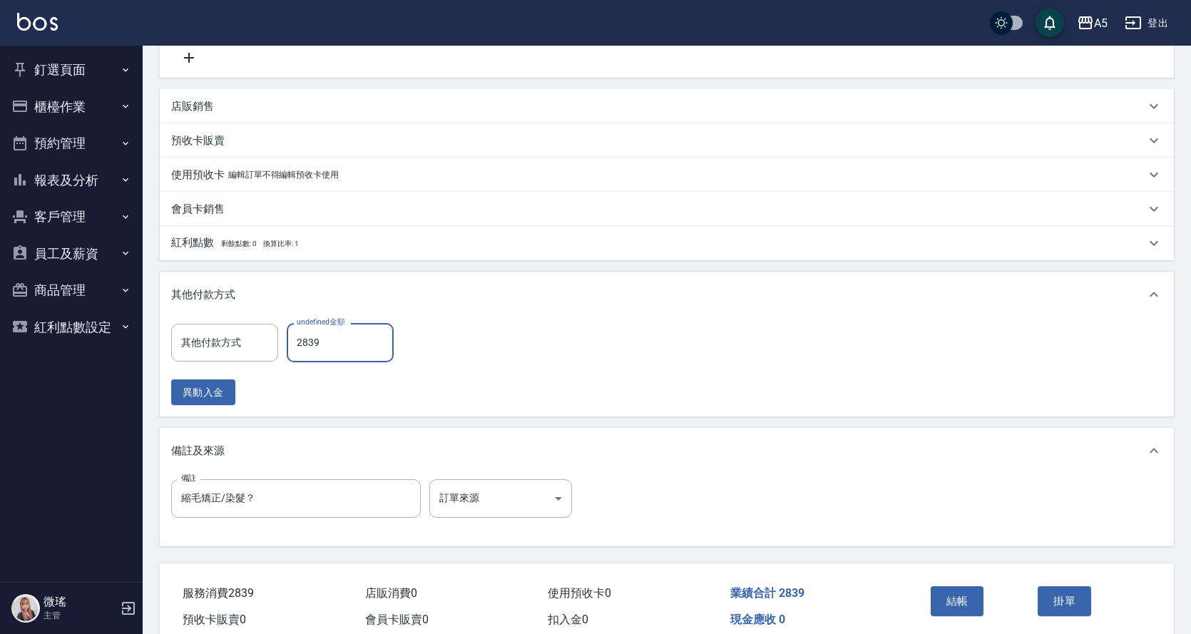
scroll to position [423, 0]
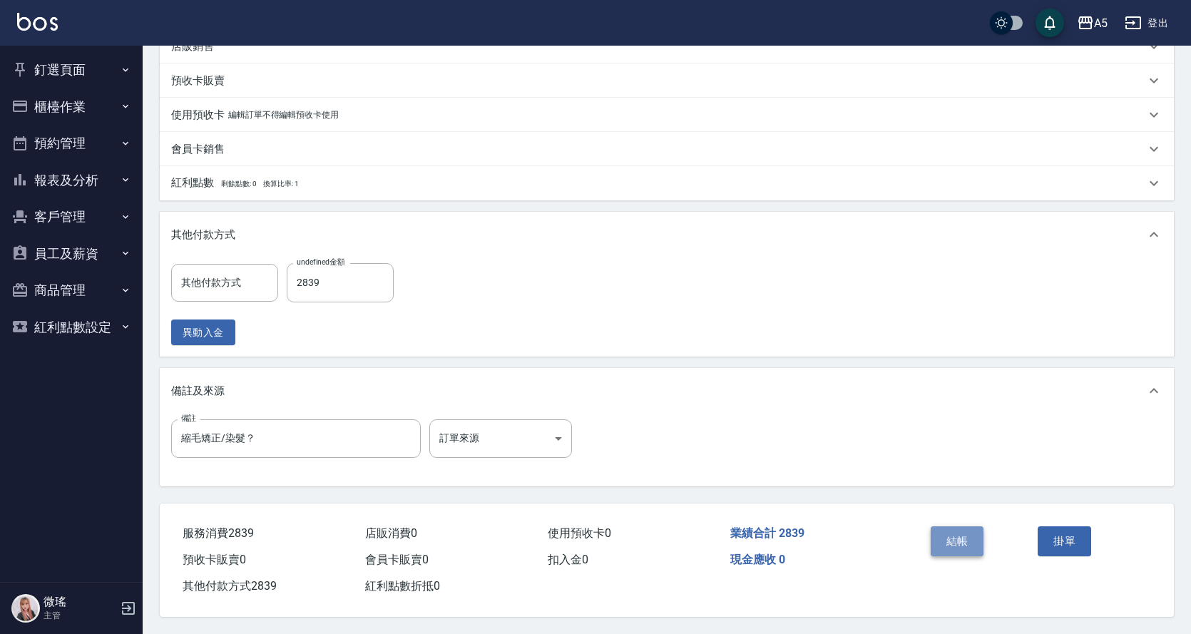
click at [945, 528] on button "結帳" at bounding box center [956, 541] width 53 height 30
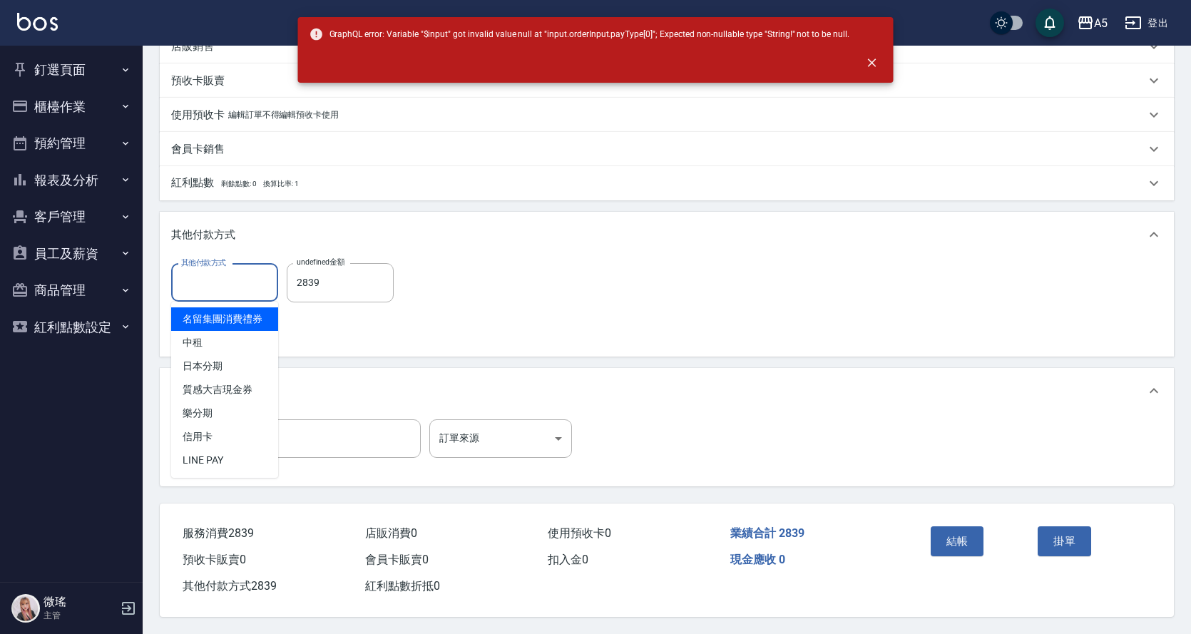
click at [205, 277] on input "其他付款方式" at bounding box center [225, 282] width 94 height 25
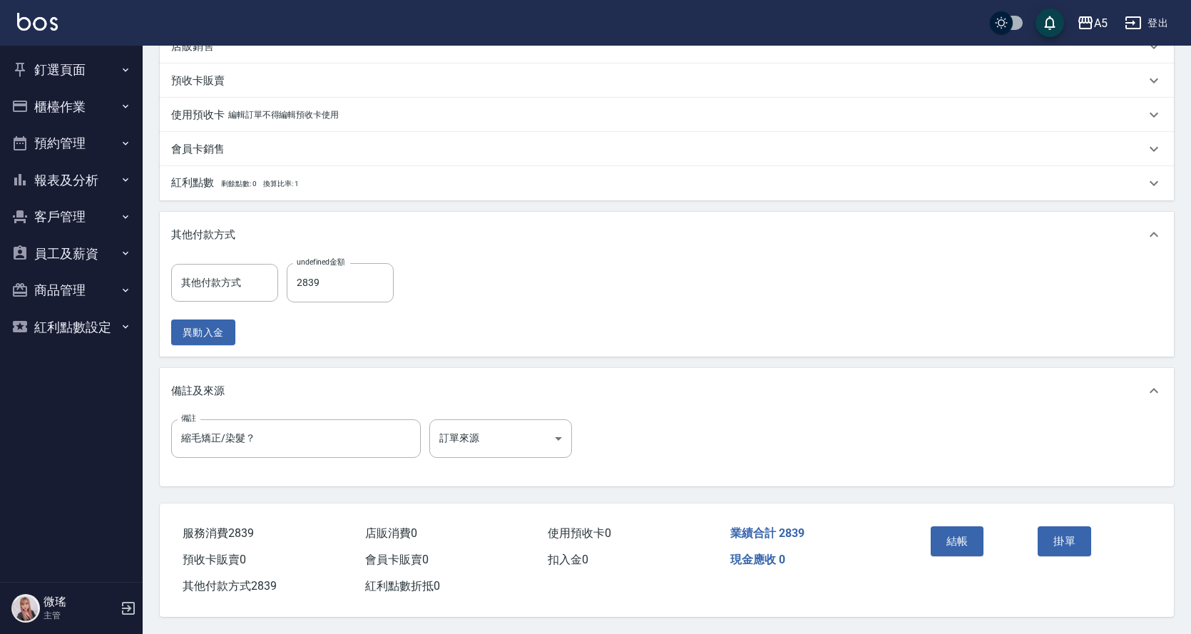
click at [413, 341] on div "其他付款方式 其他付款方式 undefined金額 2839 undefined金額 異動入金" at bounding box center [667, 306] width 1014 height 99
click at [354, 284] on input "2839" at bounding box center [340, 282] width 107 height 38
type input "0"
type input "280"
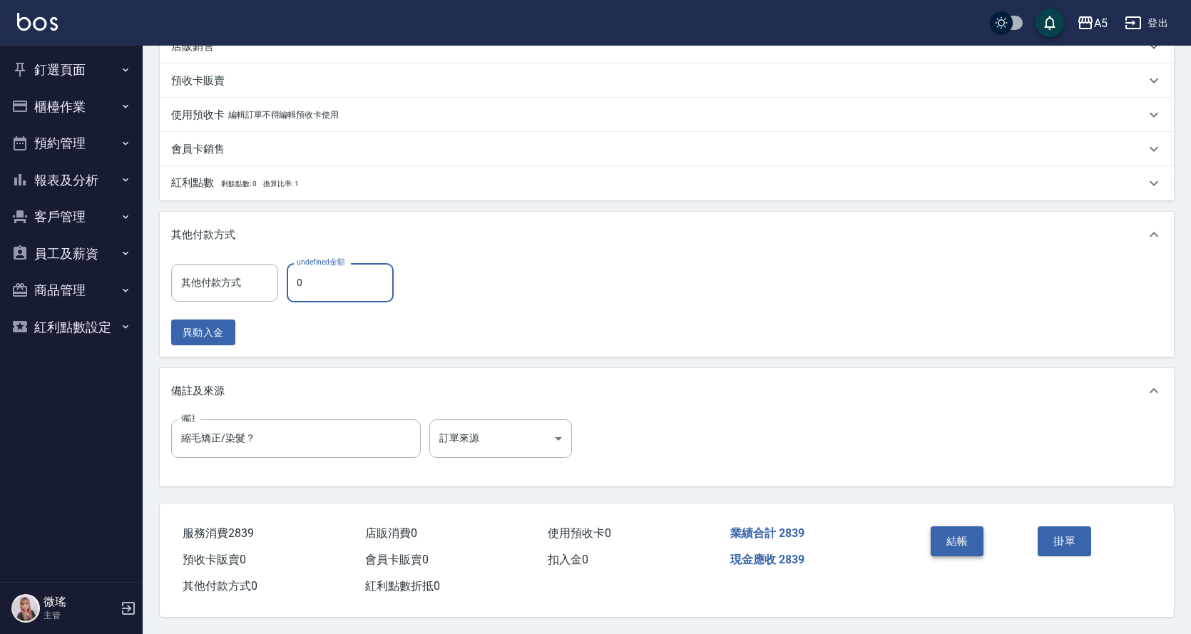
type input "0"
click at [970, 531] on button "結帳" at bounding box center [956, 541] width 53 height 30
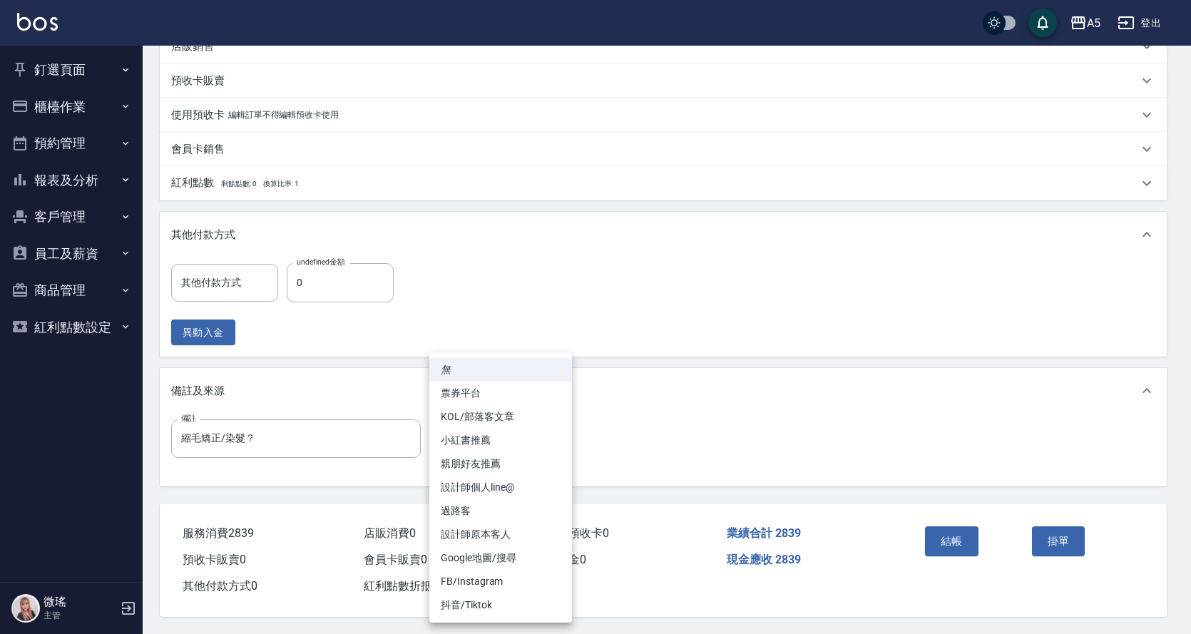
click at [458, 436] on body "A5 登出 釘選頁面 打帳單 店家日報表 設計師日報表 設計師業績月報表 櫃檯作業 打帳單 帳單列表 現金收支登錄 高階收支登錄 材料自購登錄 每日結帳 排班…" at bounding box center [595, 109] width 1191 height 1050
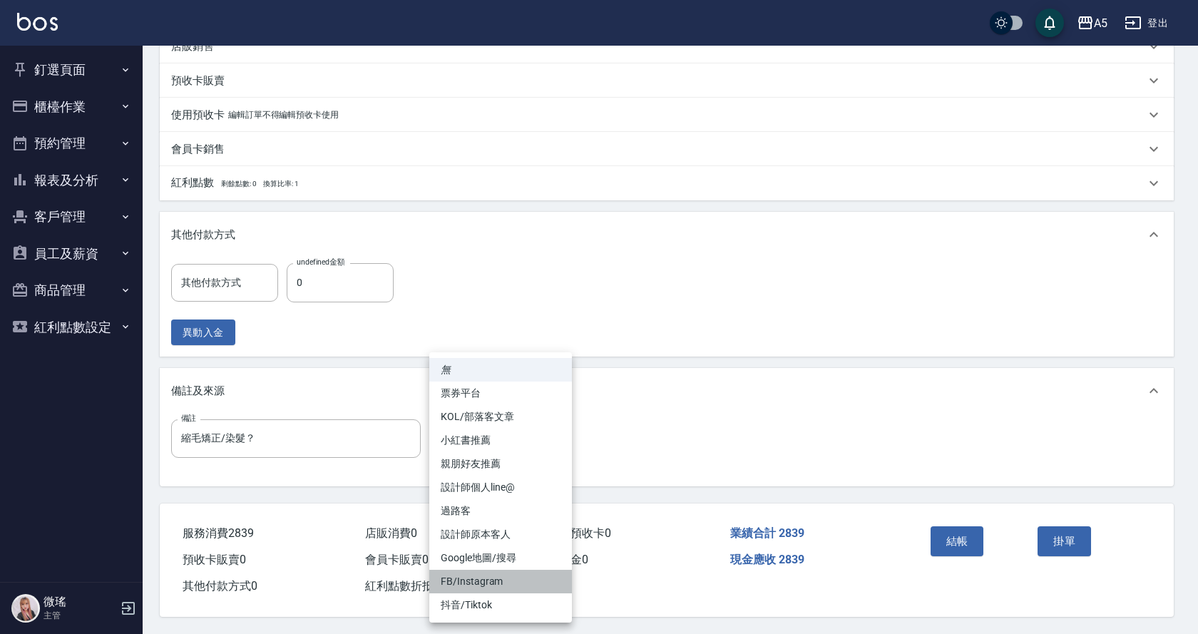
click at [468, 582] on li "FB/Instagram" at bounding box center [500, 582] width 143 height 24
type input "FB/Instagram"
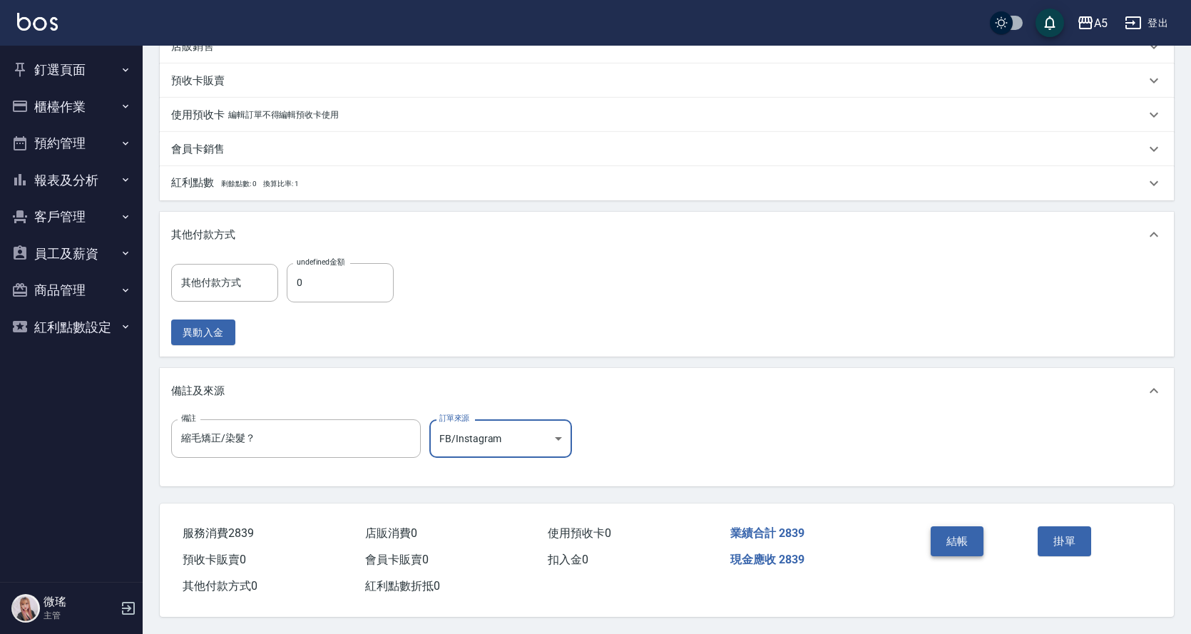
click at [964, 530] on button "結帳" at bounding box center [956, 541] width 53 height 30
click at [944, 543] on button "結帳" at bounding box center [956, 541] width 53 height 30
click at [241, 277] on input "其他付款方式" at bounding box center [225, 282] width 94 height 25
click at [856, 356] on div "項目消費 服務名稱/代號 燙髮(301) 服務名稱/代號 價格 1580 價格 洗-1 洗-1 技術協助-1 技術協助-1 第三方卡券 第三方卡券 服務名稱/…" at bounding box center [667, 151] width 1014 height 669
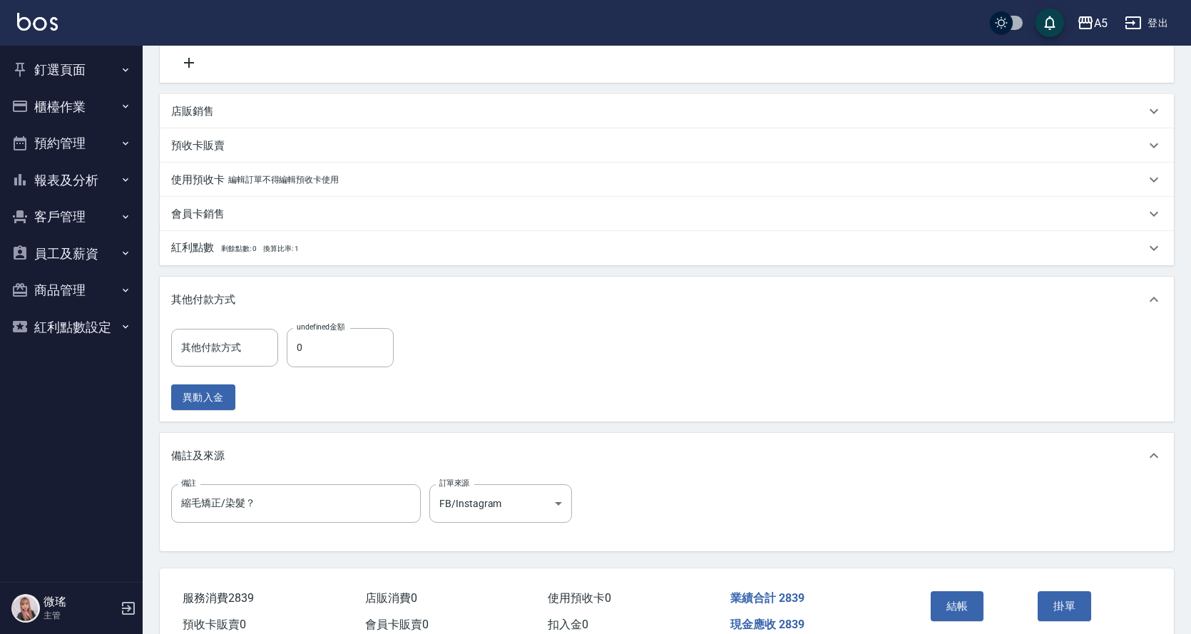
click at [459, 242] on div "紅利點數 剩餘點數: 0 換算比率: 1" at bounding box center [658, 248] width 974 height 16
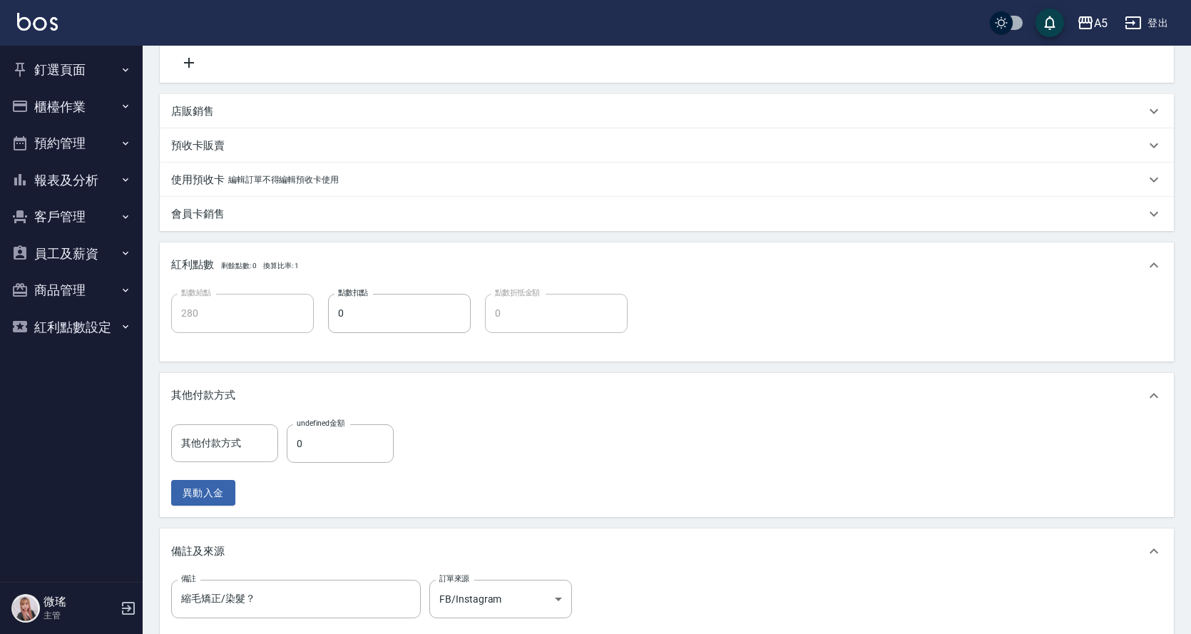
click at [451, 265] on div "紅利點數 剩餘點數: 0 換算比率: 1" at bounding box center [658, 265] width 974 height 16
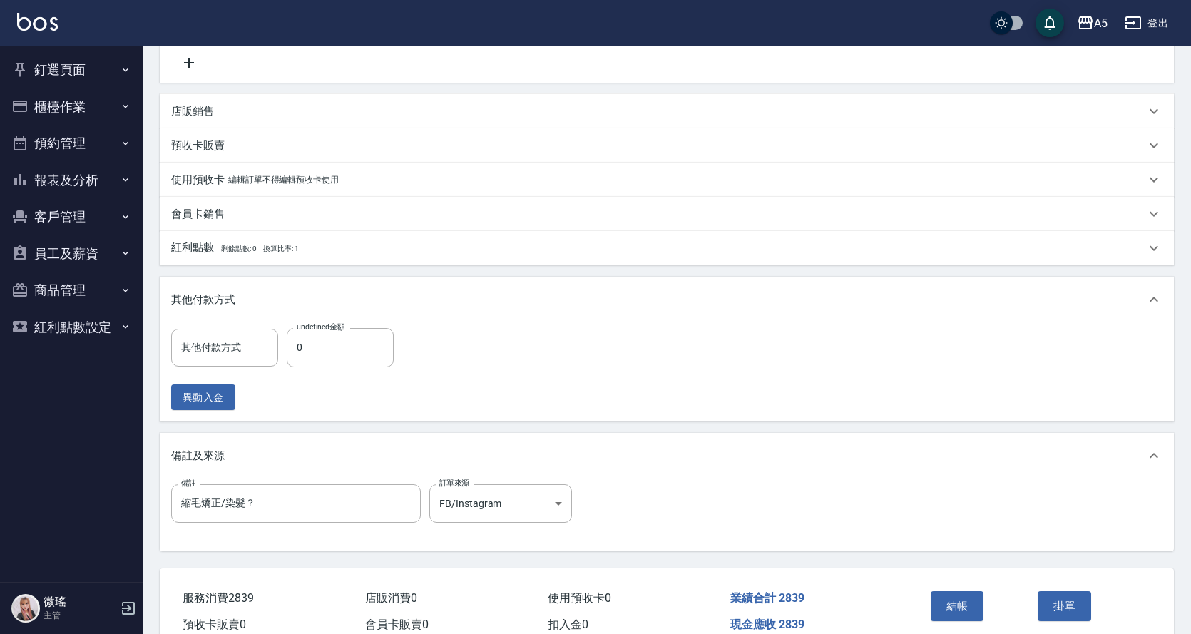
click at [481, 180] on div "使用預收卡 編輯訂單不得編輯預收卡使用" at bounding box center [658, 180] width 974 height 15
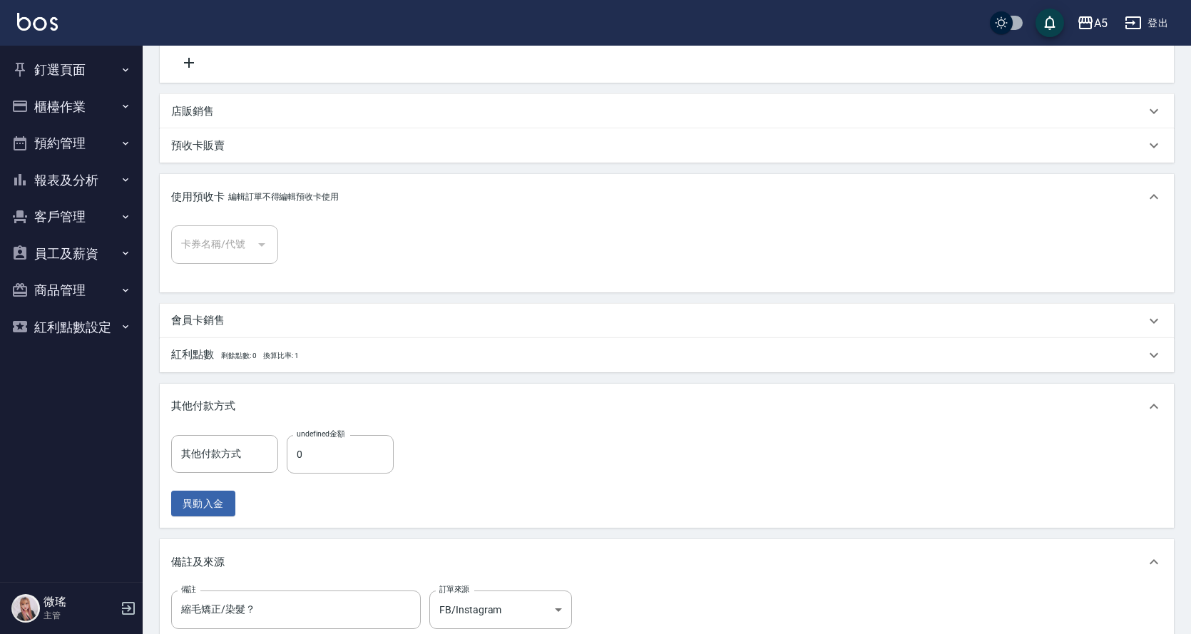
click at [481, 181] on div "使用預收卡 編輯訂單不得編輯預收卡使用" at bounding box center [667, 197] width 1014 height 46
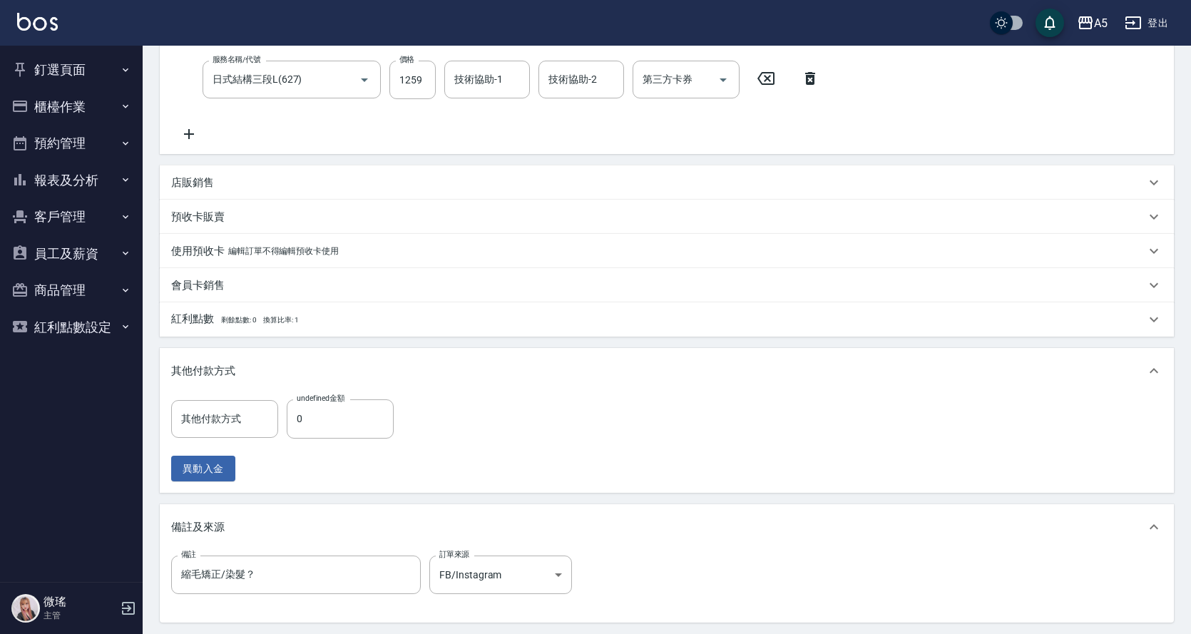
scroll to position [423, 0]
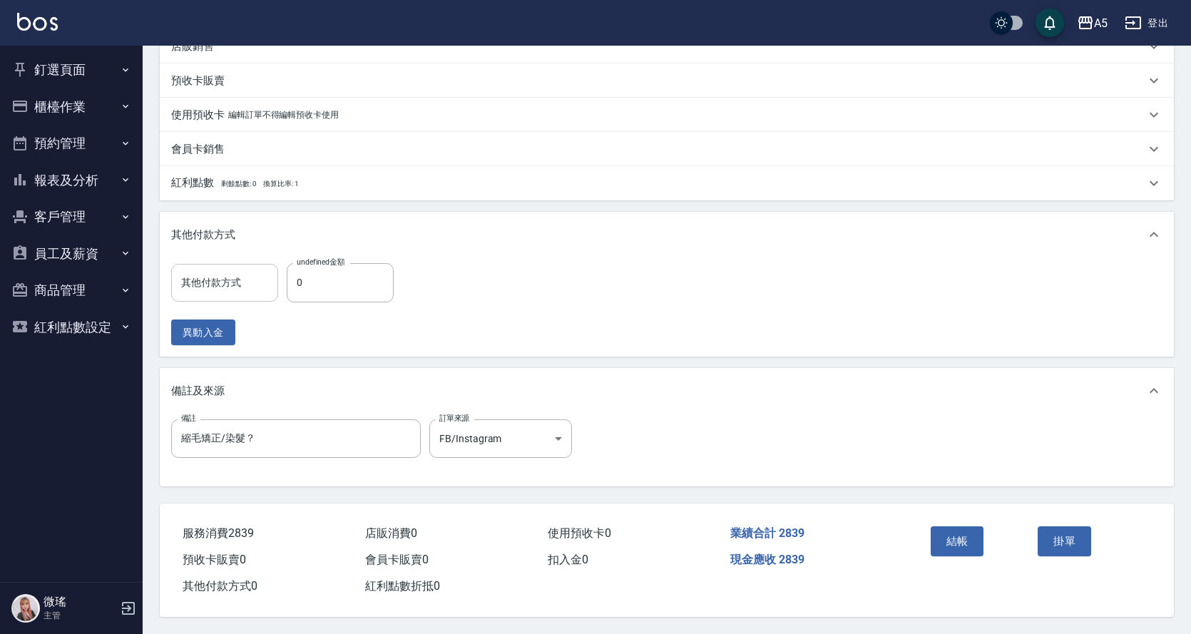
click at [237, 264] on div "其他付款方式" at bounding box center [224, 283] width 107 height 38
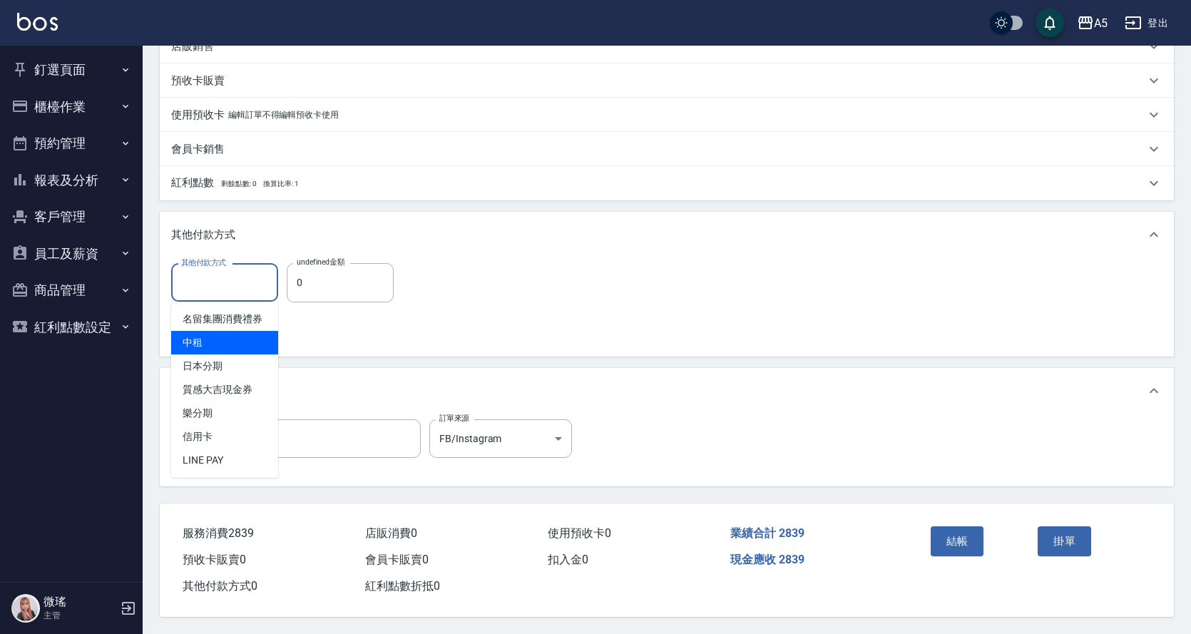
click at [222, 337] on span "中租" at bounding box center [224, 343] width 107 height 24
type input "中租"
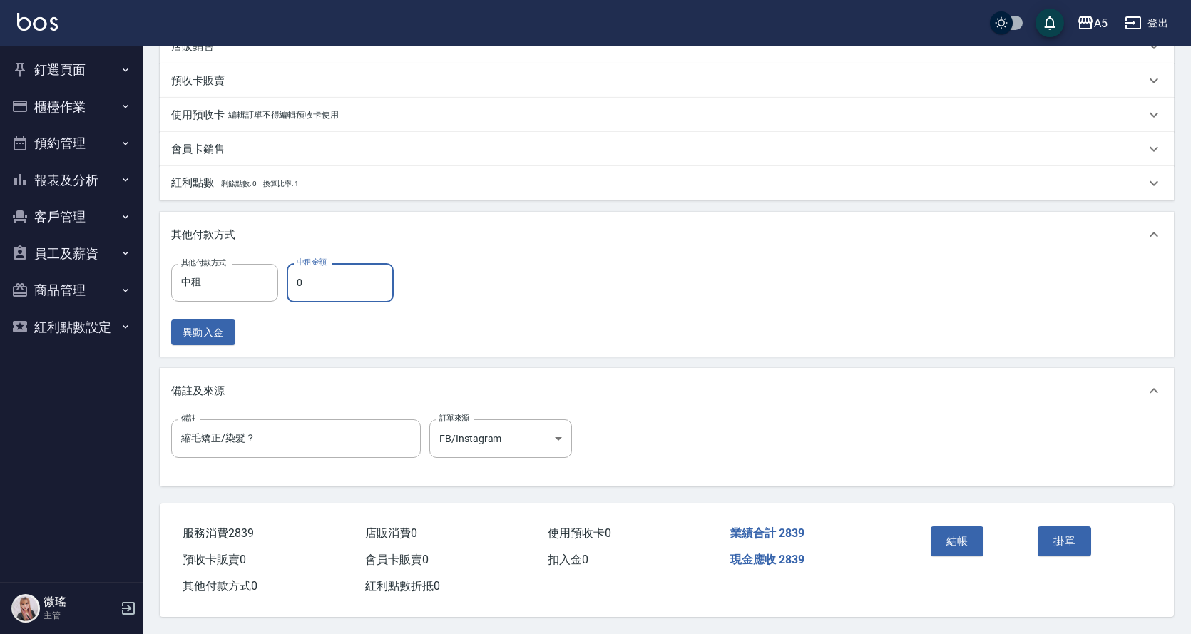
click at [309, 269] on input "0" at bounding box center [340, 282] width 107 height 38
type input "1"
click at [266, 279] on icon "Clear" at bounding box center [263, 283] width 9 height 9
click at [845, 264] on div "其他付款方式 其他付款方式 異動入金" at bounding box center [666, 304] width 991 height 81
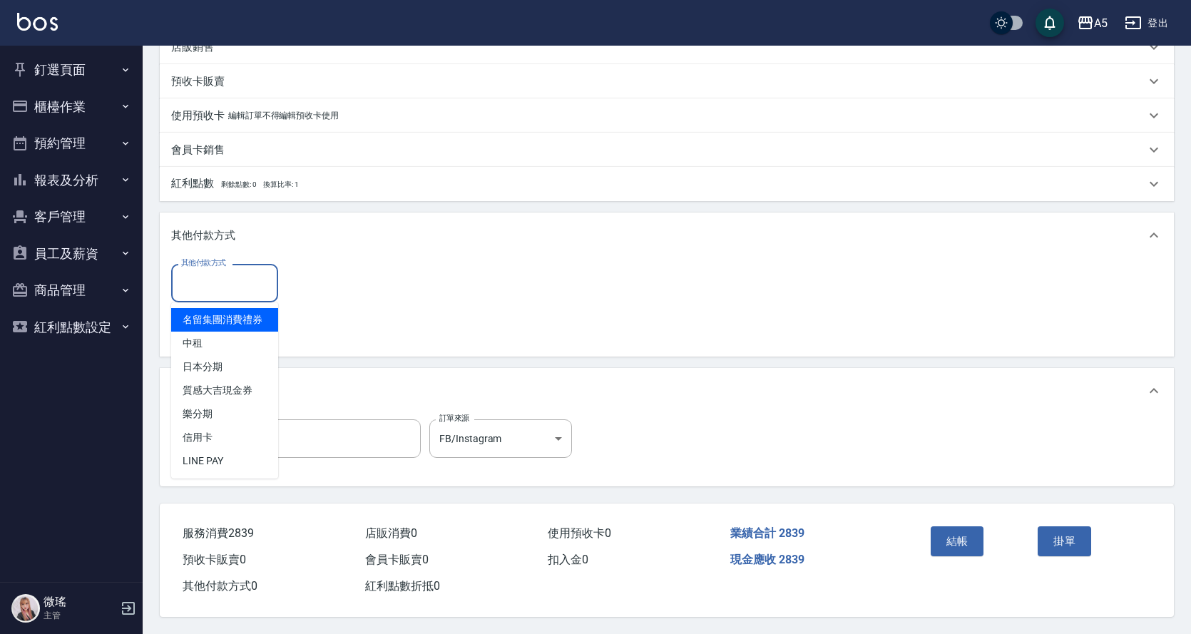
click at [207, 282] on input "其他付款方式" at bounding box center [225, 282] width 94 height 25
click at [210, 334] on span "中租" at bounding box center [224, 344] width 107 height 24
type input "中租"
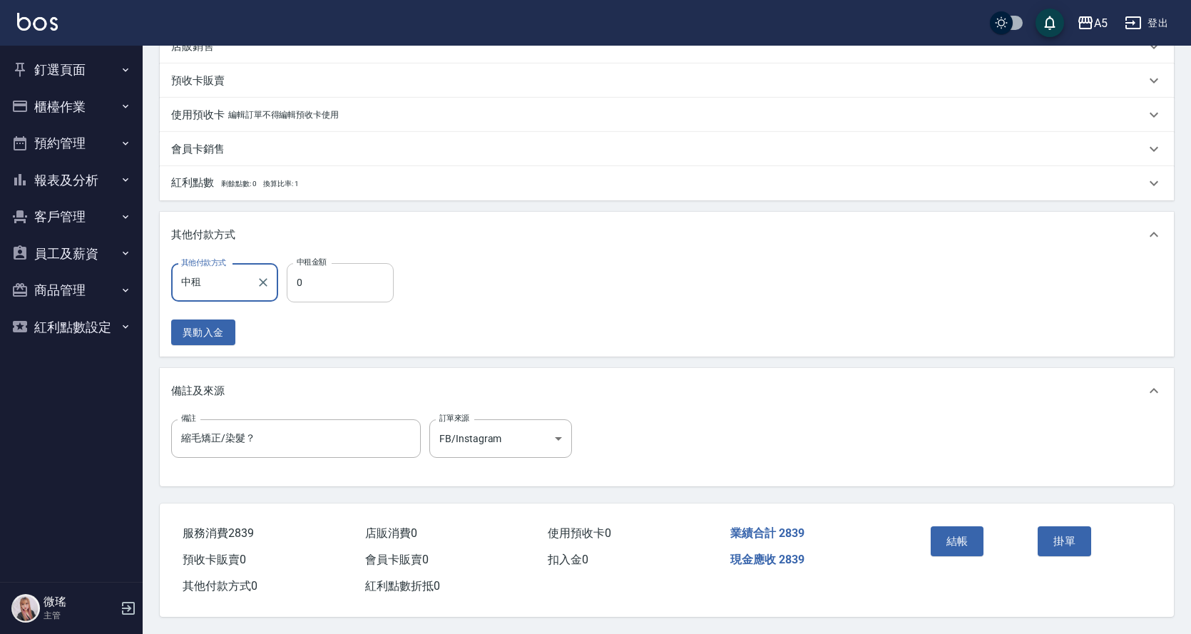
click at [356, 265] on input "0" at bounding box center [340, 282] width 107 height 38
click at [356, 264] on input "0" at bounding box center [340, 282] width 107 height 38
type input "283"
type input "250"
type input "2839"
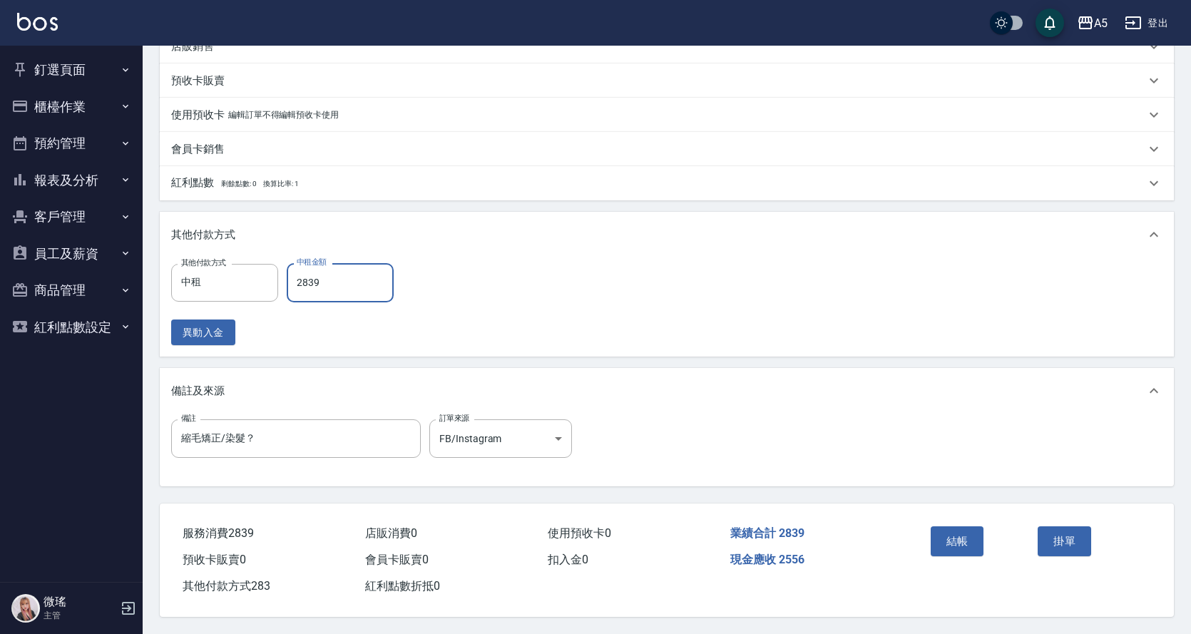
type input "0"
type input "2839"
click at [930, 529] on button "結帳" at bounding box center [956, 541] width 53 height 30
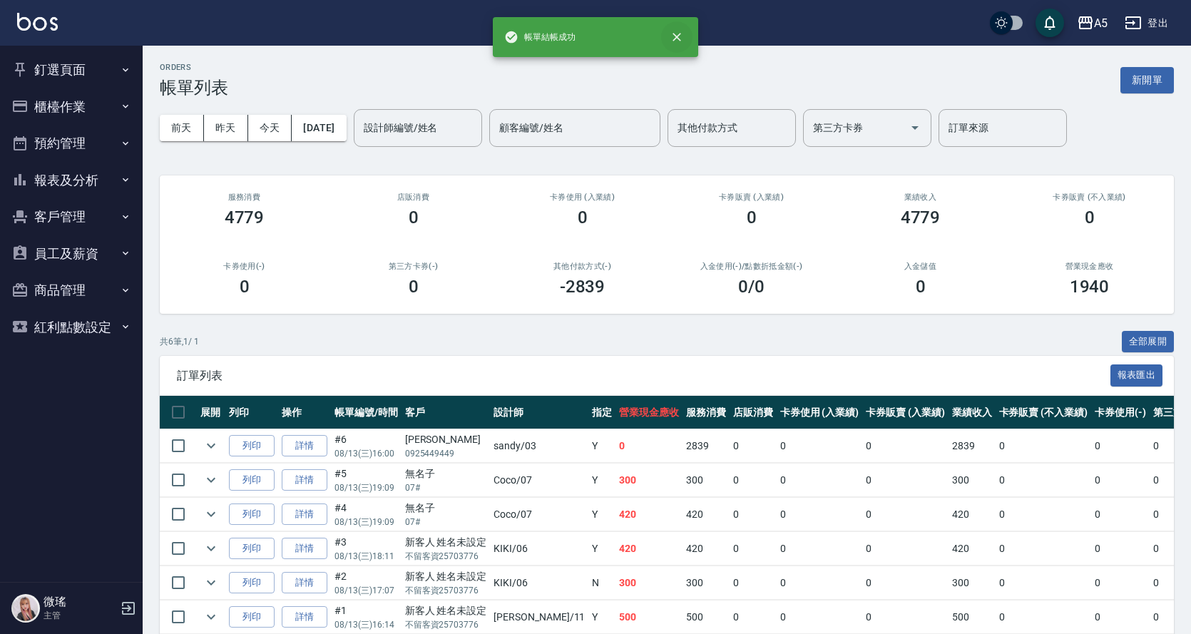
click at [672, 38] on icon "close" at bounding box center [676, 37] width 14 height 14
click at [63, 82] on button "釘選頁面" at bounding box center [71, 69] width 131 height 37
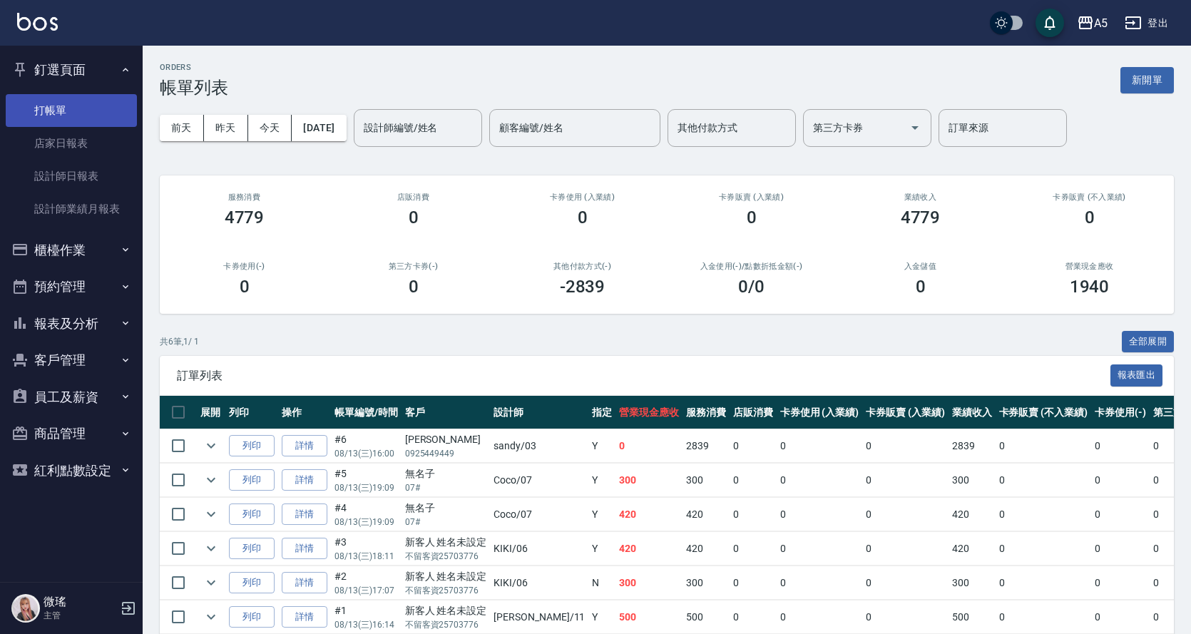
click at [61, 108] on link "打帳單" at bounding box center [71, 110] width 131 height 33
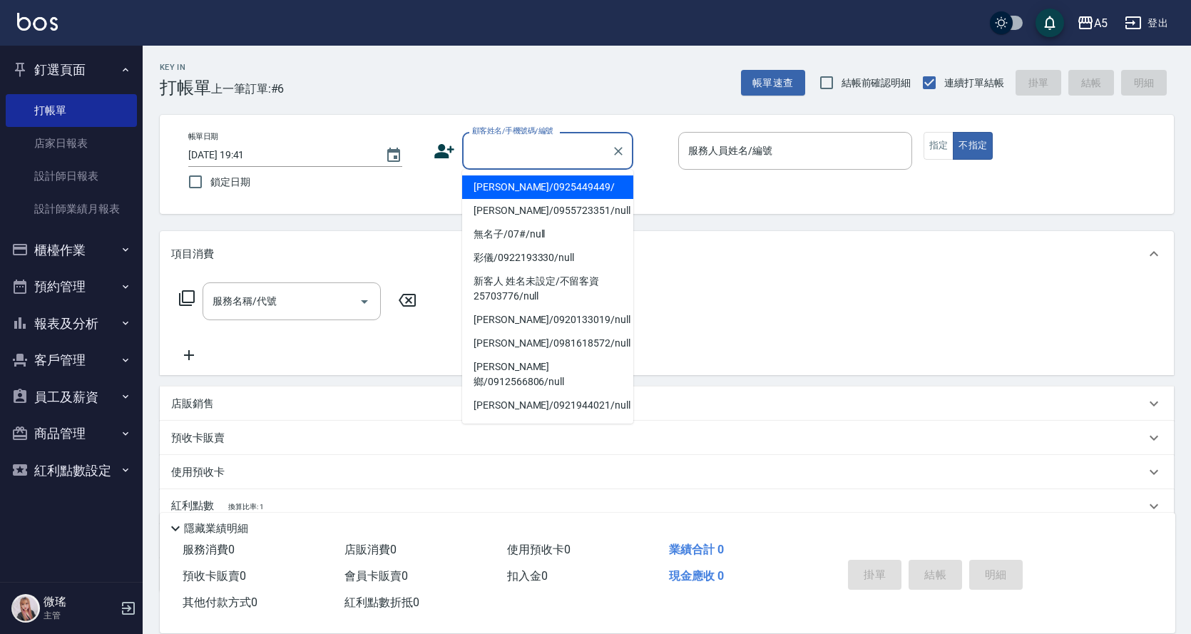
click at [475, 148] on input "顧客姓名/手機號碼/編號" at bounding box center [536, 150] width 137 height 25
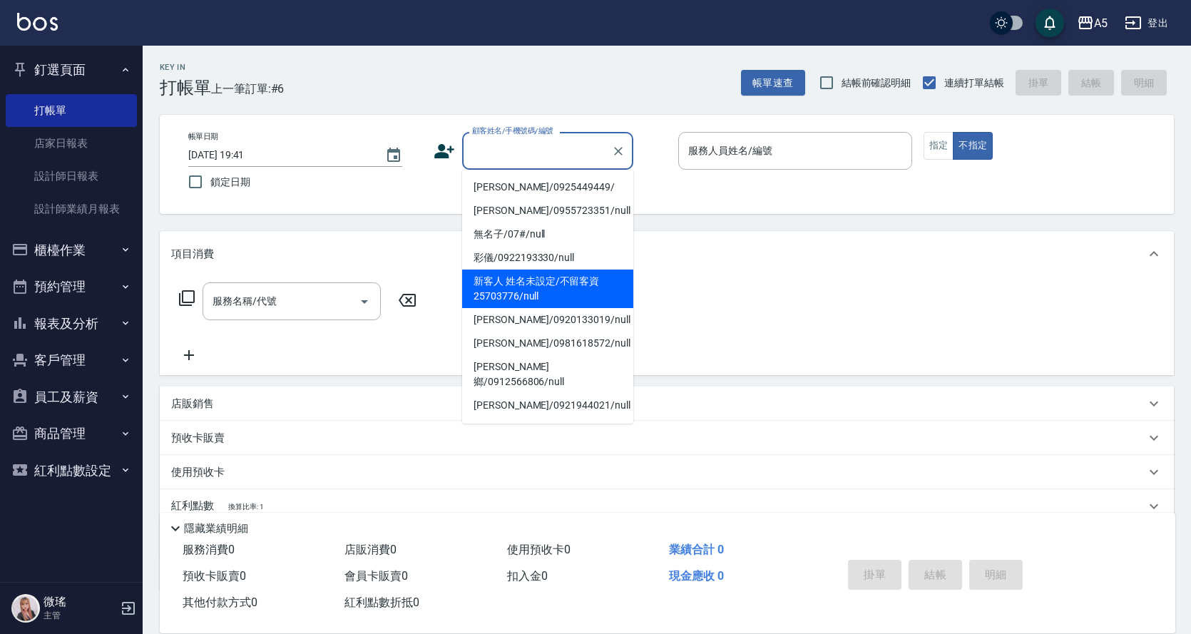
click at [553, 293] on li "新客人 姓名未設定/不留客資25703776/null" at bounding box center [547, 288] width 171 height 38
type input "新客人 姓名未設定/不留客資25703776/null"
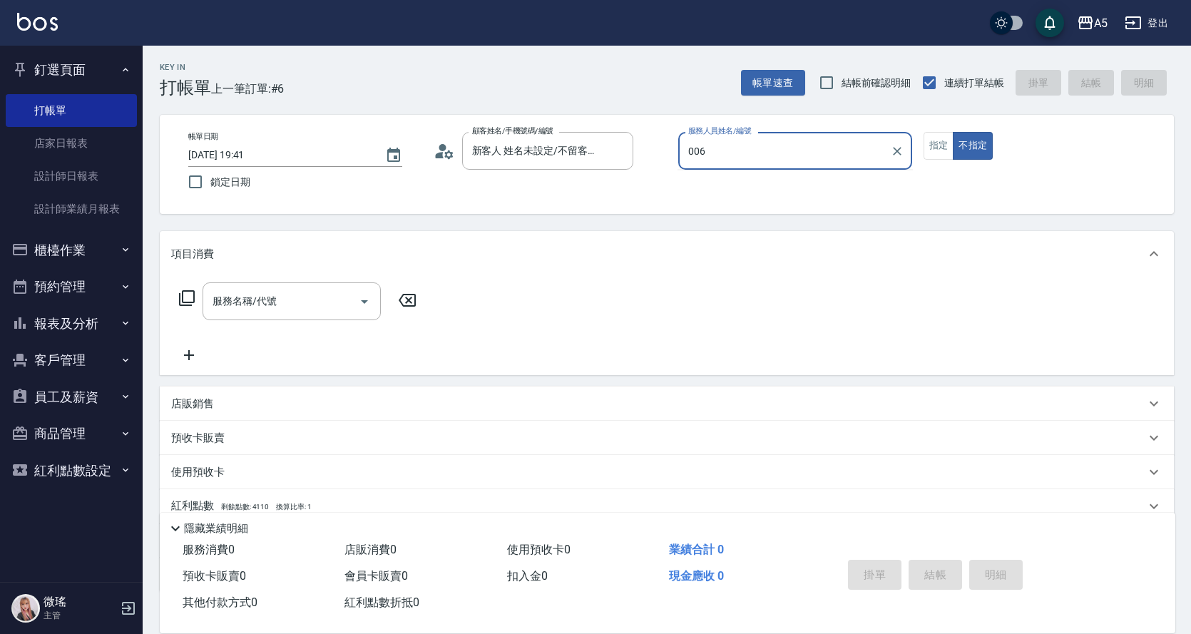
type input "006"
click at [952, 132] on button "不指定" at bounding box center [972, 146] width 40 height 28
type button "false"
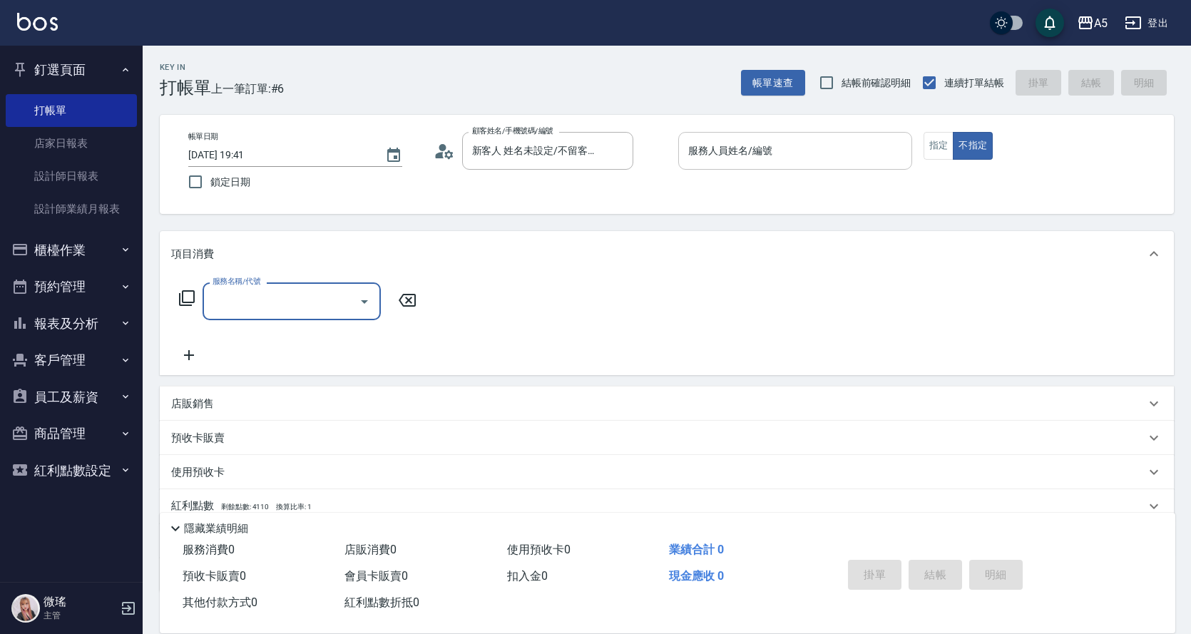
click at [726, 150] on input "服務人員姓名/編號" at bounding box center [794, 150] width 221 height 25
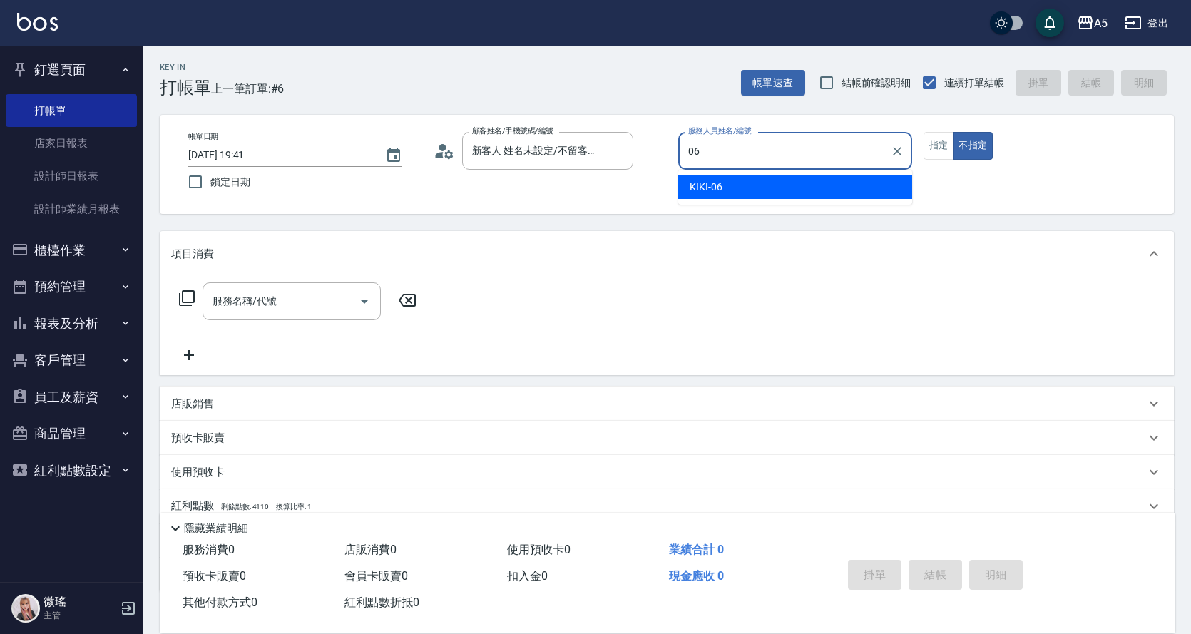
type input "KIKI-06"
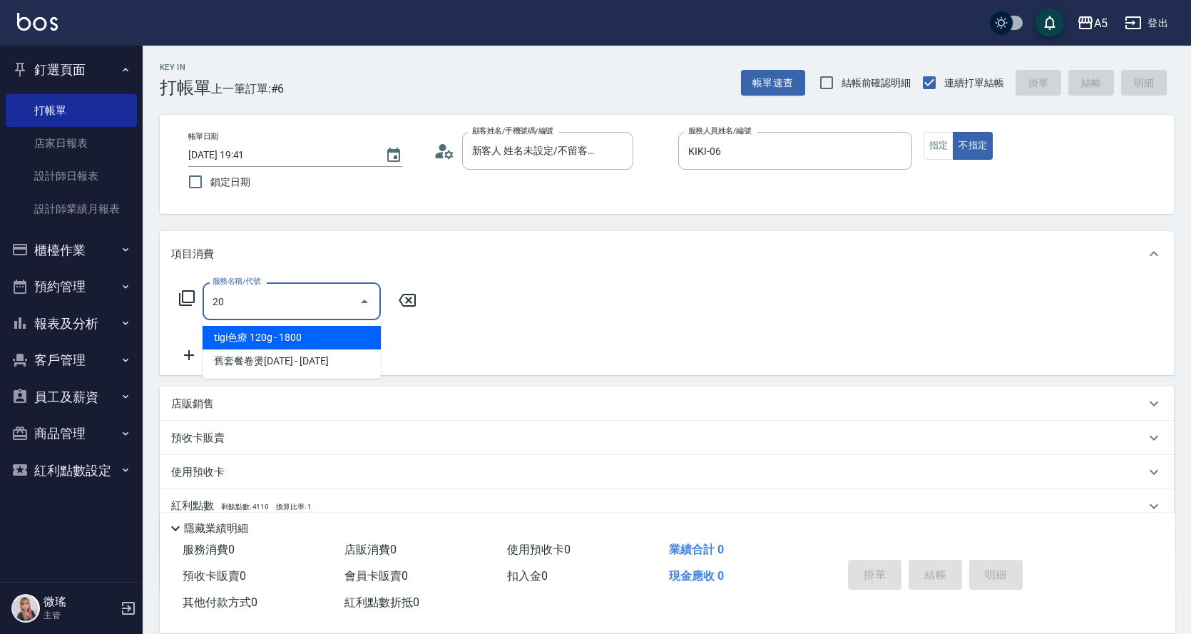
type input "201"
type input "30"
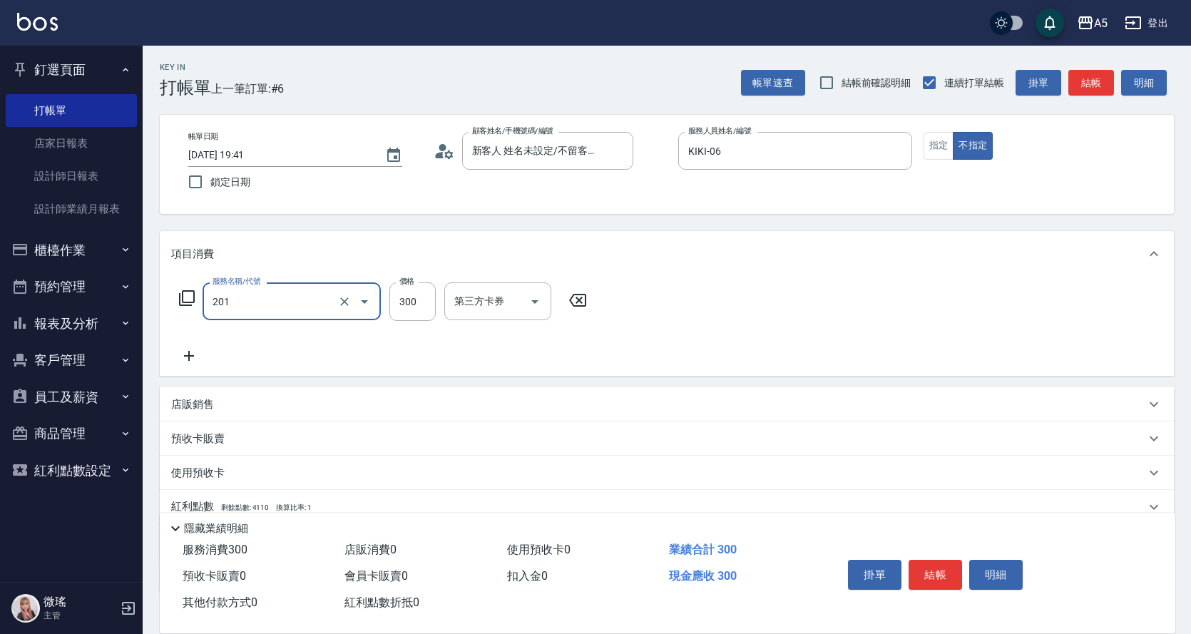
type input "洗髮(201)"
click at [191, 348] on icon at bounding box center [189, 355] width 36 height 17
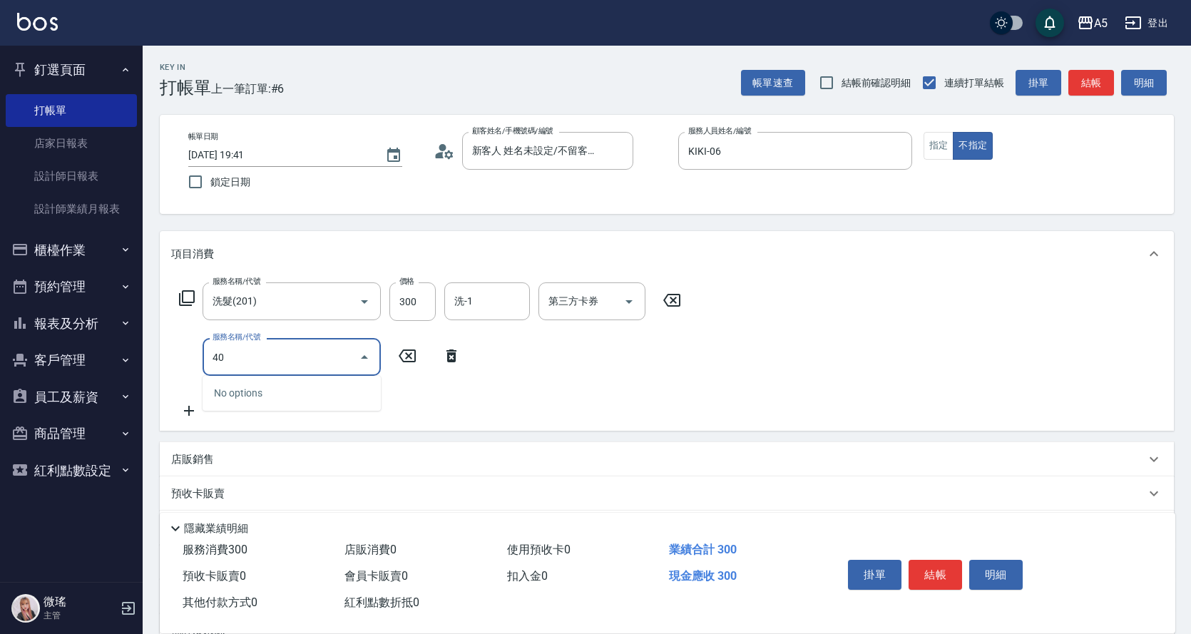
type input "401"
type input "70"
type input "剪髮(401)"
drag, startPoint x: 946, startPoint y: 145, endPoint x: 1121, endPoint y: 63, distance: 193.0
click at [955, 143] on div "指定 不指定" at bounding box center [1040, 146] width 234 height 28
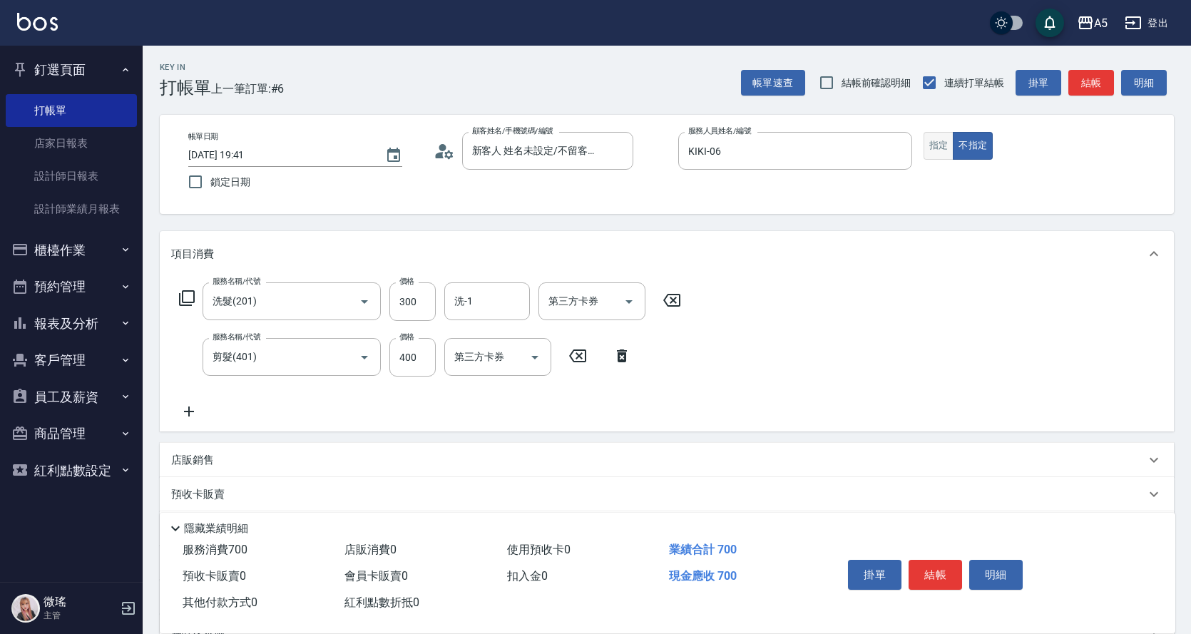
click at [944, 141] on button "指定" at bounding box center [938, 146] width 31 height 28
click at [1086, 75] on button "結帳" at bounding box center [1091, 83] width 46 height 26
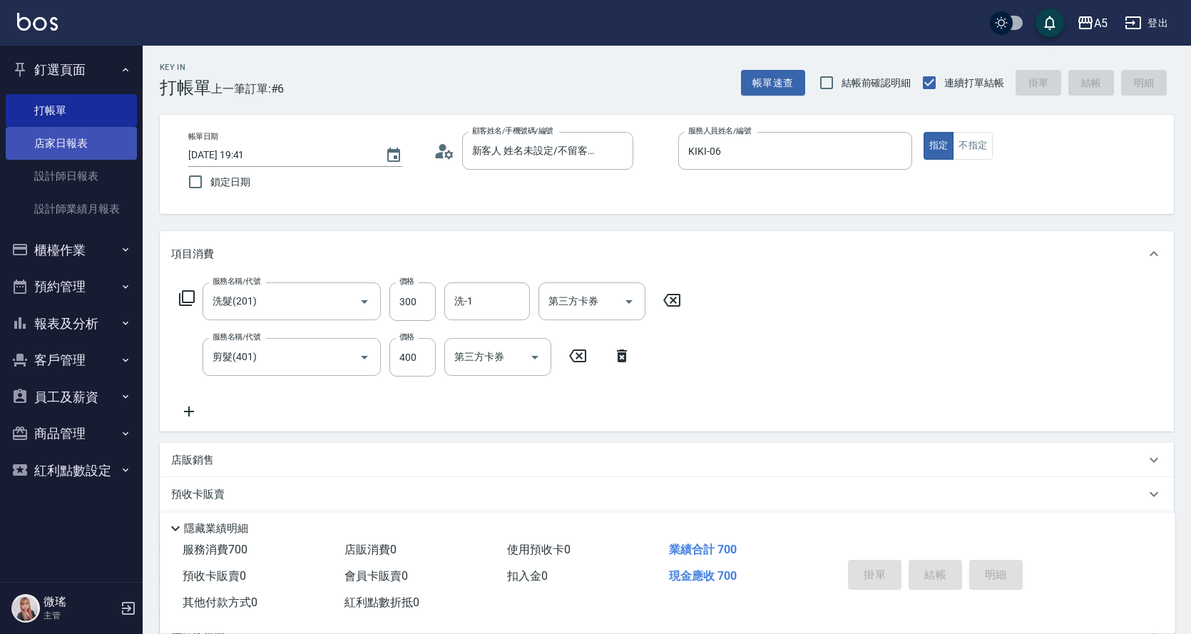
type input "0"
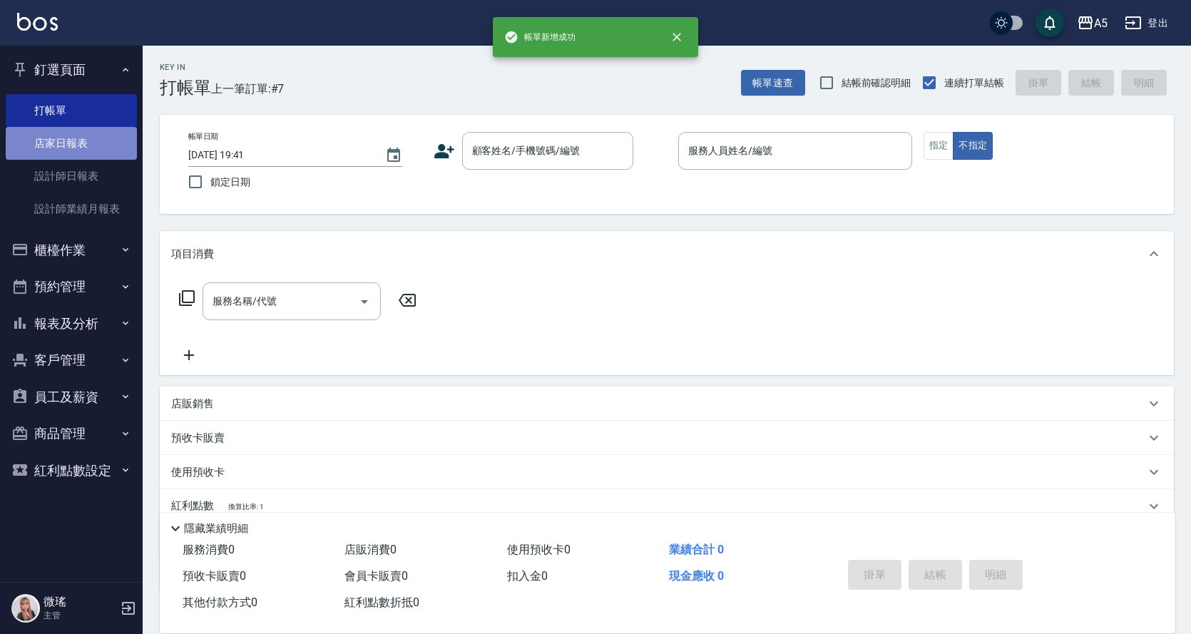
click at [57, 145] on link "店家日報表" at bounding box center [71, 143] width 131 height 33
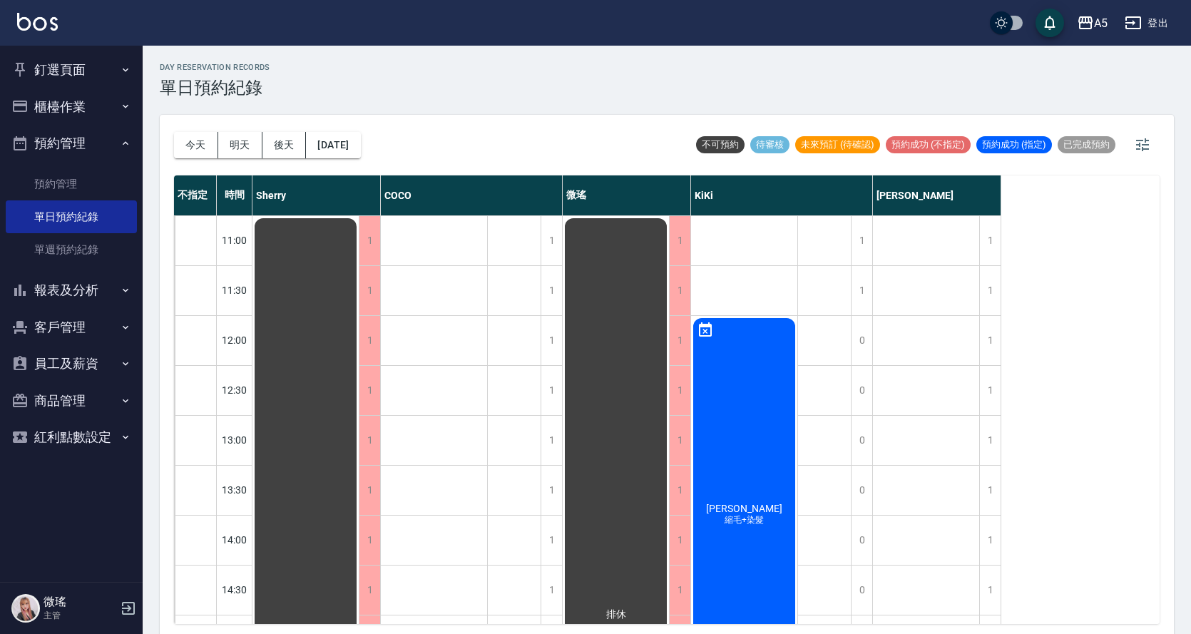
scroll to position [501, 0]
